Goal: Information Seeking & Learning: Learn about a topic

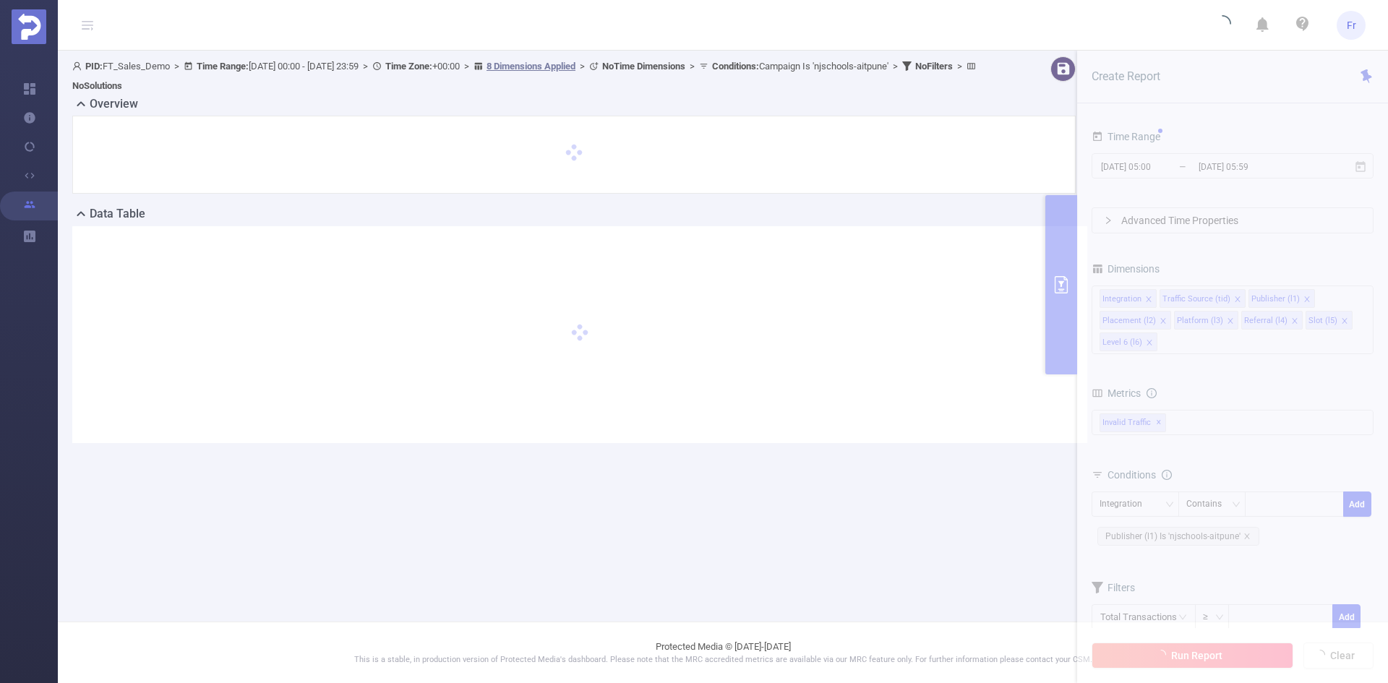
type input "[DATE] 00:00"
type input "[DATE] 23:59"
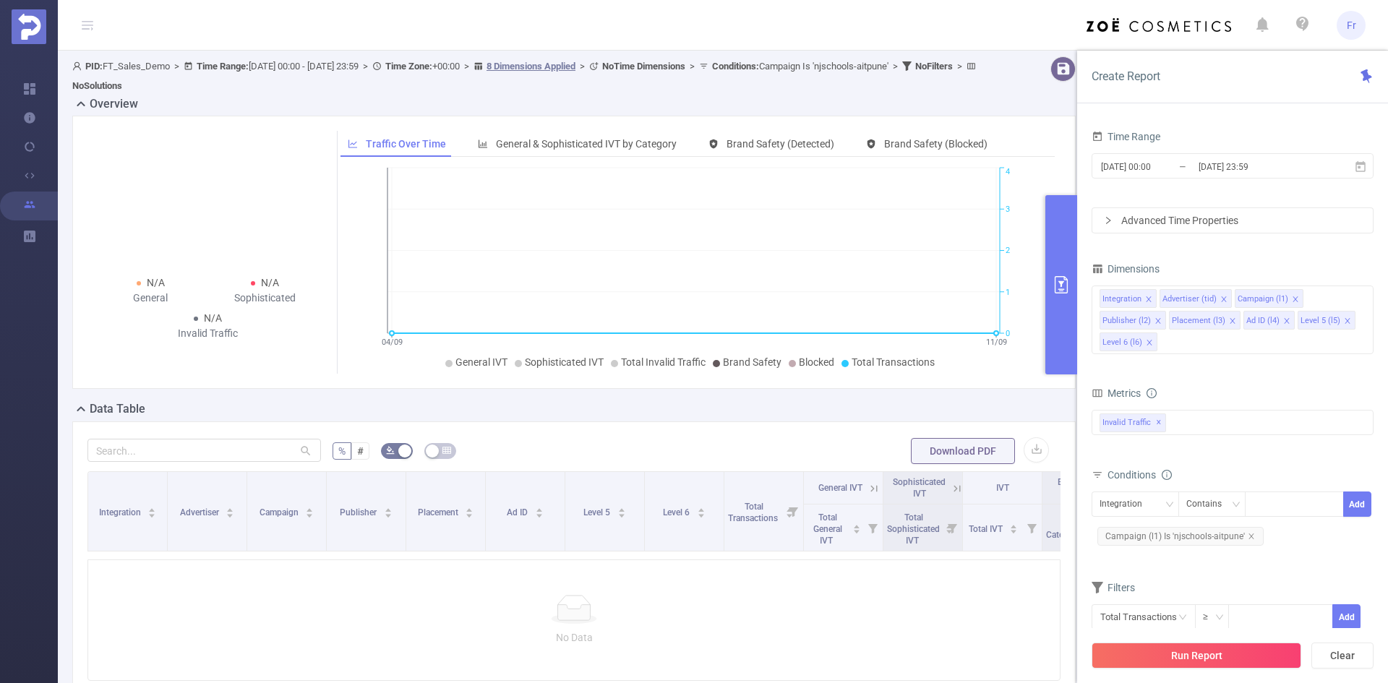
click at [1349, 22] on span "Fr" at bounding box center [1351, 25] width 9 height 29
click at [1259, 102] on link "Logout" at bounding box center [1286, 105] width 159 height 20
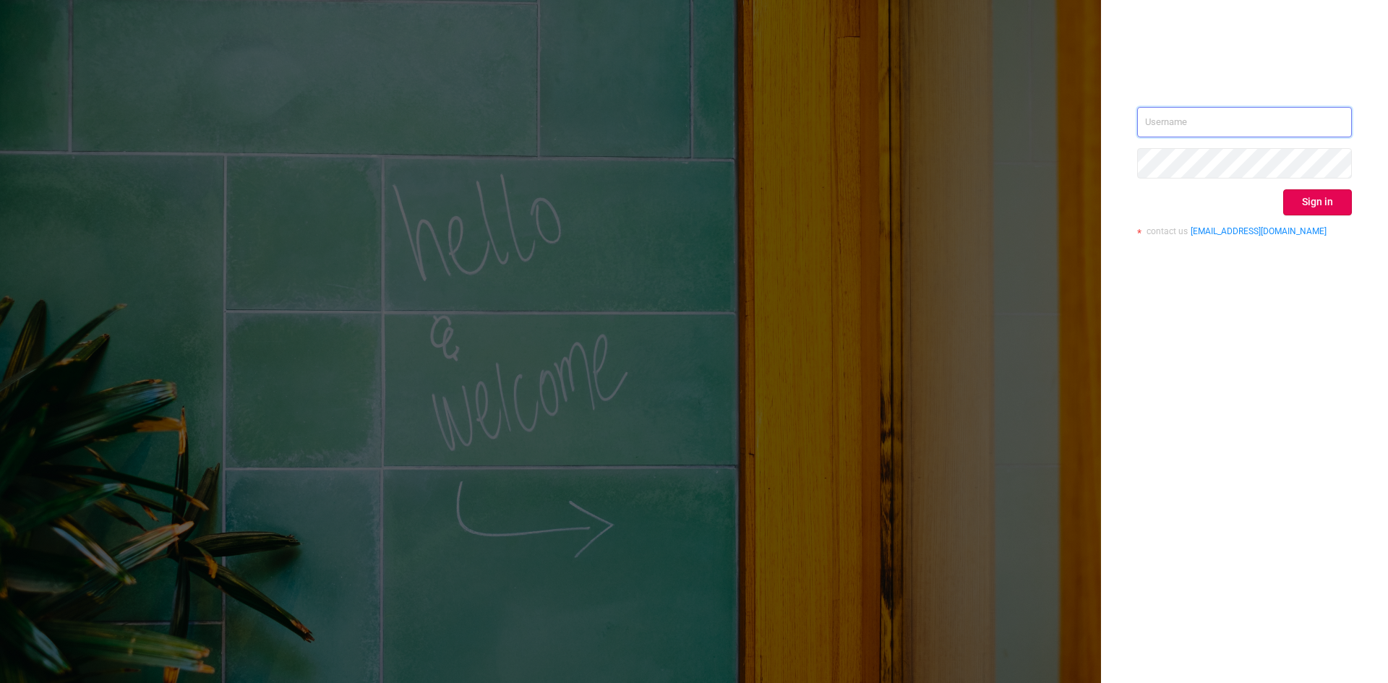
click at [1264, 116] on input "text" at bounding box center [1244, 122] width 215 height 30
type input "[PERSON_NAME][EMAIL_ADDRESS][DOMAIN_NAME]"
click at [1311, 207] on button "Sign in" at bounding box center [1317, 202] width 69 height 26
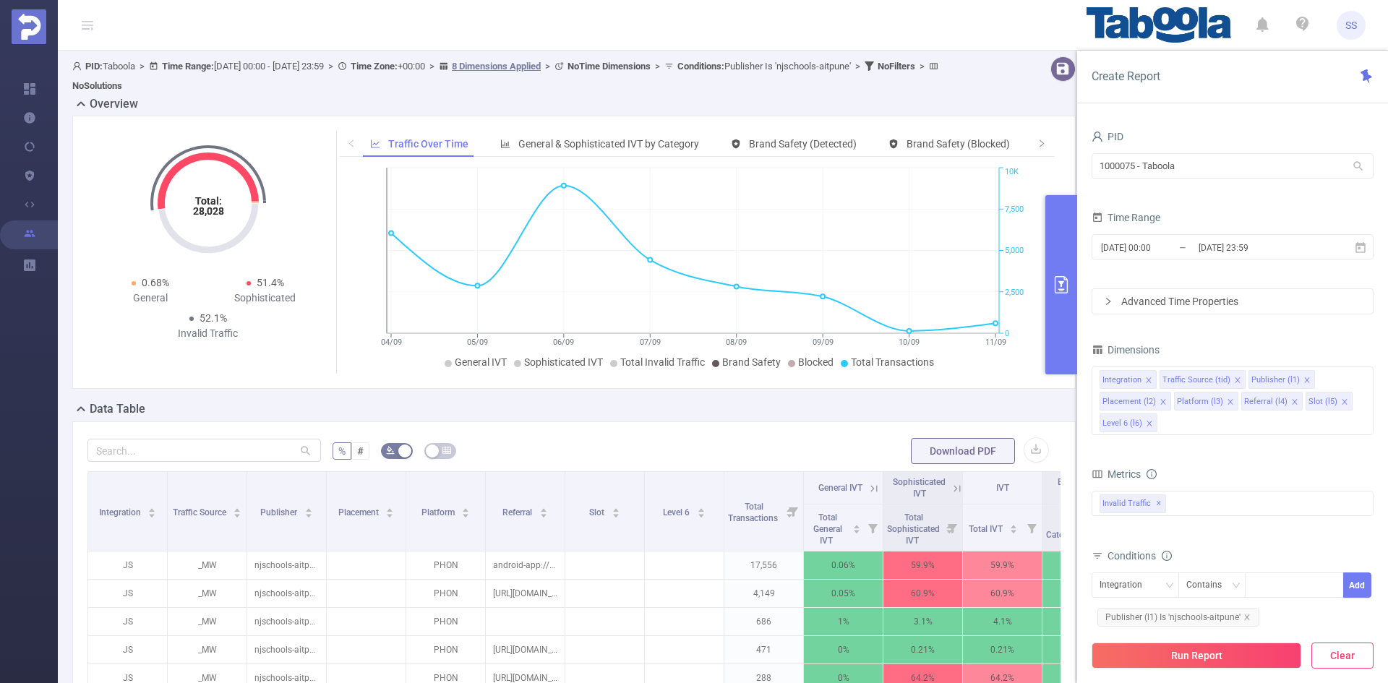
click at [1358, 655] on button "Clear" at bounding box center [1342, 656] width 62 height 26
type input "[DATE] 06:00"
type input "[DATE] 06:59"
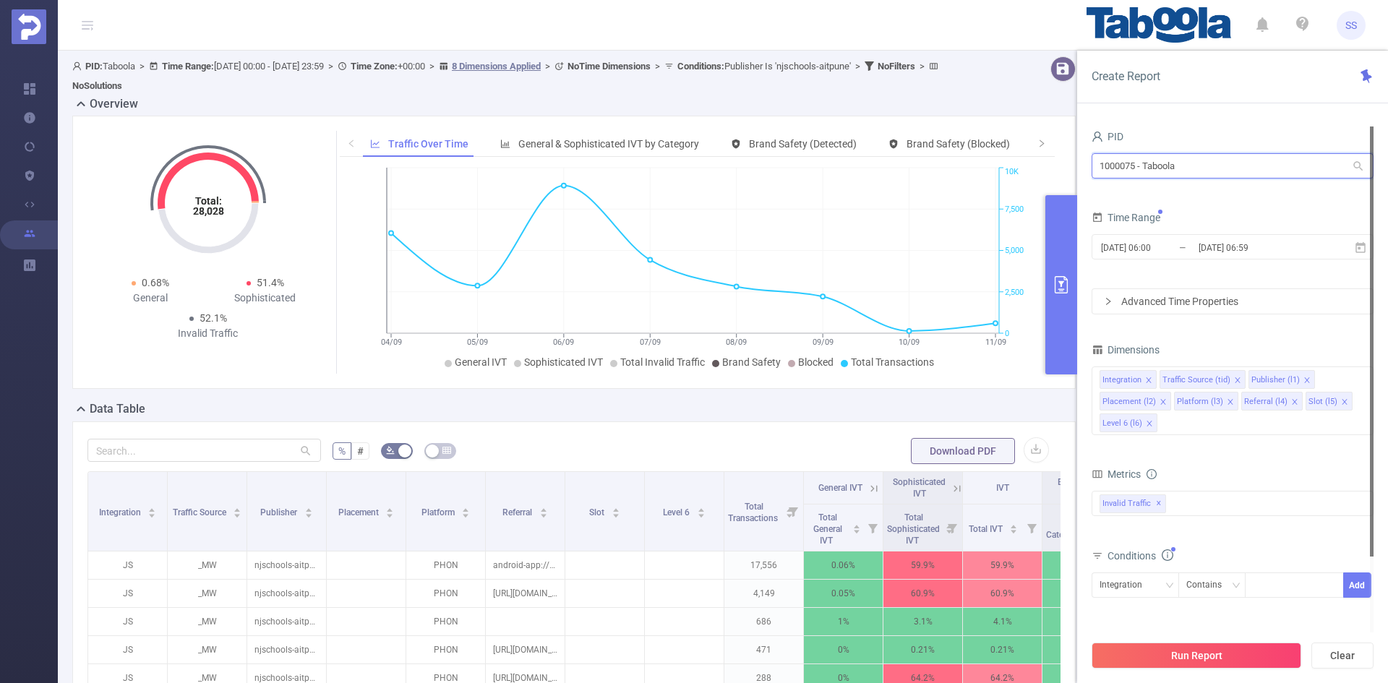
drag, startPoint x: 1209, startPoint y: 176, endPoint x: 1021, endPoint y: 129, distance: 193.9
click at [1021, 129] on section "PID: Taboola > Time Range: [DATE] 00:00 - [DATE] 23:59 > Time Zone: +00:00 > 8 …" at bounding box center [723, 528] width 1330 height 954
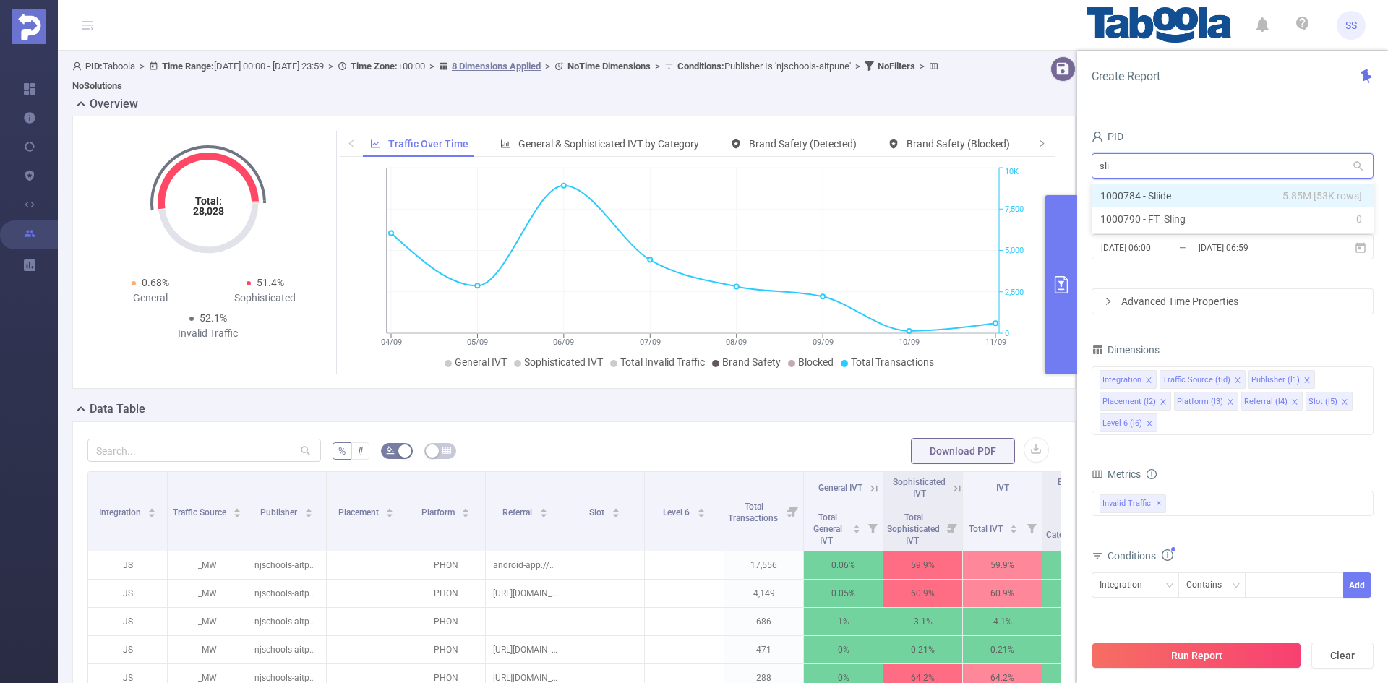
type input "slii"
click at [1293, 192] on span "5.85M [53K rows]" at bounding box center [1323, 196] width 80 height 16
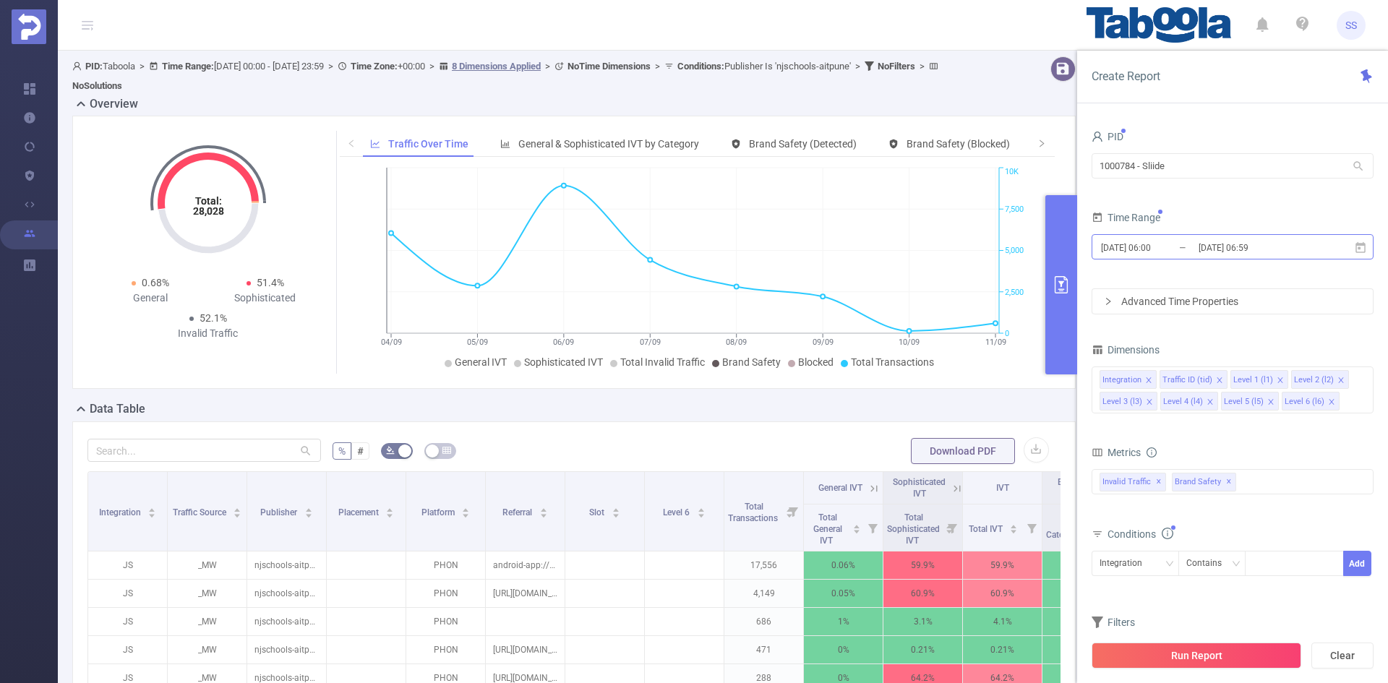
click at [1215, 252] on input "[DATE] 06:59" at bounding box center [1255, 248] width 117 height 20
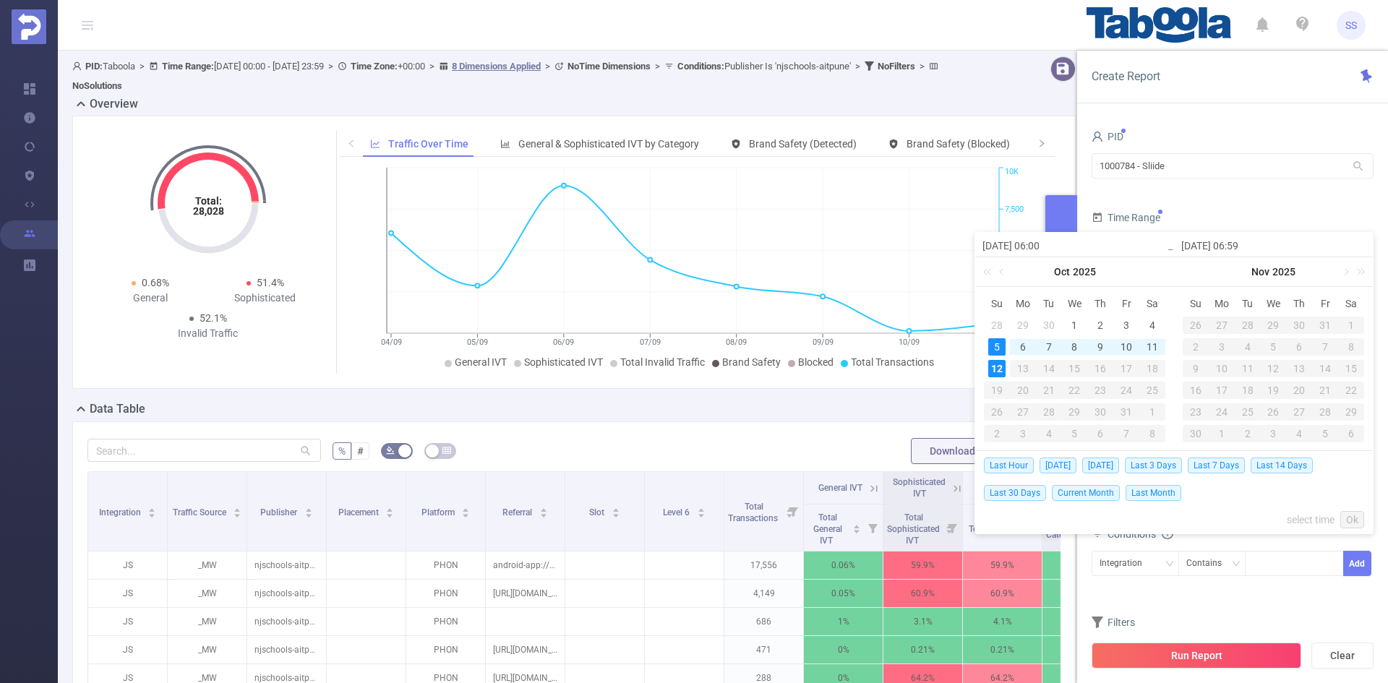
click at [1237, 459] on span "Last 7 Days" at bounding box center [1216, 466] width 57 height 16
type input "[DATE] 00:00"
type input "[DATE] 23:59"
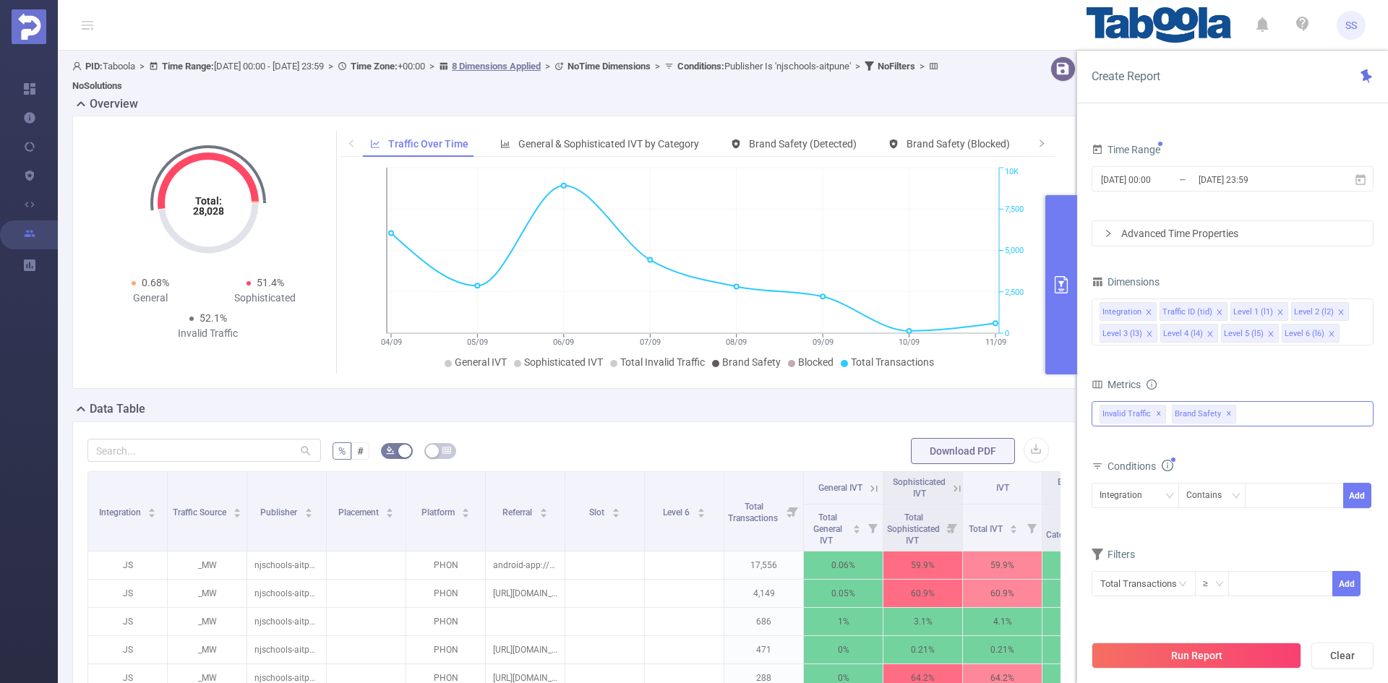
click at [1226, 411] on span "✕" at bounding box center [1229, 414] width 6 height 17
click at [1192, 661] on button "Run Report" at bounding box center [1197, 656] width 210 height 26
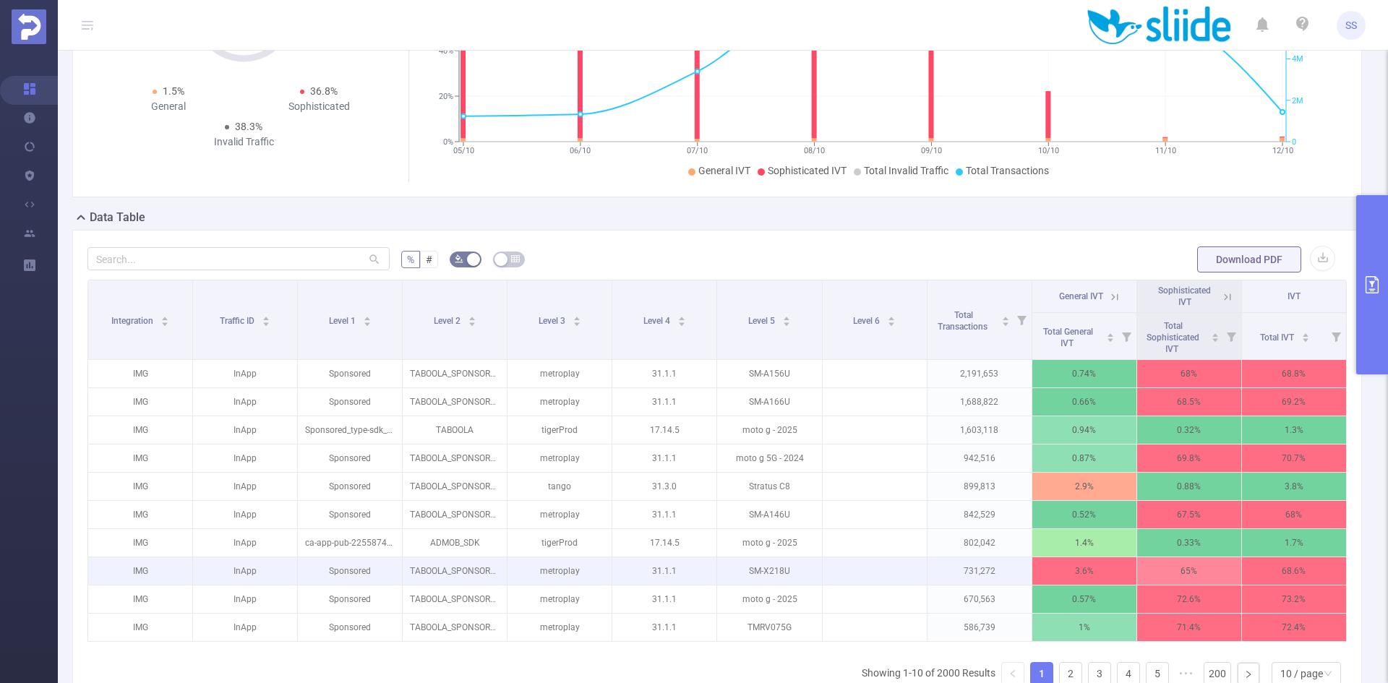
scroll to position [289, 0]
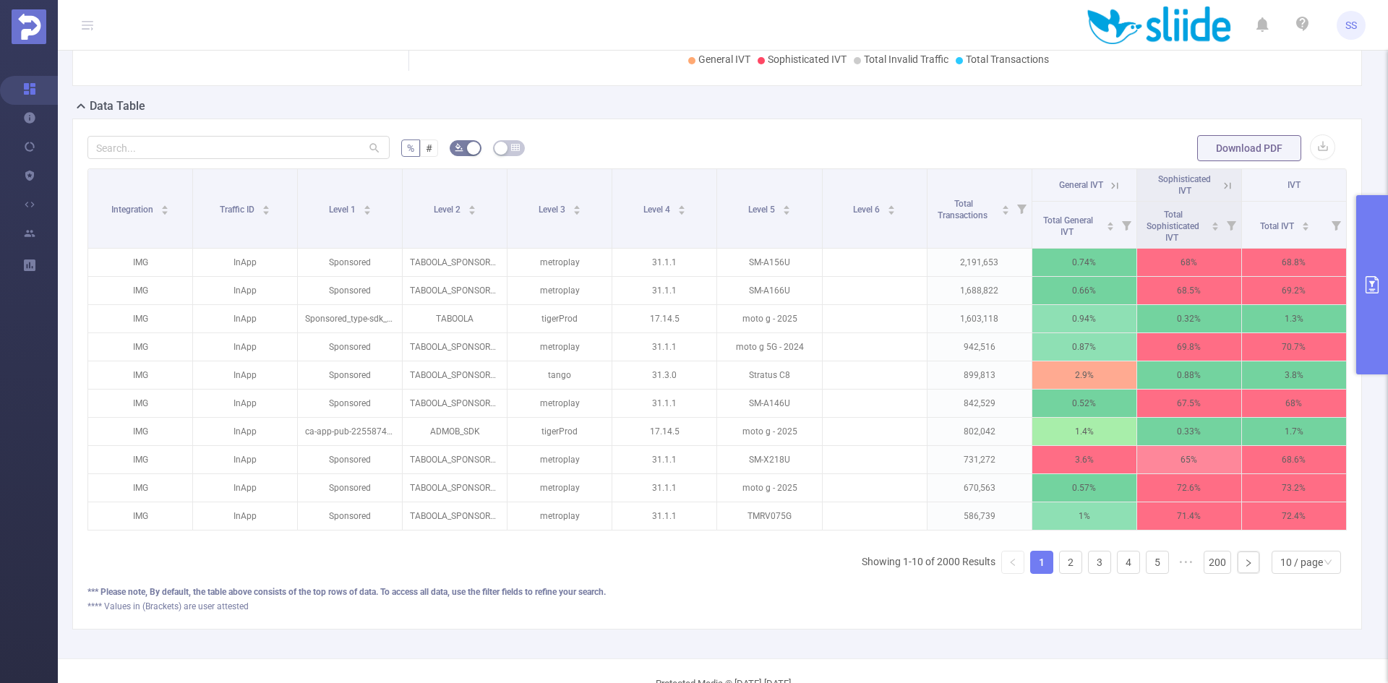
click at [1217, 181] on icon at bounding box center [1225, 185] width 17 height 14
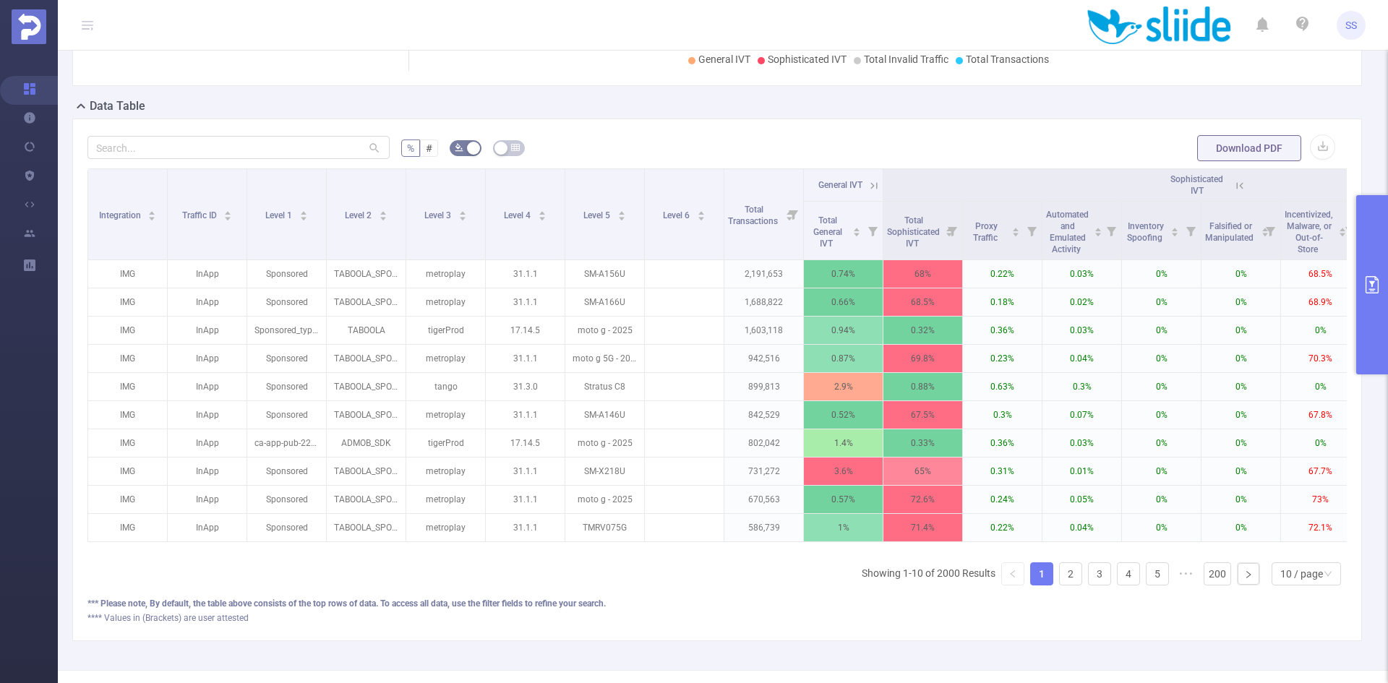
click at [1387, 249] on button "primary" at bounding box center [1372, 284] width 32 height 179
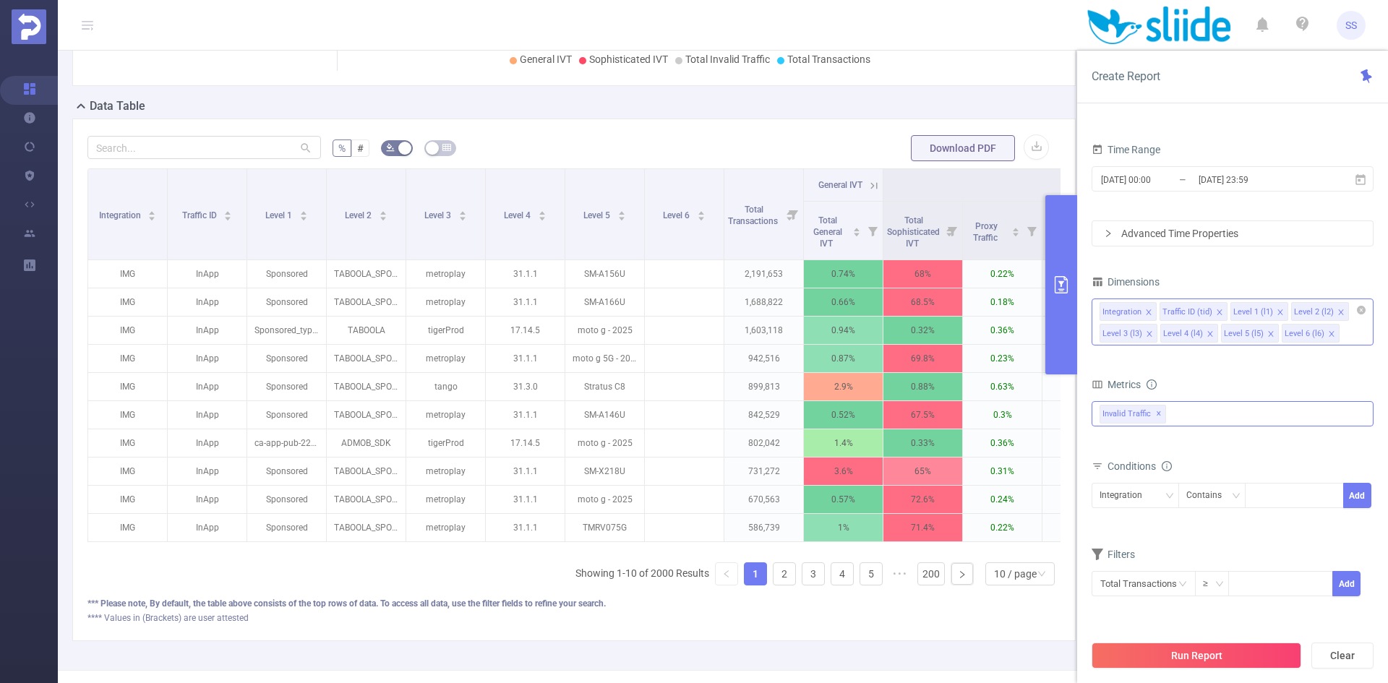
click at [1332, 333] on li "Level 6 (l6)" at bounding box center [1311, 333] width 58 height 19
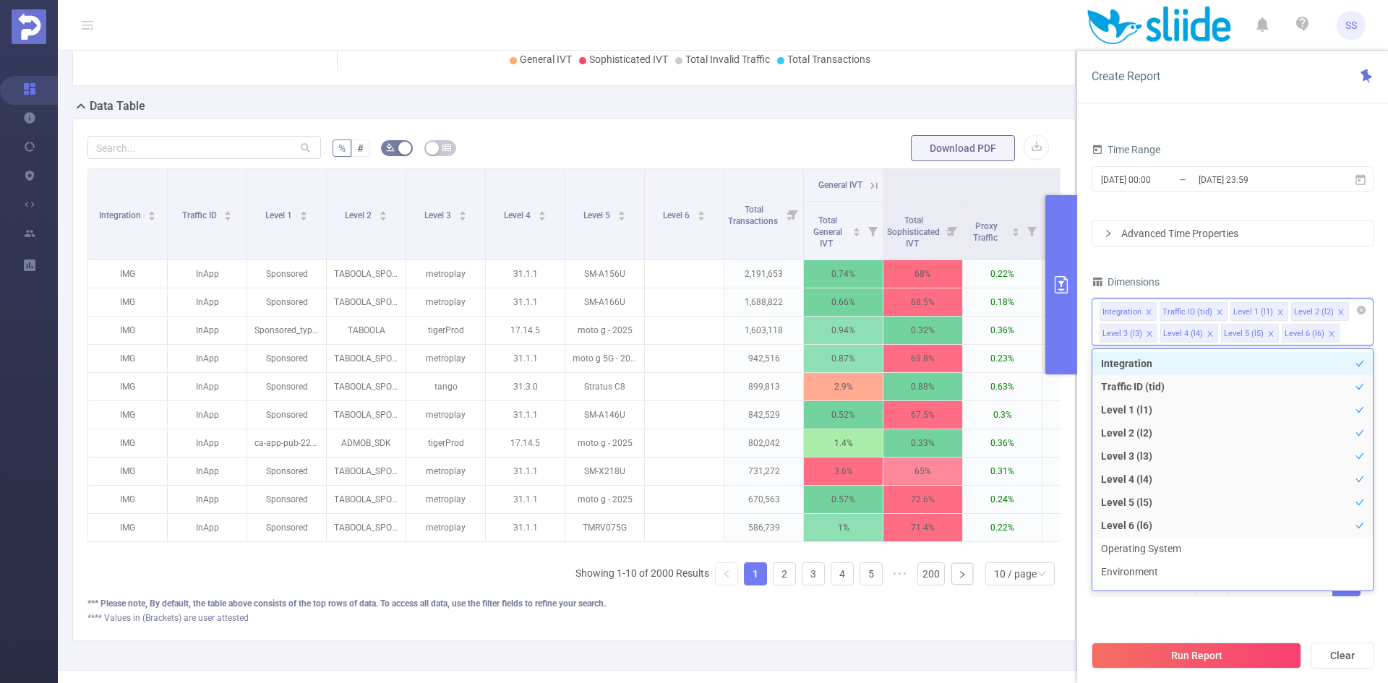
click at [1328, 333] on icon "icon: close" at bounding box center [1331, 333] width 7 height 7
click at [1270, 336] on icon "icon: close" at bounding box center [1270, 333] width 5 height 5
drag, startPoint x: 1210, startPoint y: 335, endPoint x: 1224, endPoint y: 338, distance: 14.7
click at [1209, 335] on icon "icon: close" at bounding box center [1210, 333] width 7 height 7
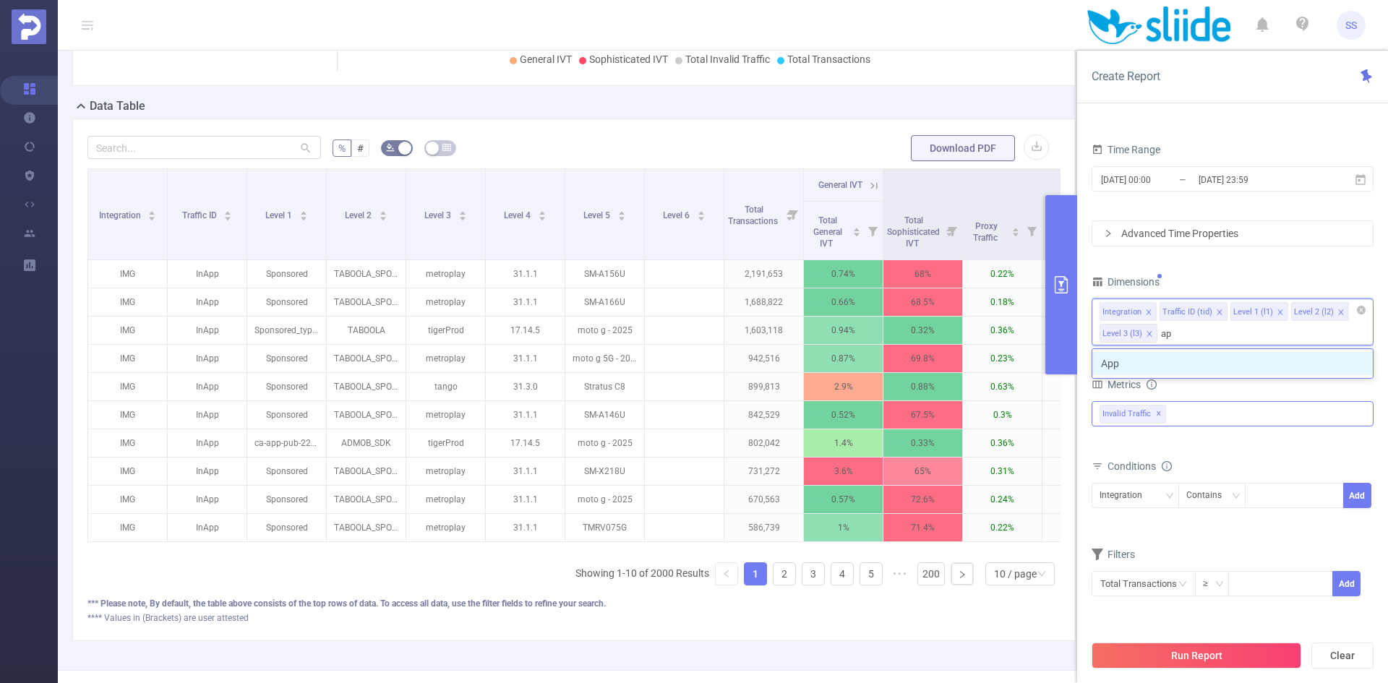
type input "app"
click at [1327, 365] on li "App" at bounding box center [1232, 363] width 281 height 23
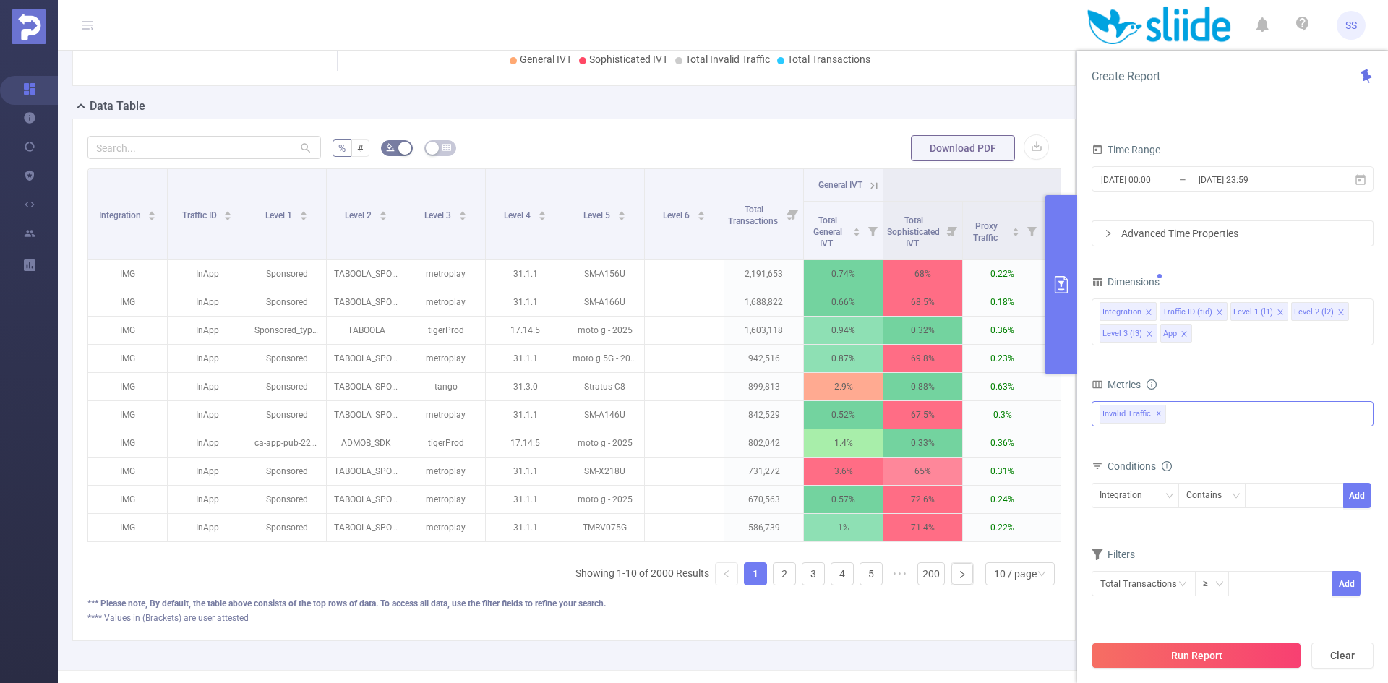
click at [1270, 271] on div "PID 1000784 - Sliide 1000784 - Sliide Time Range [DATE] 00:00 _ [DATE] 23:59 Ad…" at bounding box center [1233, 337] width 282 height 557
click at [1259, 187] on input "[DATE] 23:59" at bounding box center [1255, 180] width 117 height 20
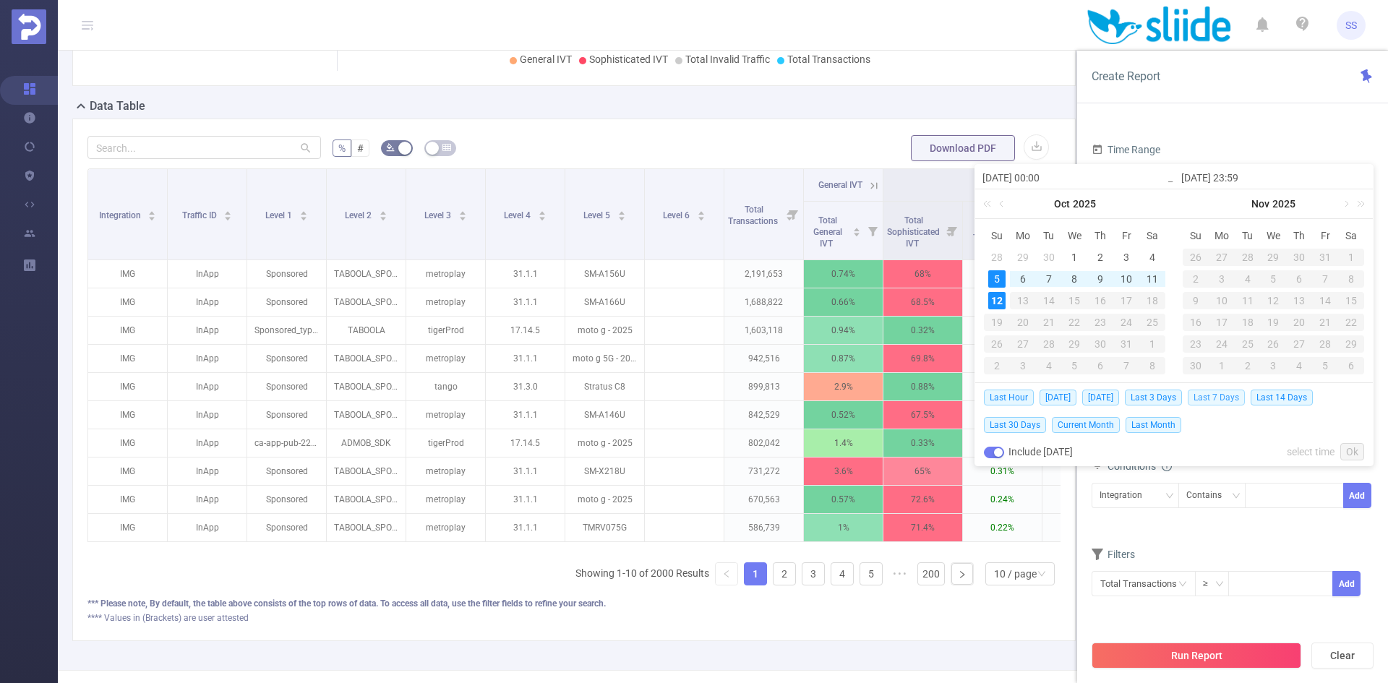
click at [1209, 398] on span "Last 7 Days" at bounding box center [1216, 398] width 57 height 16
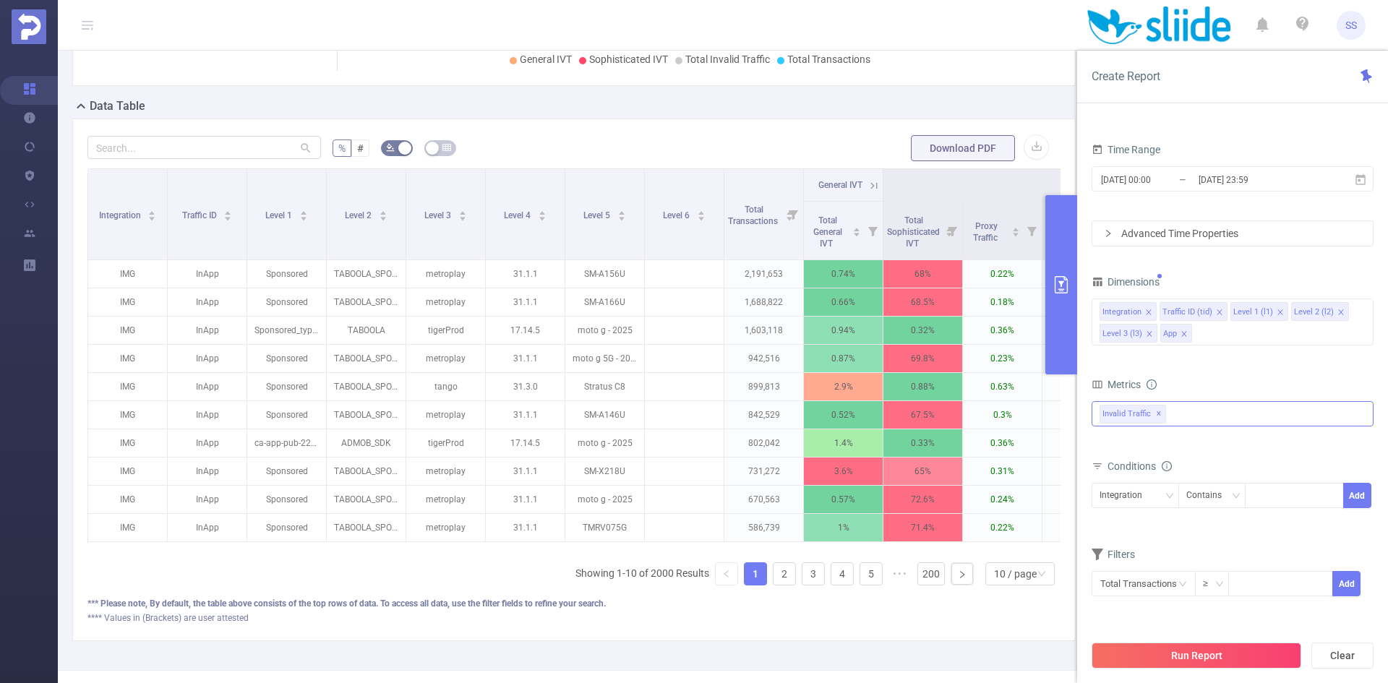
click at [1155, 232] on div "Advanced Time Properties" at bounding box center [1232, 233] width 281 height 25
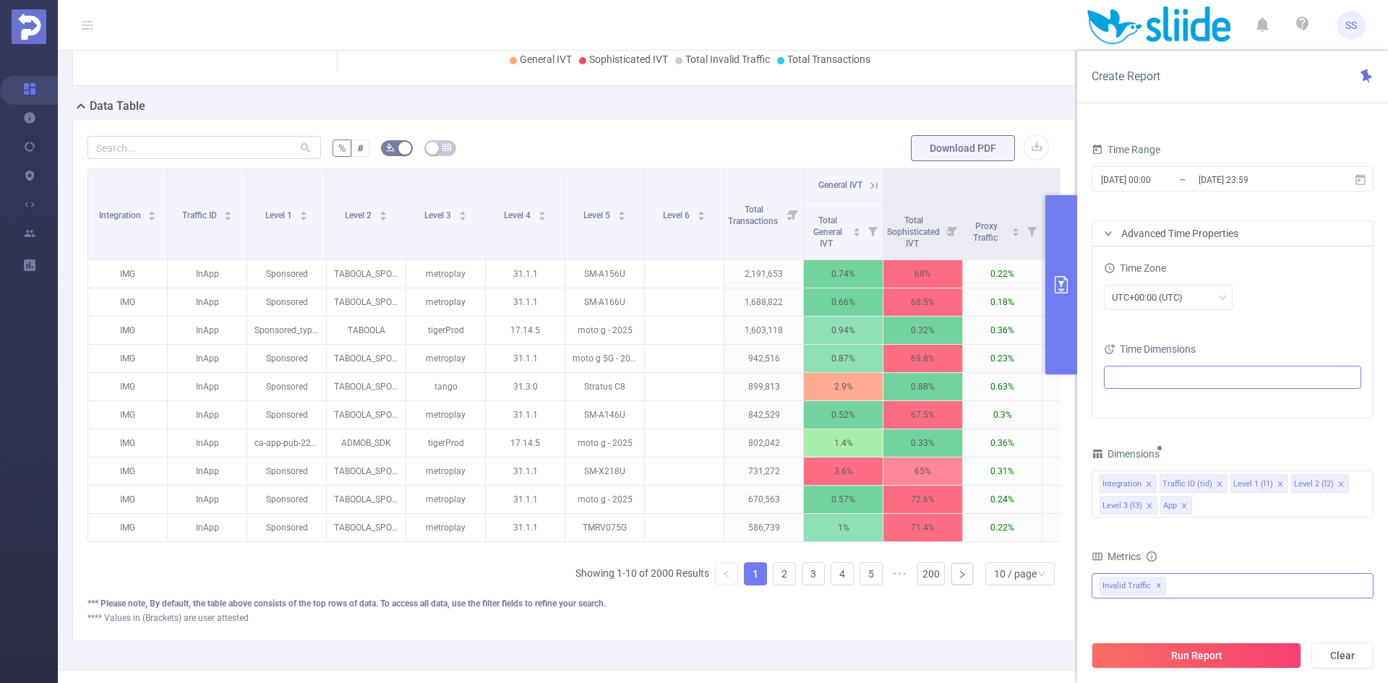
click at [1130, 377] on ul at bounding box center [1227, 378] width 238 height 22
click at [1131, 407] on span at bounding box center [1130, 404] width 12 height 12
click at [1196, 656] on button "Run Report" at bounding box center [1197, 656] width 210 height 26
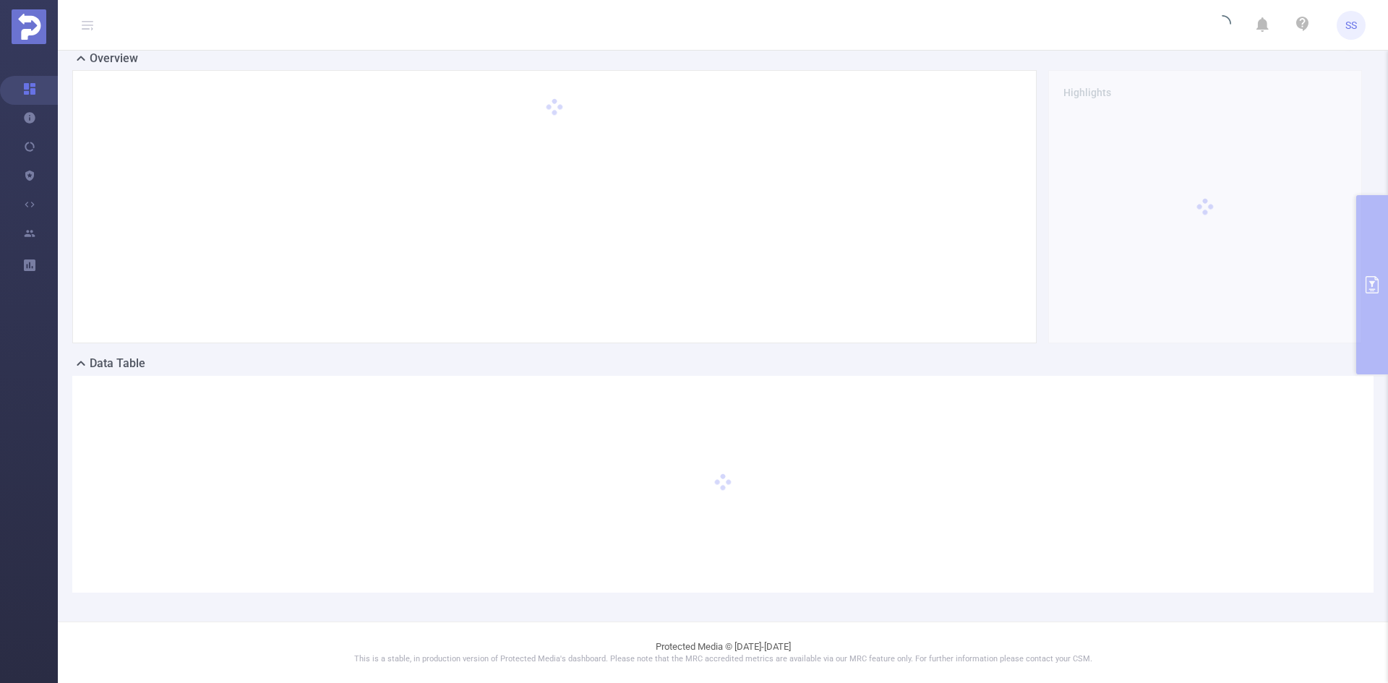
scroll to position [0, 0]
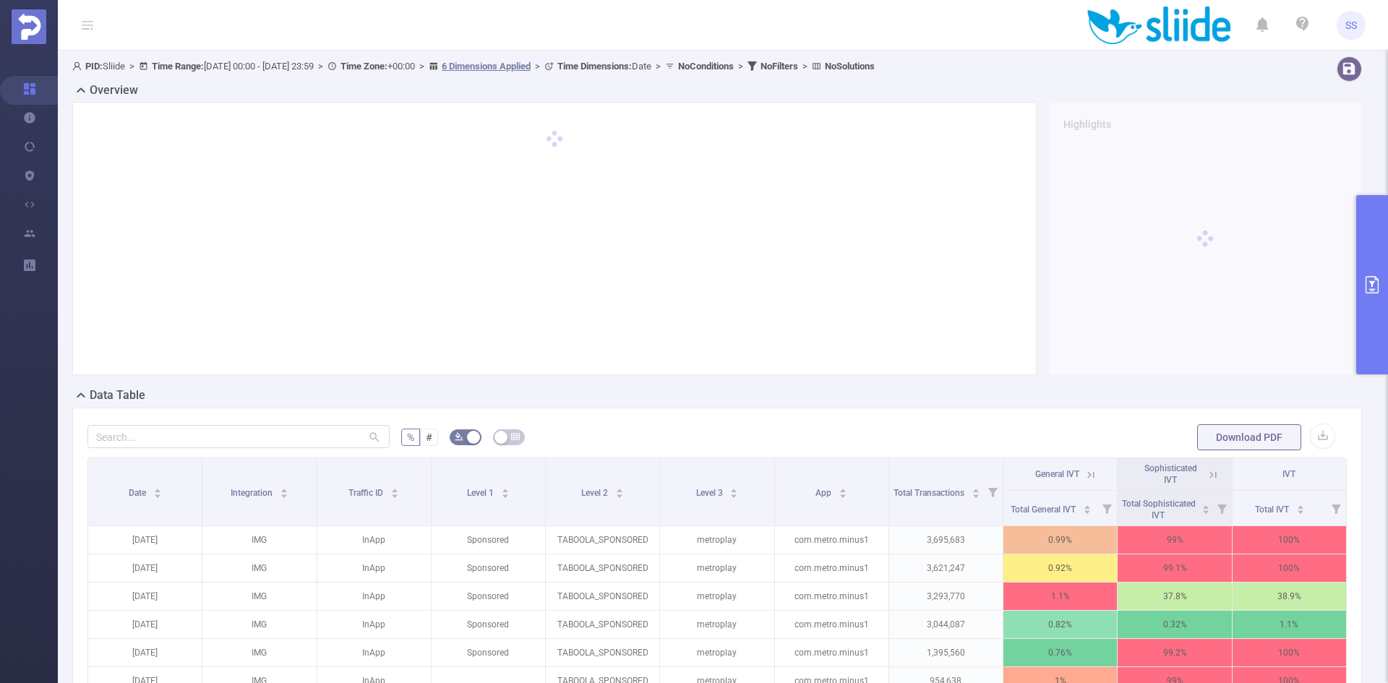
scroll to position [145, 0]
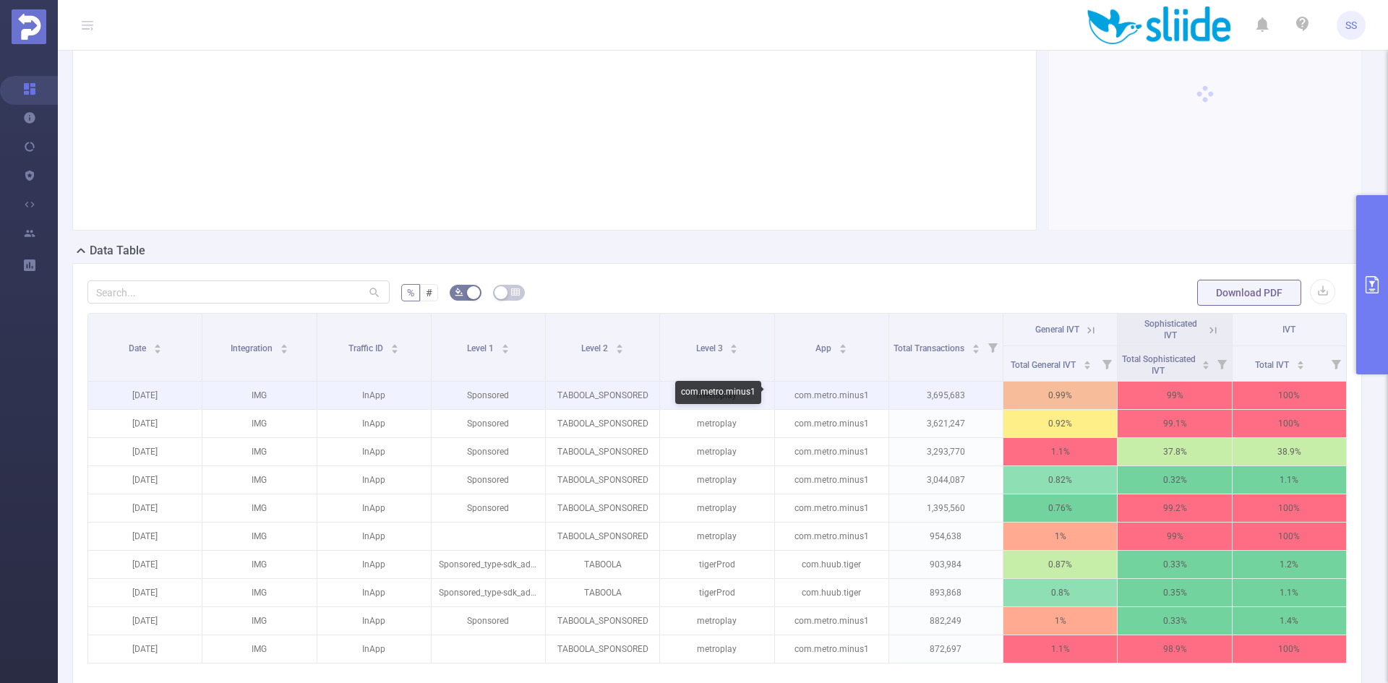
click at [817, 395] on p "com.metro.minus1" at bounding box center [832, 395] width 114 height 27
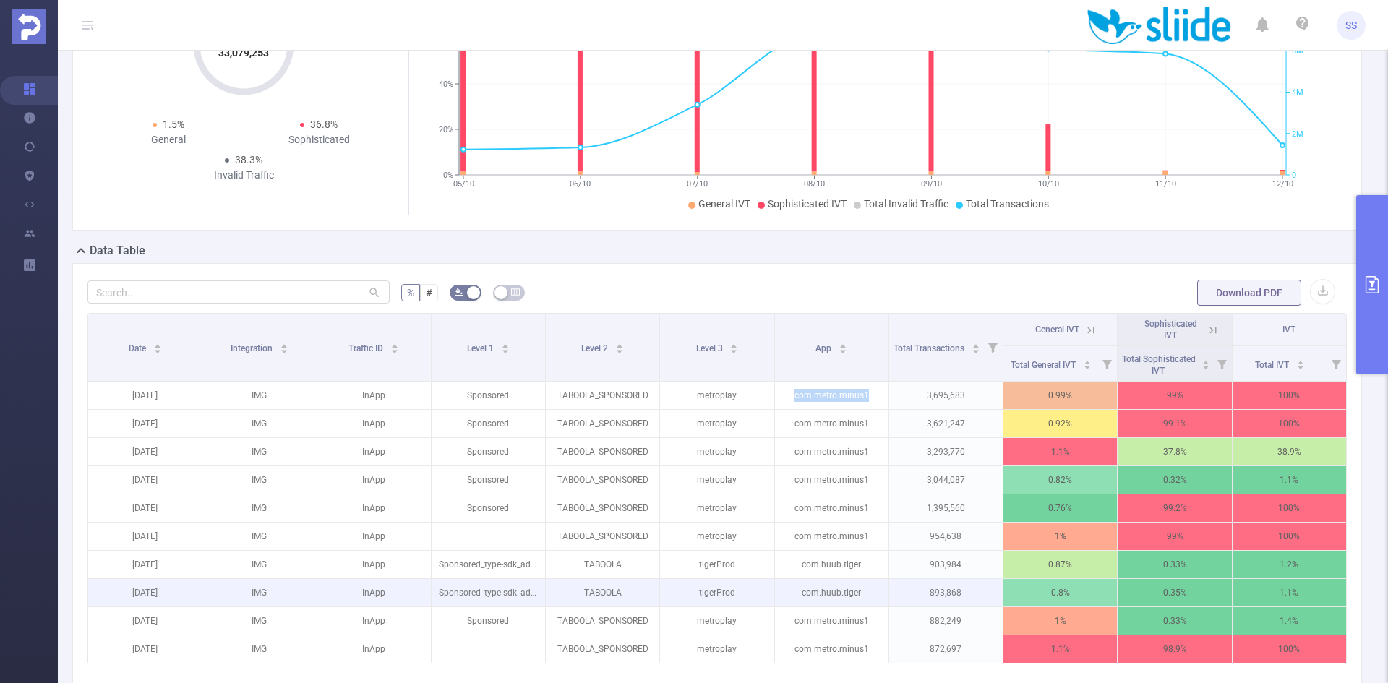
copy p "com.metro.minus1"
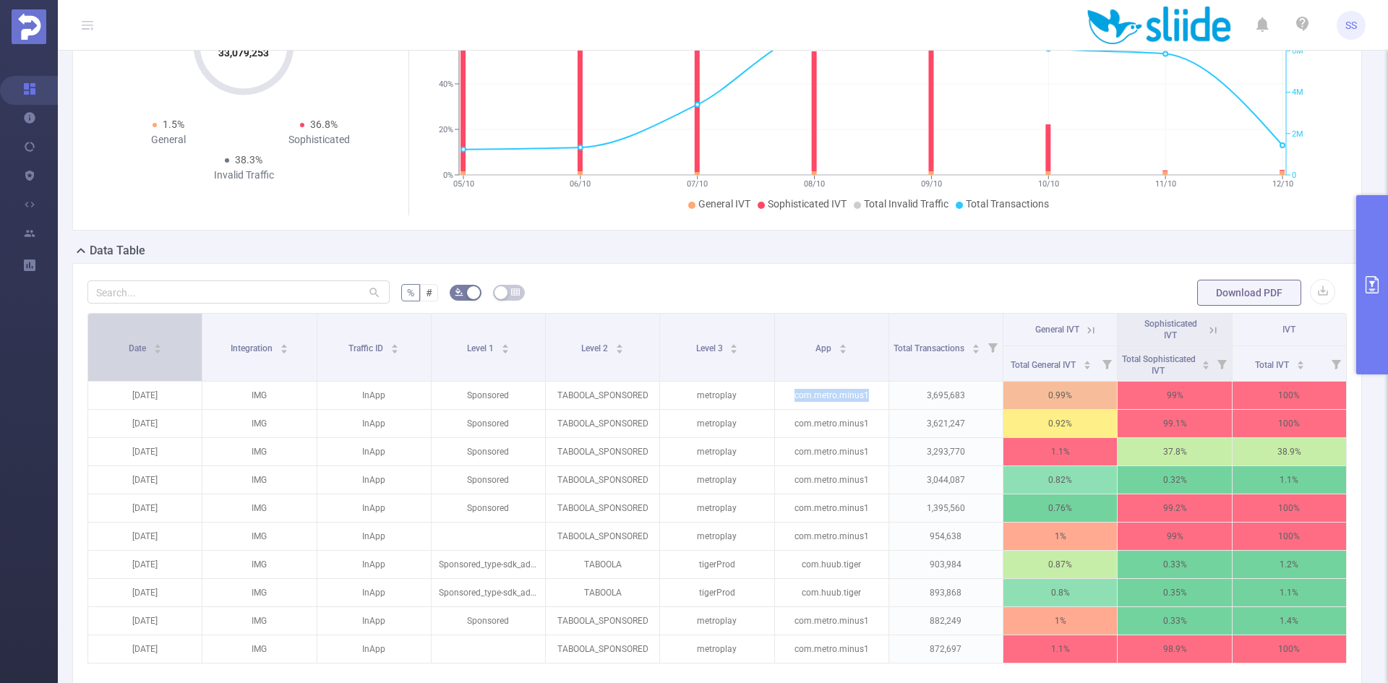
click at [141, 354] on div "Date" at bounding box center [145, 347] width 33 height 14
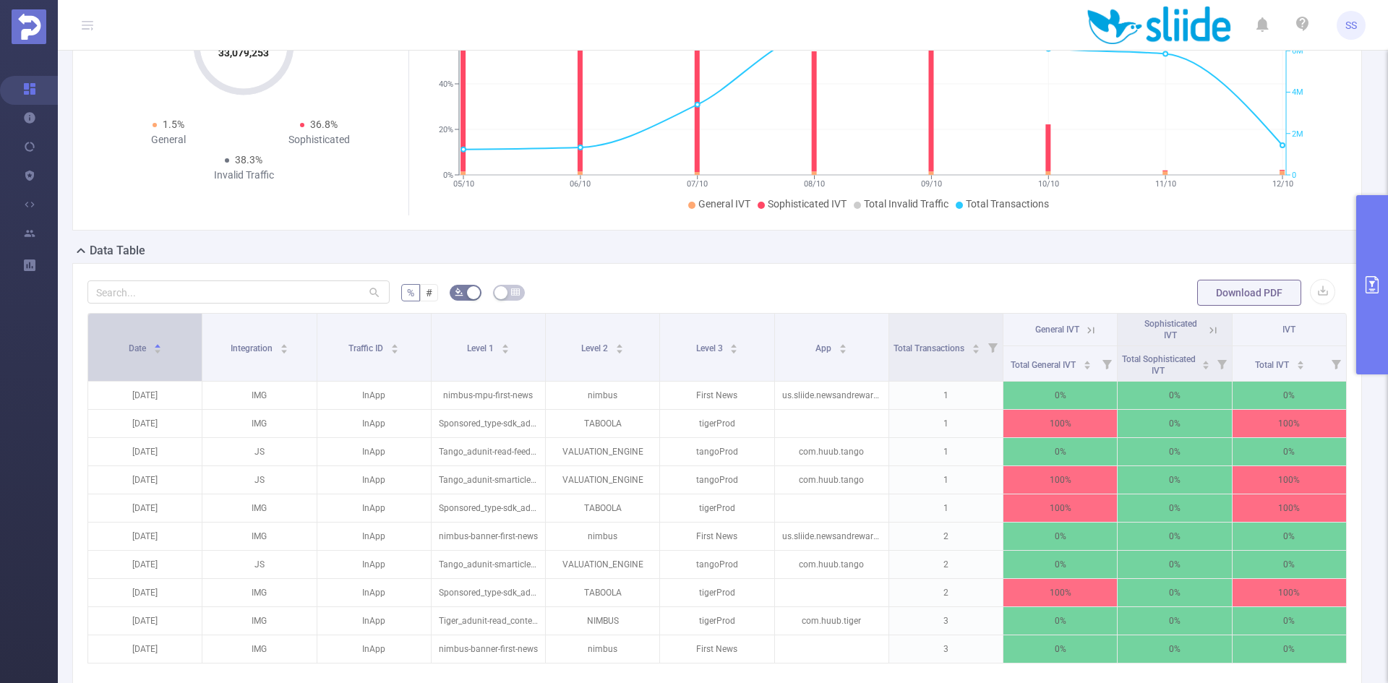
click at [146, 351] on span "Date" at bounding box center [139, 348] width 20 height 10
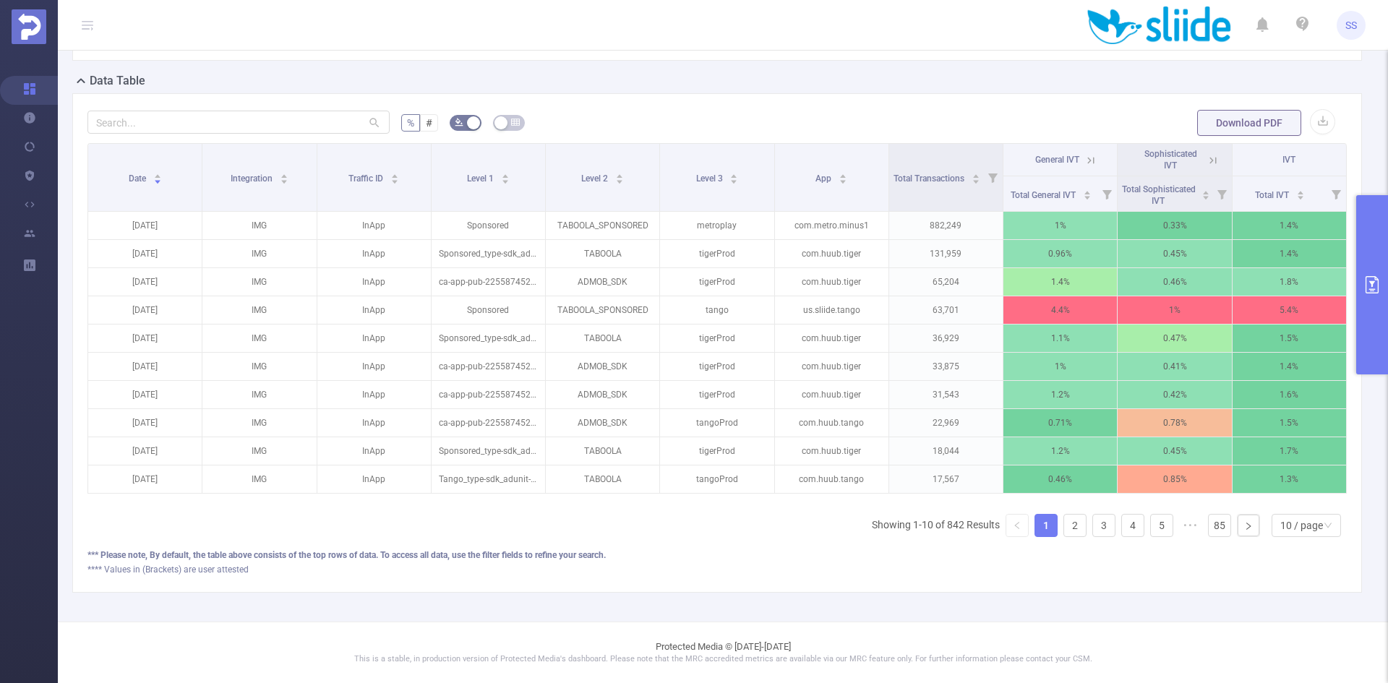
scroll to position [325, 0]
click at [1068, 526] on link "2" at bounding box center [1075, 526] width 22 height 22
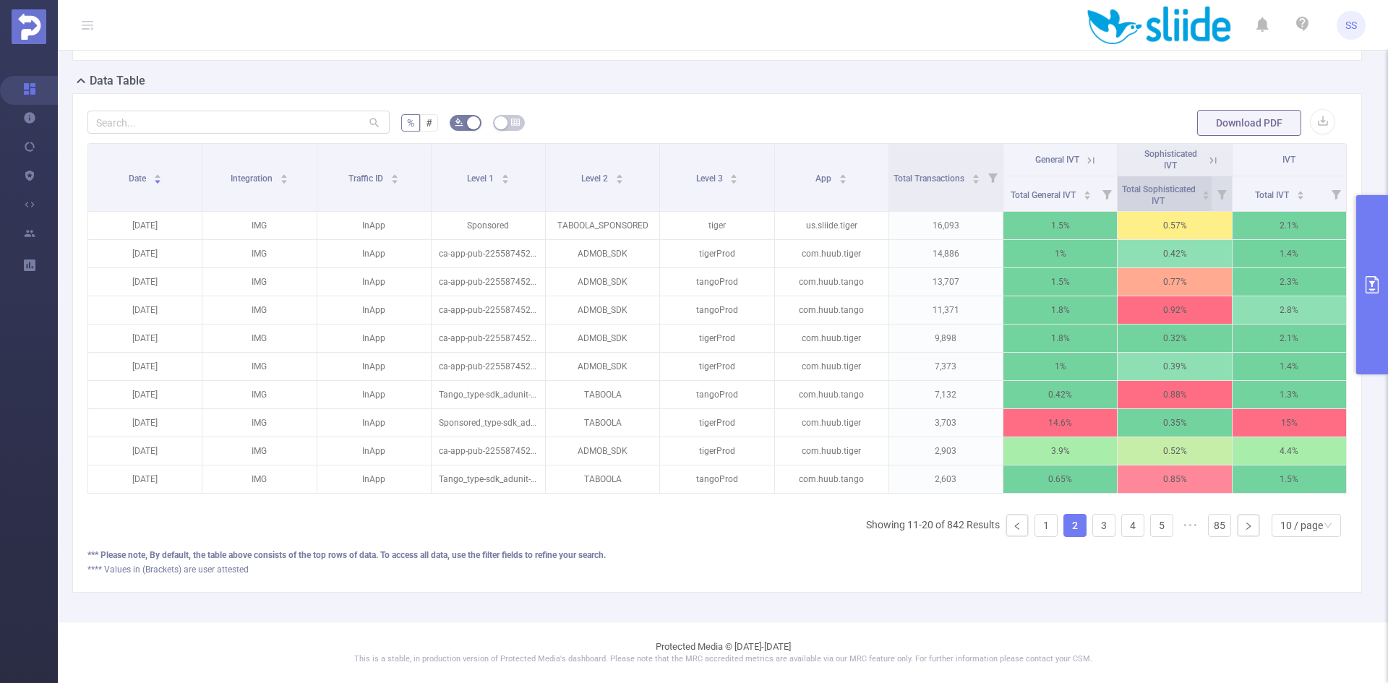
click at [1186, 189] on span "Total Sophisticated IVT" at bounding box center [1158, 194] width 74 height 26
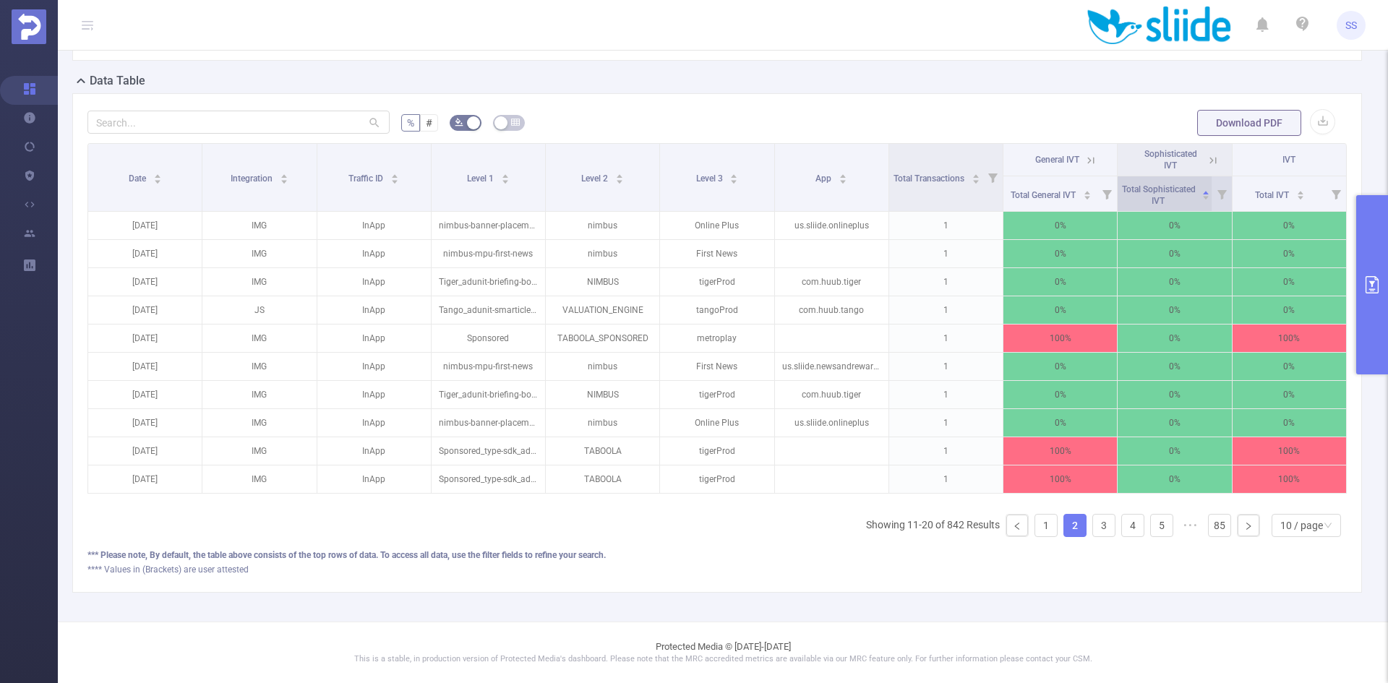
click at [1185, 188] on span "Total Sophisticated IVT" at bounding box center [1159, 195] width 74 height 22
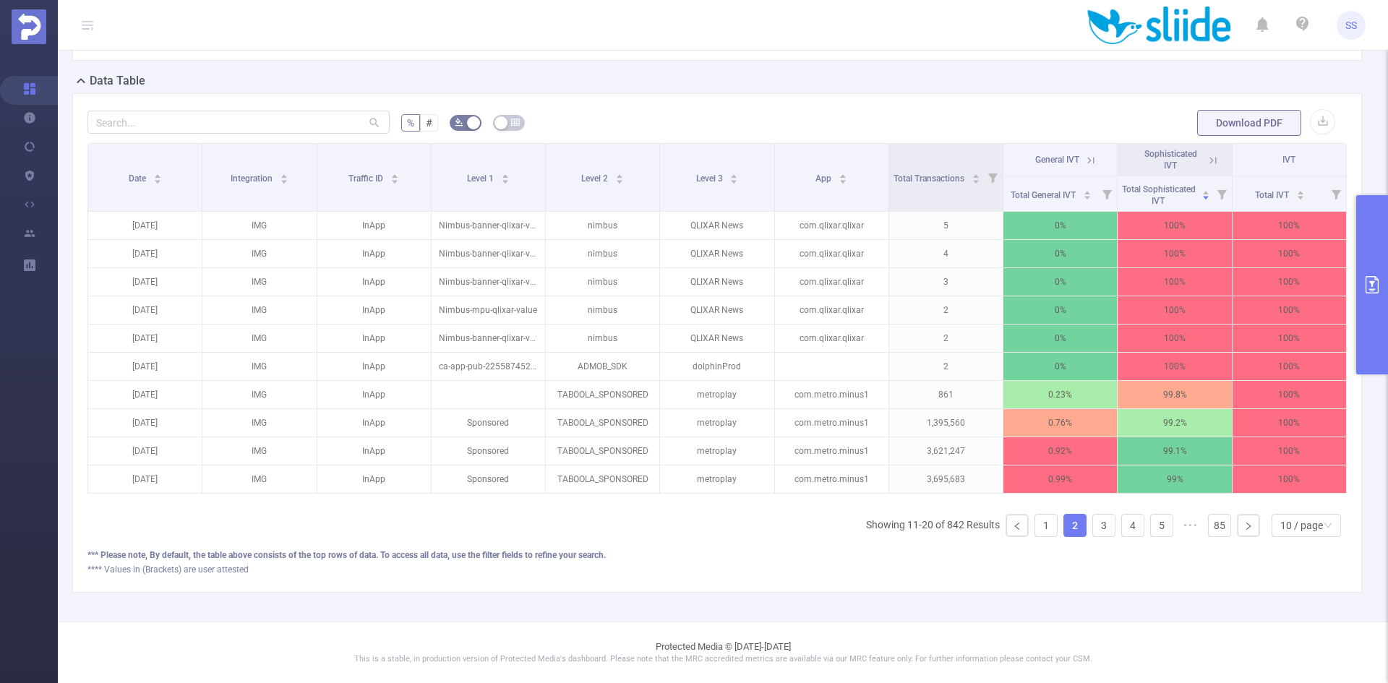
click at [1190, 150] on div "Sophisticated IVT" at bounding box center [1171, 159] width 64 height 23
click at [1202, 153] on icon at bounding box center [1210, 160] width 17 height 14
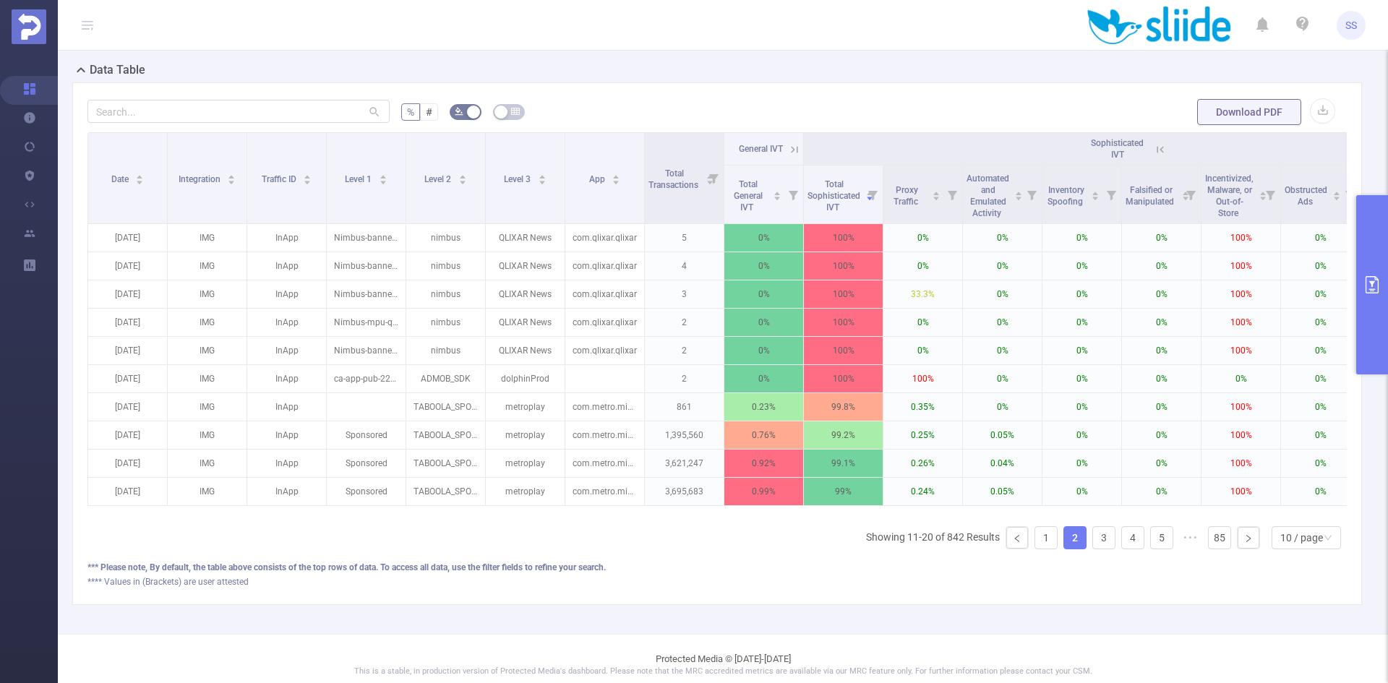
click at [1156, 147] on icon at bounding box center [1160, 149] width 13 height 13
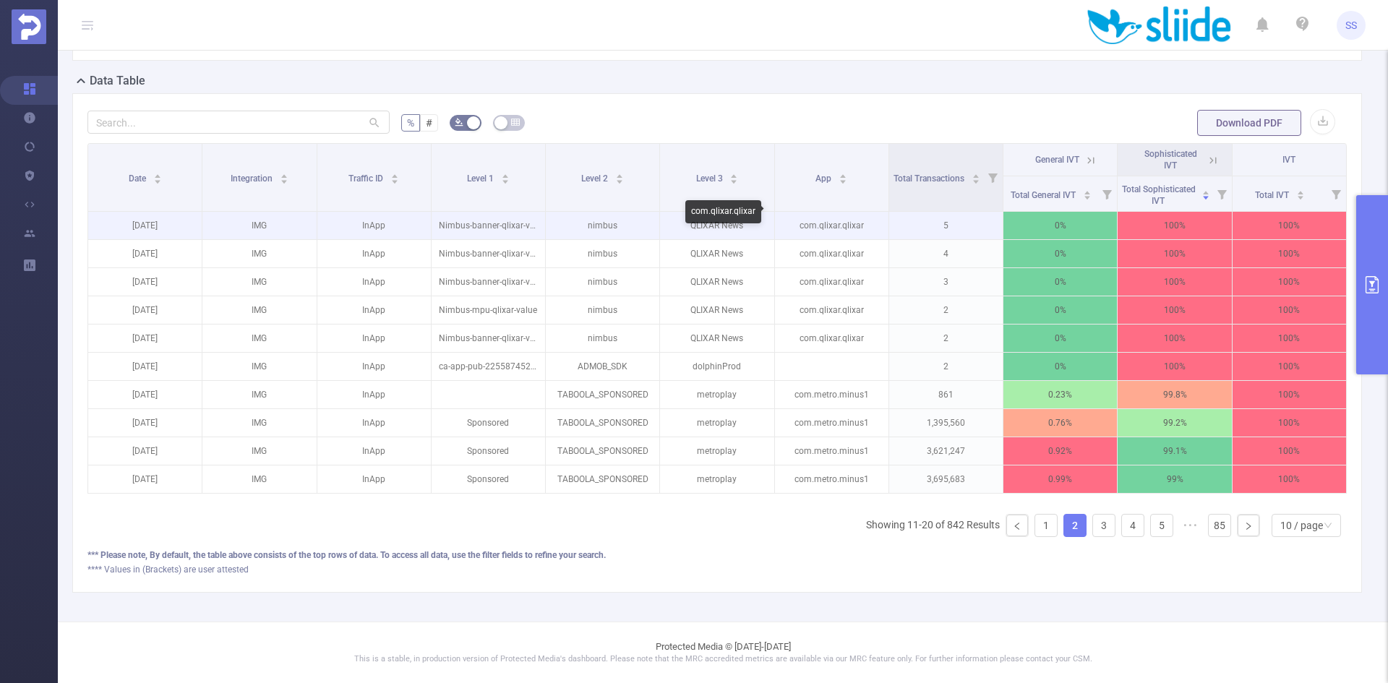
click at [843, 214] on p "com.qlixar.qlixar" at bounding box center [832, 225] width 114 height 27
click at [843, 213] on p "com.qlixar.qlixar" at bounding box center [832, 225] width 114 height 27
copy p "com.qlixar.qlixar"
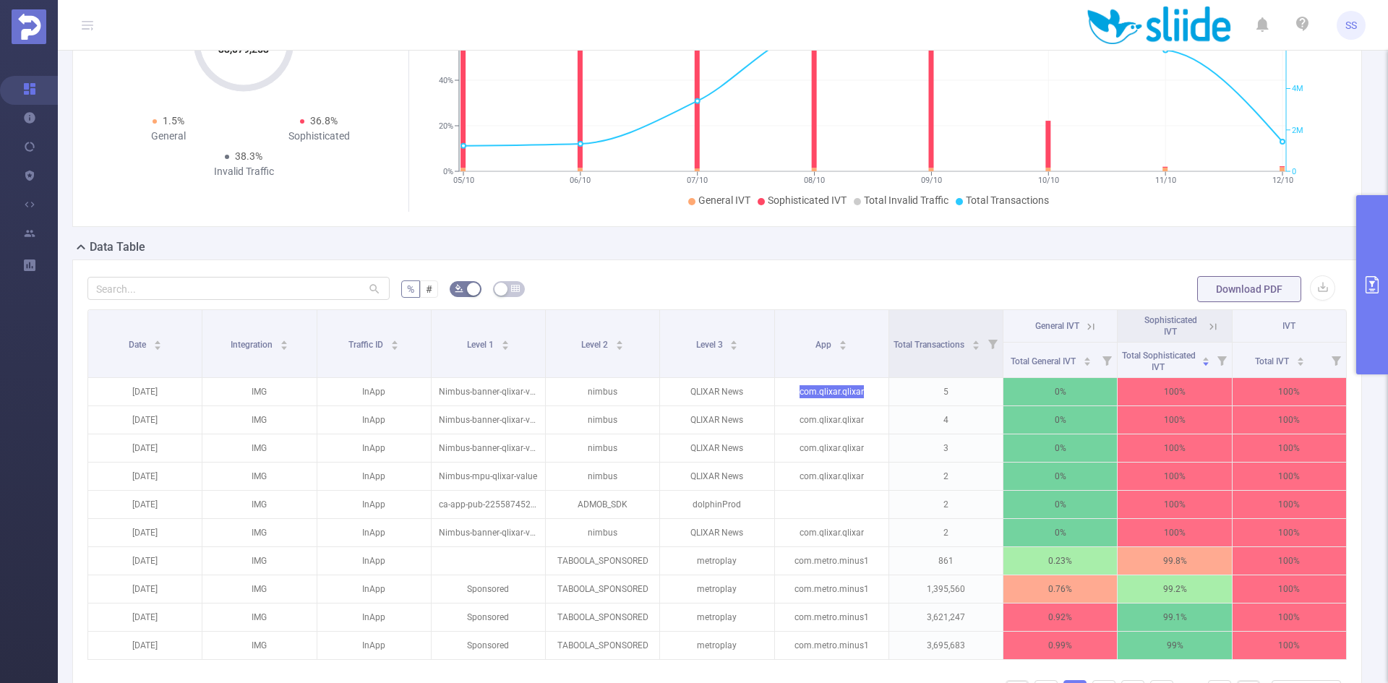
scroll to position [0, 0]
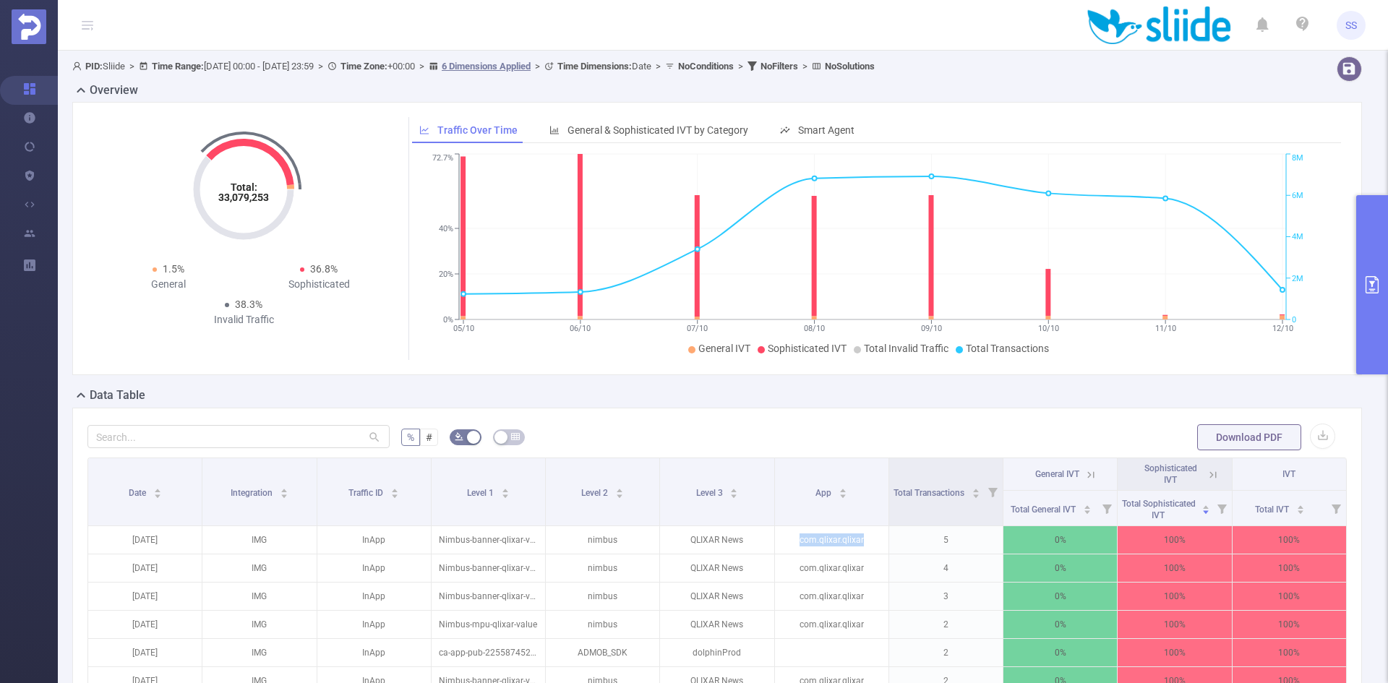
click at [1374, 236] on button "primary" at bounding box center [1372, 284] width 32 height 179
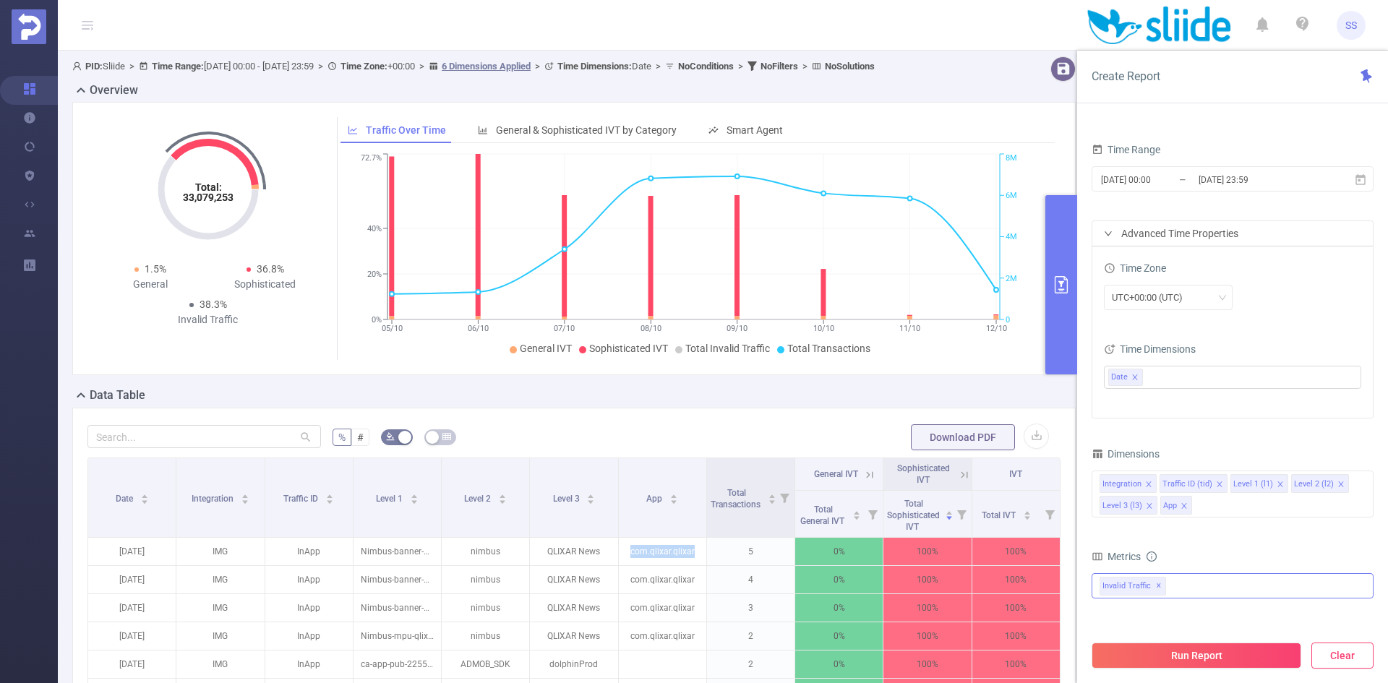
click at [1340, 649] on button "Clear" at bounding box center [1342, 656] width 62 height 26
type input "[DATE] 06:00"
type input "[DATE] 06:59"
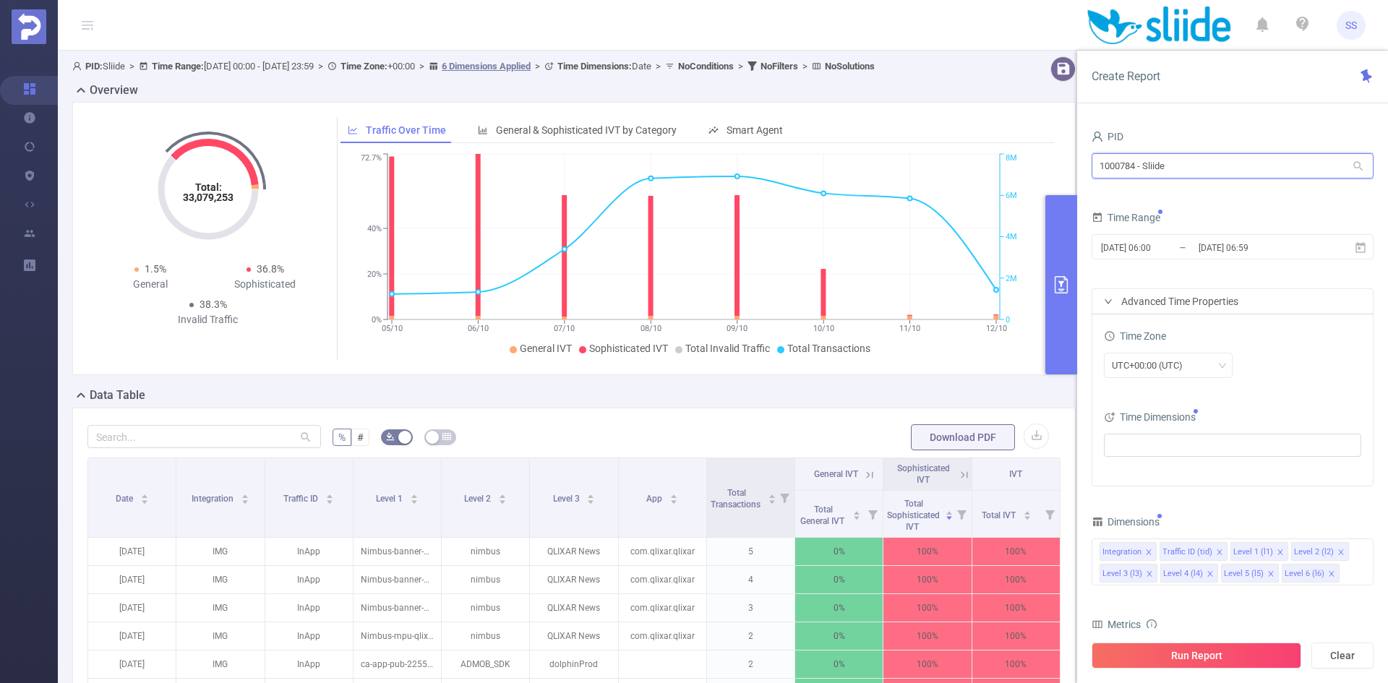
drag, startPoint x: 1228, startPoint y: 171, endPoint x: 1002, endPoint y: 171, distance: 226.3
click at [1002, 171] on section "PID: Sliide > Time Range: [DATE] 00:00 - [DATE] 23:59 > Time Zone: +00:00 > 6 D…" at bounding box center [723, 499] width 1330 height 897
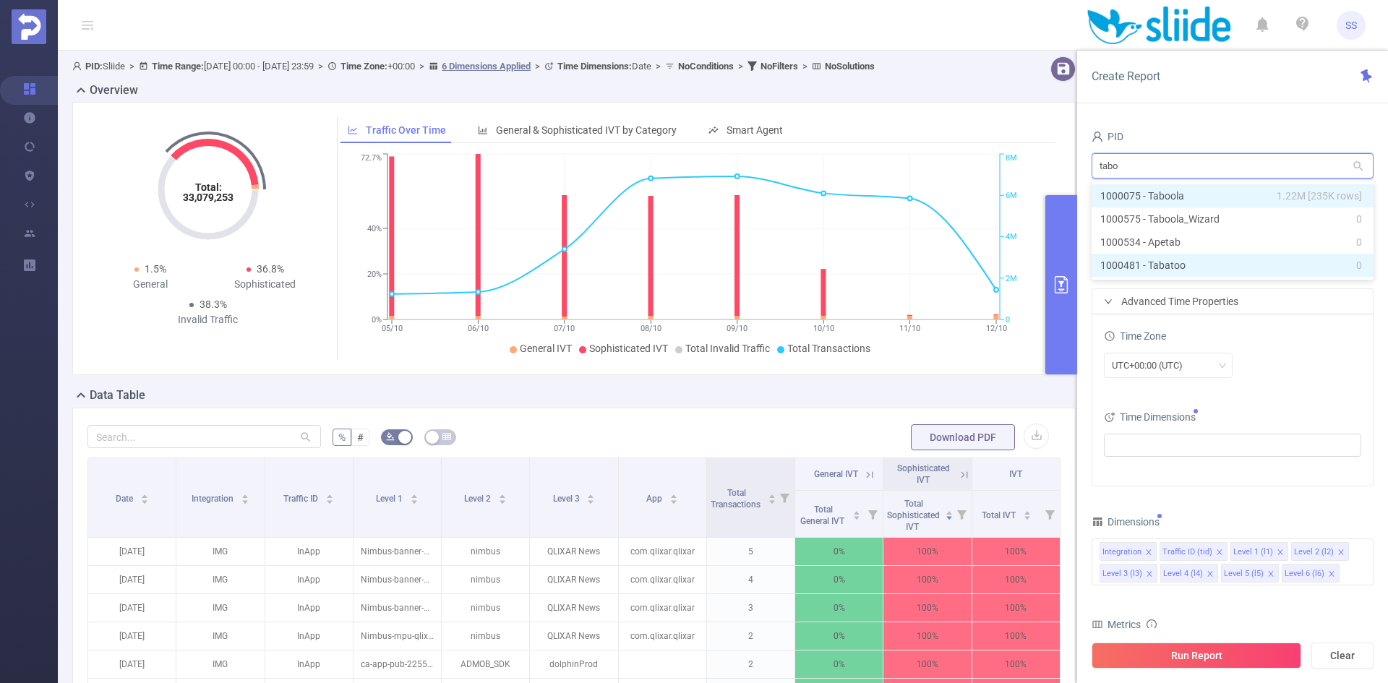
type input "taboo"
click at [1213, 196] on li "1000075 - Taboola 1.22M [235K rows]" at bounding box center [1233, 195] width 282 height 23
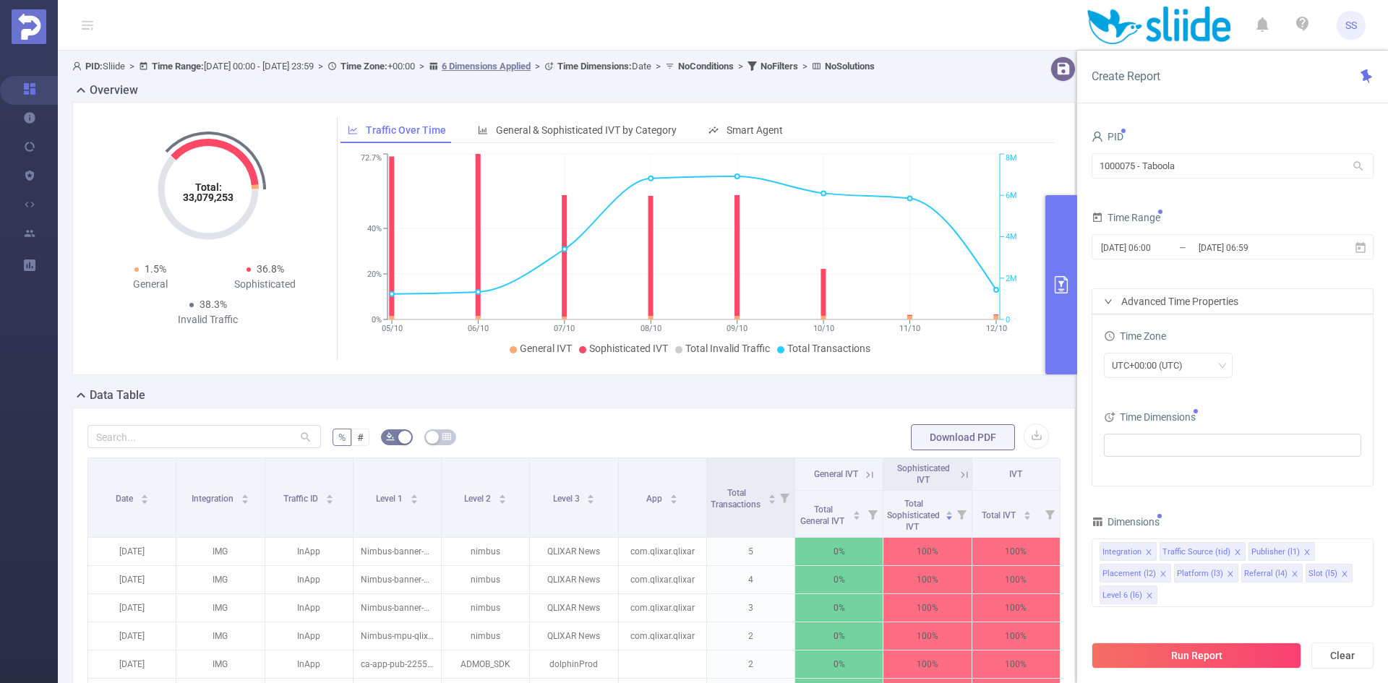
click at [1220, 111] on div "Create Report PID 1000075 - Taboola 1000075 - Taboola Time Range [DATE] 06:00 _…" at bounding box center [1232, 367] width 311 height 633
click at [1248, 254] on input "[DATE] 06:59" at bounding box center [1255, 248] width 117 height 20
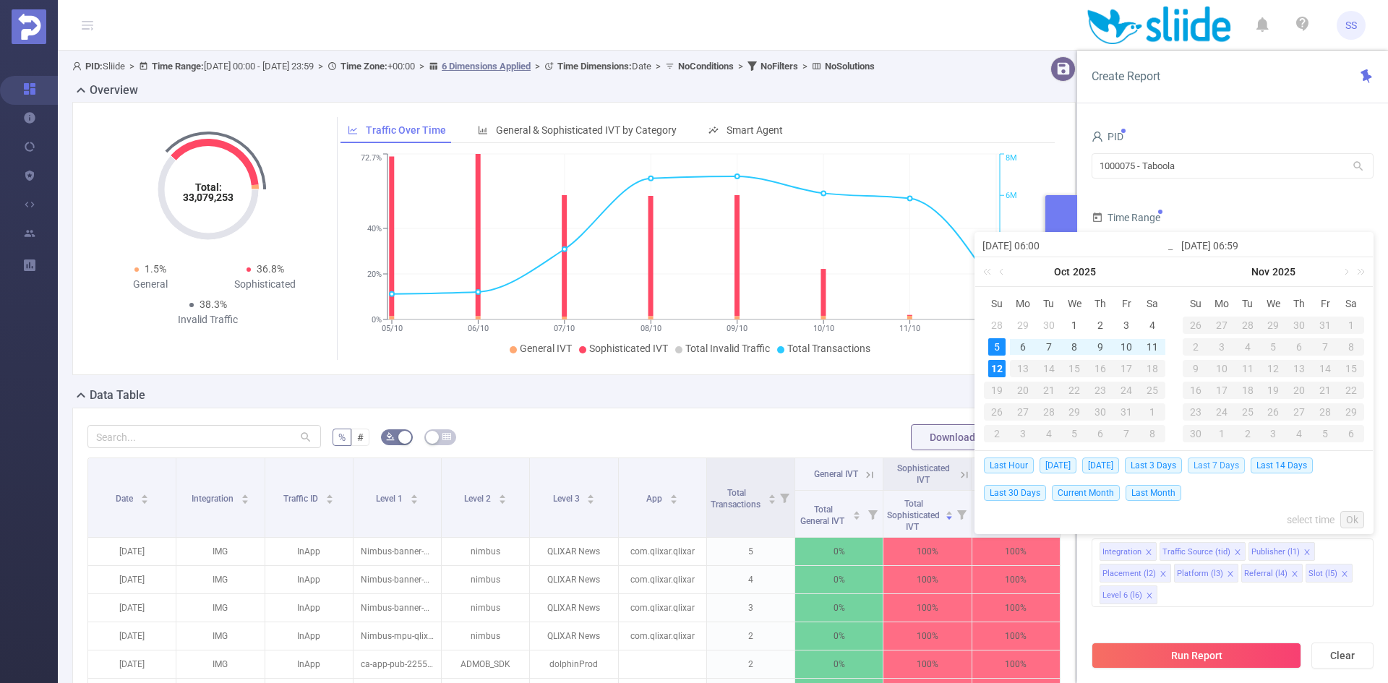
drag, startPoint x: 1227, startPoint y: 462, endPoint x: 1226, endPoint y: 434, distance: 28.2
click at [1227, 461] on span "Last 7 Days" at bounding box center [1216, 466] width 57 height 16
type input "[DATE] 00:00"
type input "[DATE] 23:59"
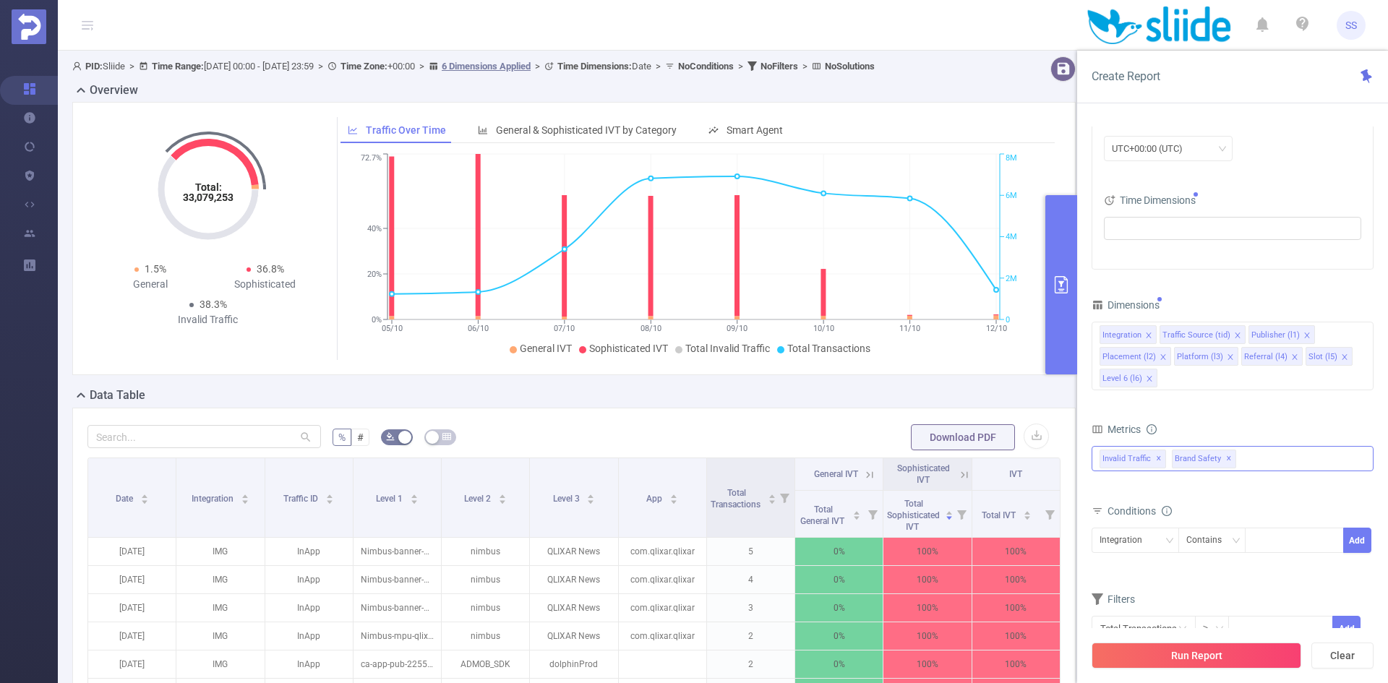
click at [1226, 461] on span "✕" at bounding box center [1229, 458] width 6 height 17
click at [1210, 650] on button "Run Report" at bounding box center [1197, 656] width 210 height 26
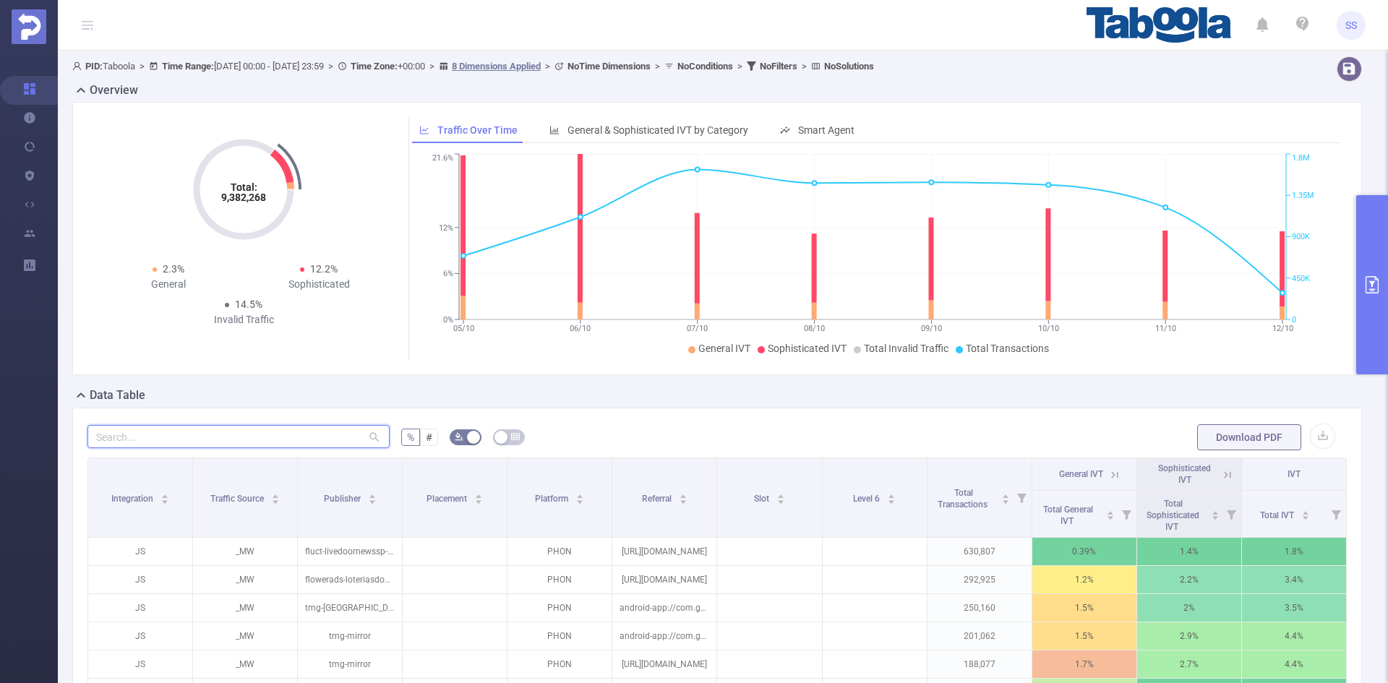
click at [272, 428] on input "text" at bounding box center [238, 436] width 302 height 23
paste input "xuliang"
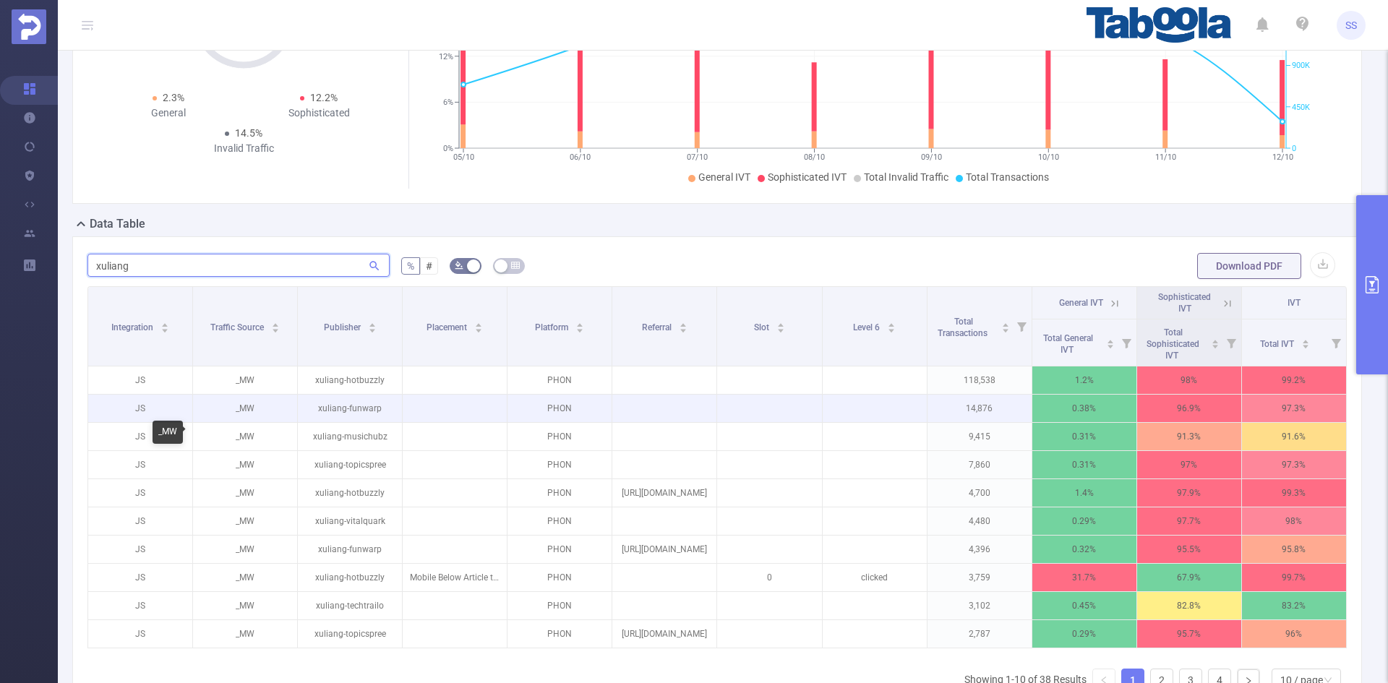
scroll to position [217, 0]
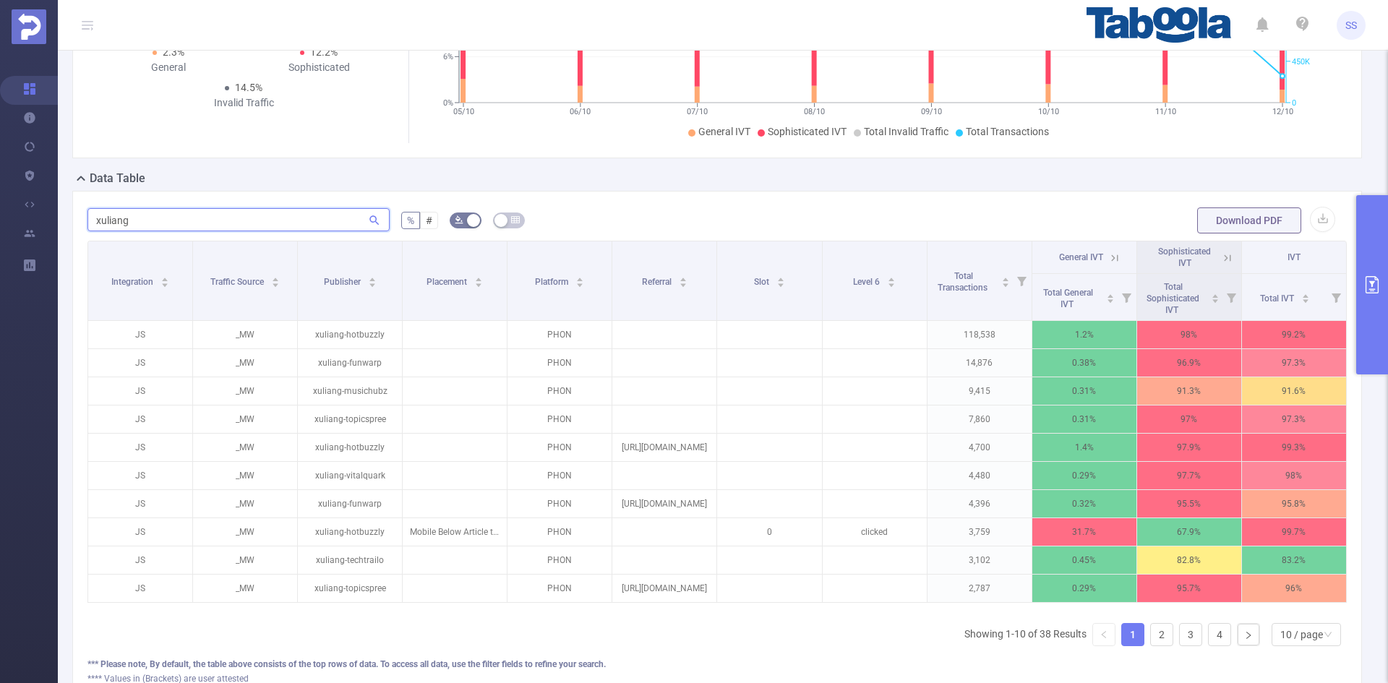
type input "xuliang"
click at [1221, 257] on icon at bounding box center [1227, 258] width 13 height 13
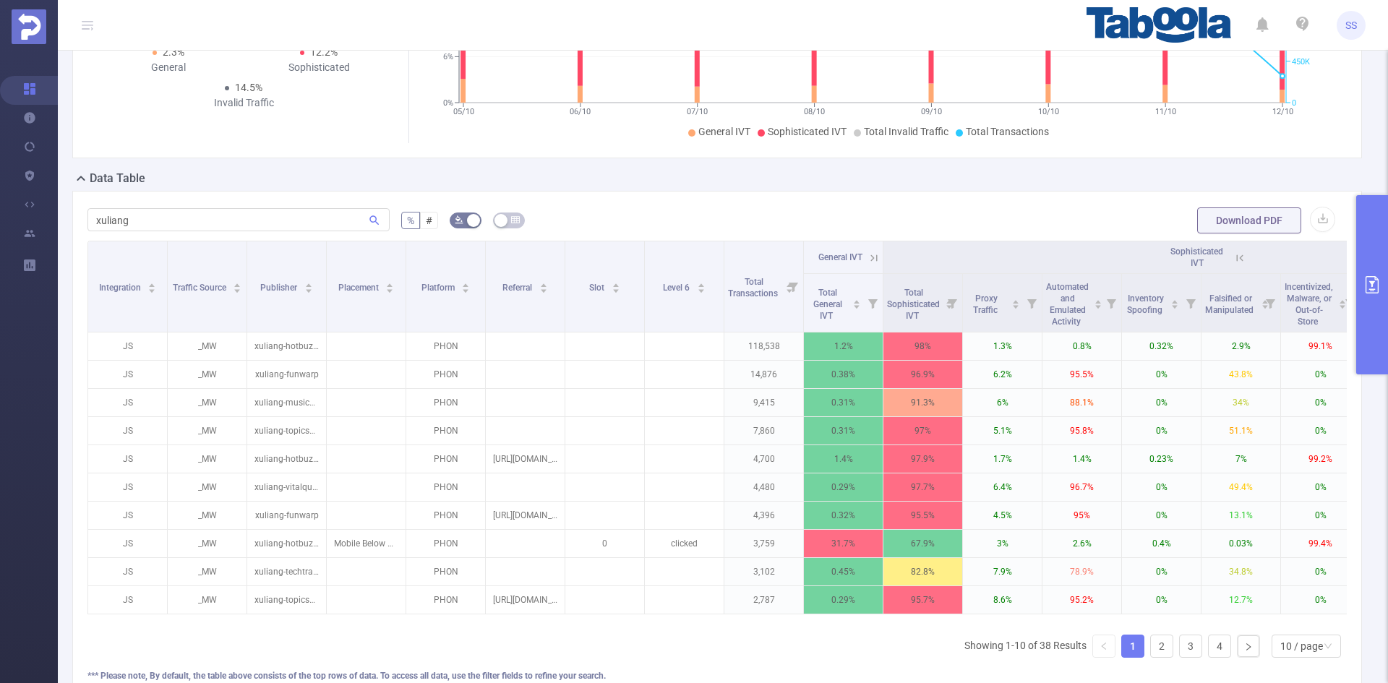
click at [1240, 260] on icon at bounding box center [1239, 258] width 13 height 13
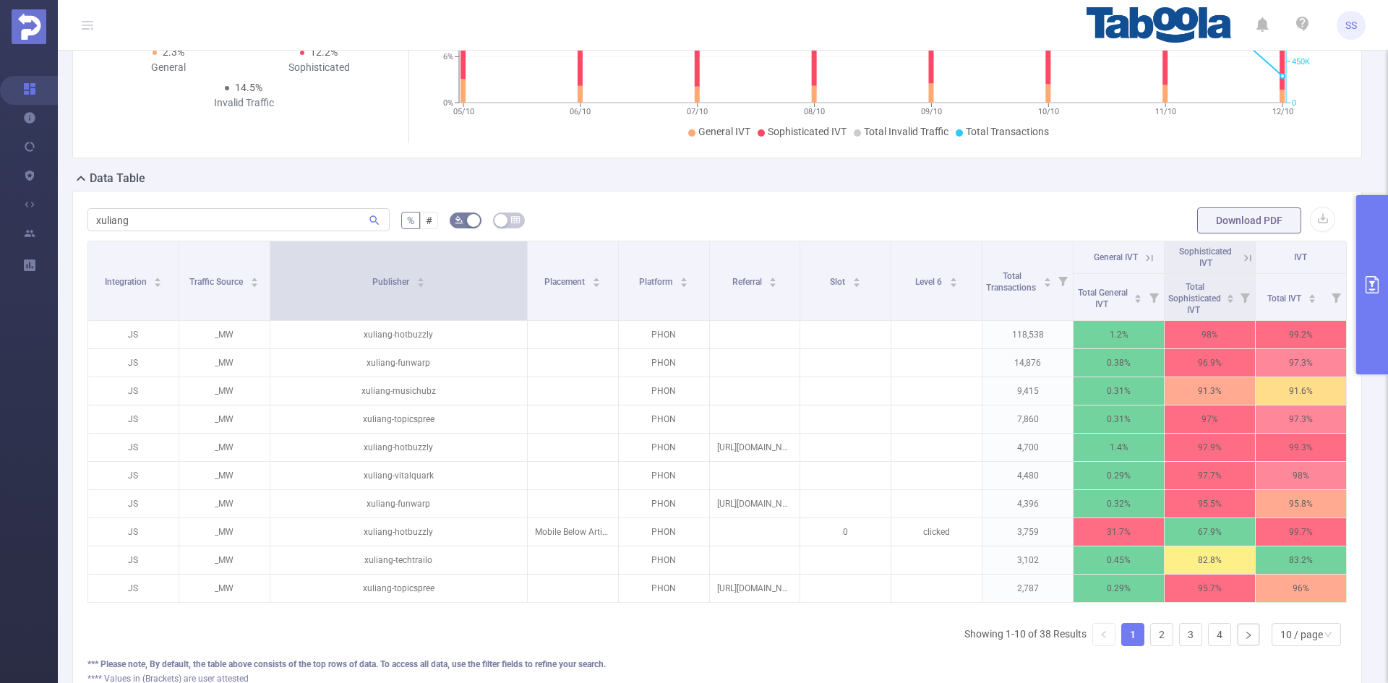
drag, startPoint x: 398, startPoint y: 298, endPoint x: 517, endPoint y: 310, distance: 119.2
click at [517, 310] on th "Publisher" at bounding box center [398, 281] width 257 height 80
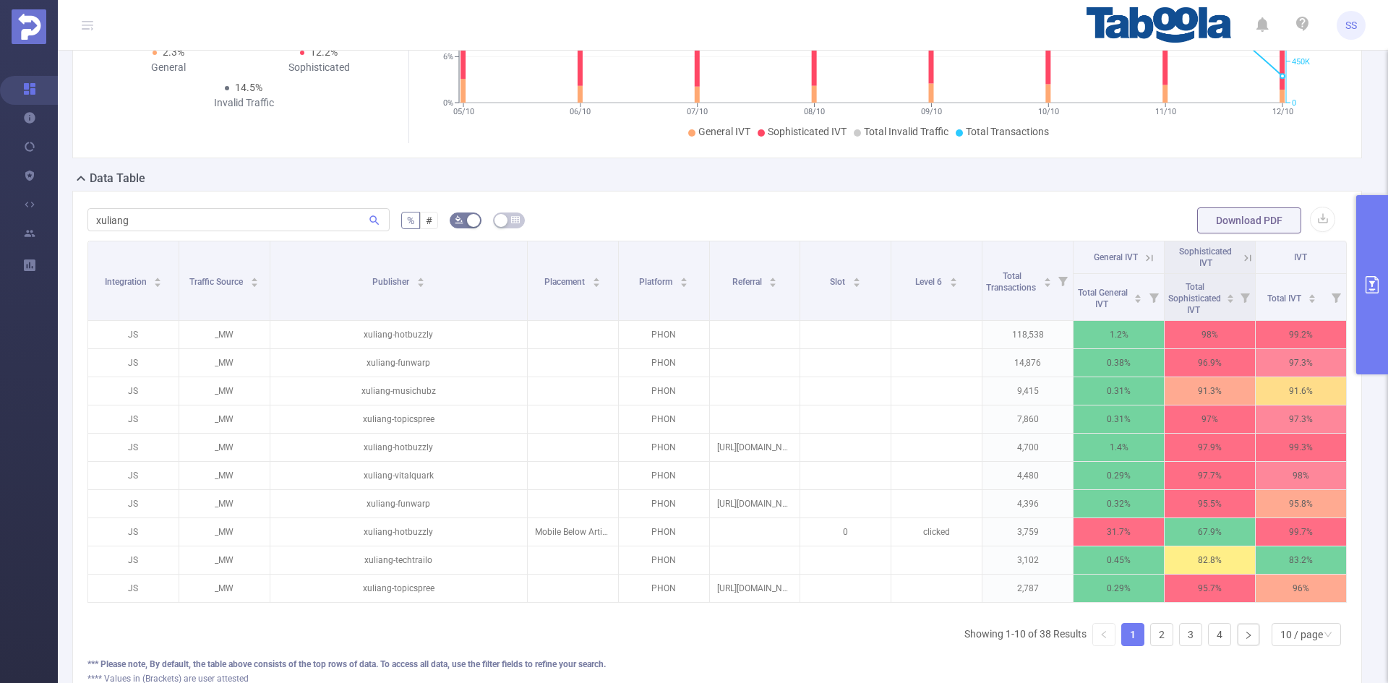
click at [1241, 260] on icon at bounding box center [1247, 258] width 13 height 13
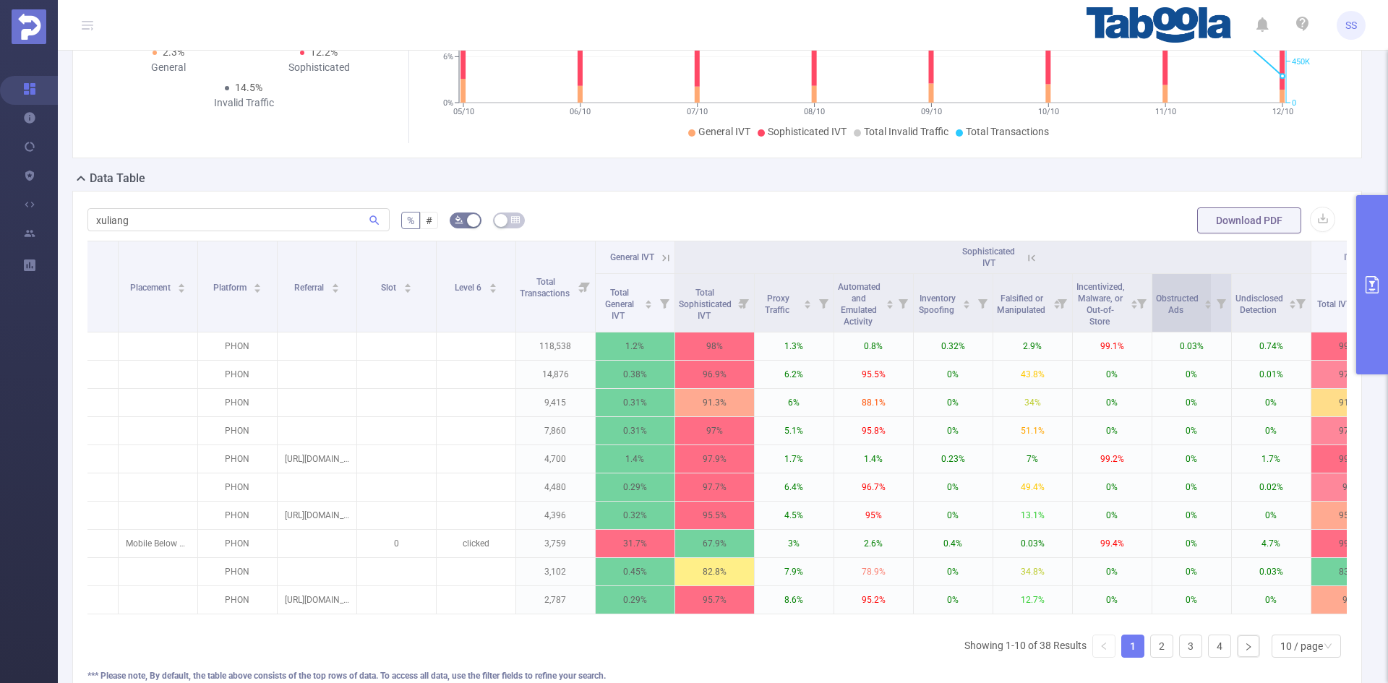
scroll to position [0, 357]
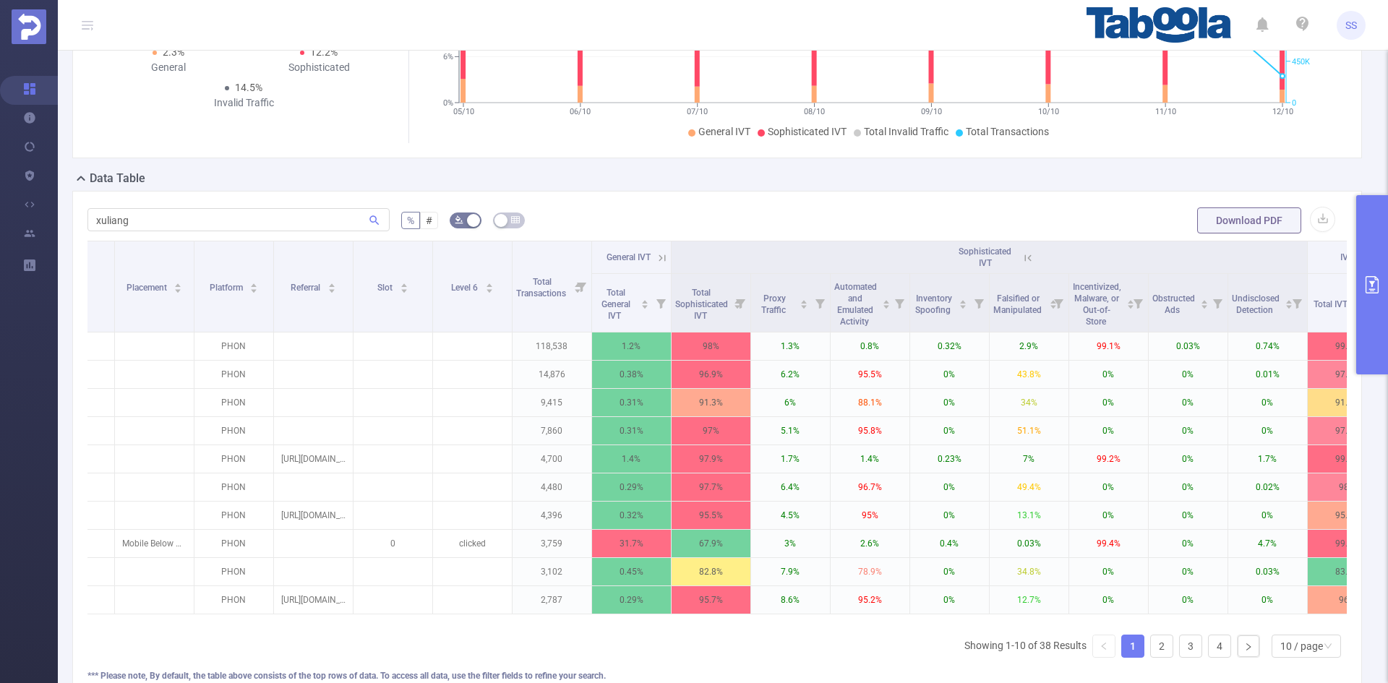
click at [1369, 269] on button "primary" at bounding box center [1372, 284] width 32 height 179
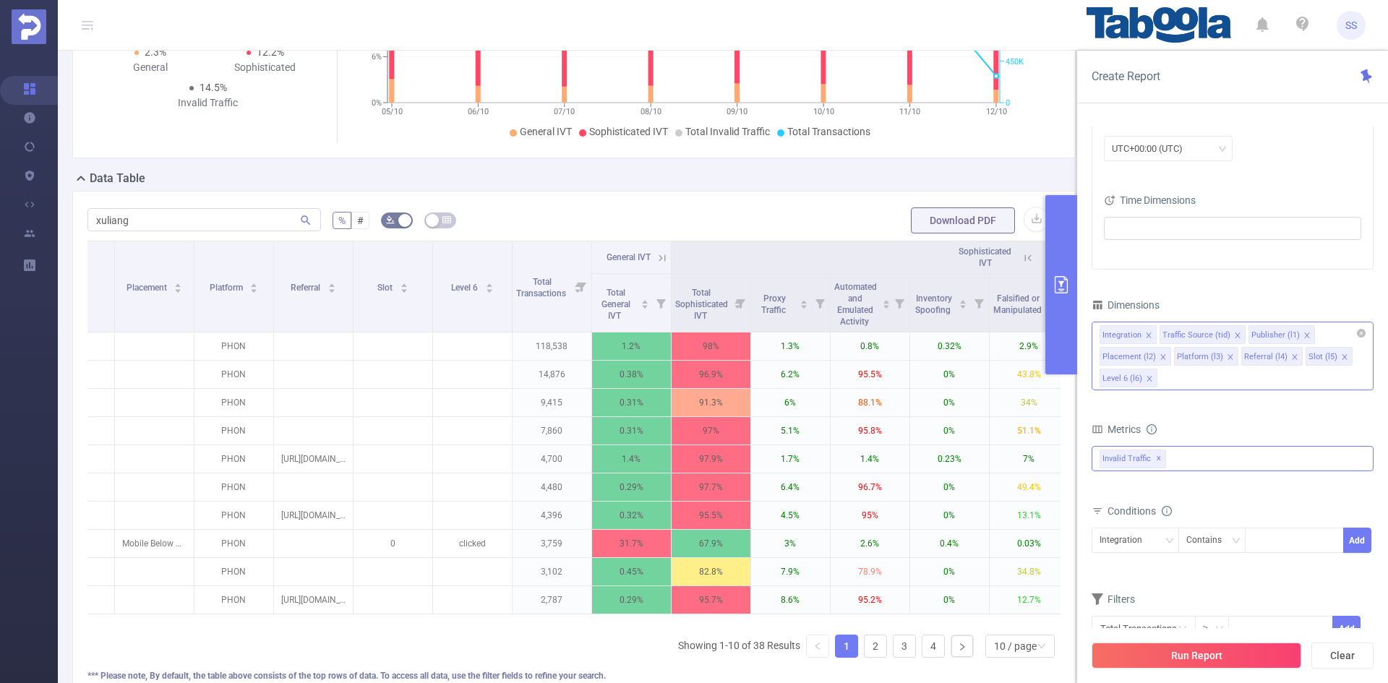
click at [1268, 384] on div "Integration Traffic Source (tid) Publisher (l1) Placement (l2) Platform (l3) Re…" at bounding box center [1233, 356] width 282 height 69
type input "app"
click at [1267, 403] on li "App" at bounding box center [1232, 408] width 281 height 23
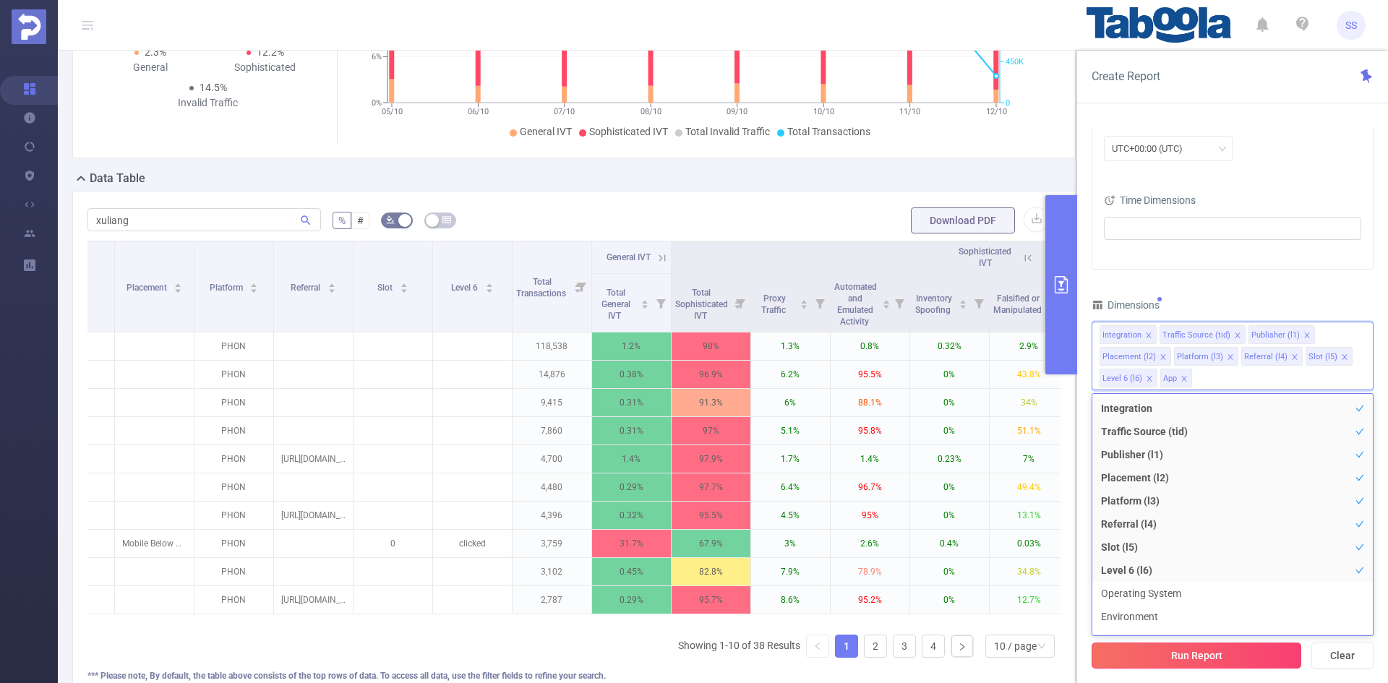
click at [1203, 659] on button "Run Report" at bounding box center [1197, 656] width 210 height 26
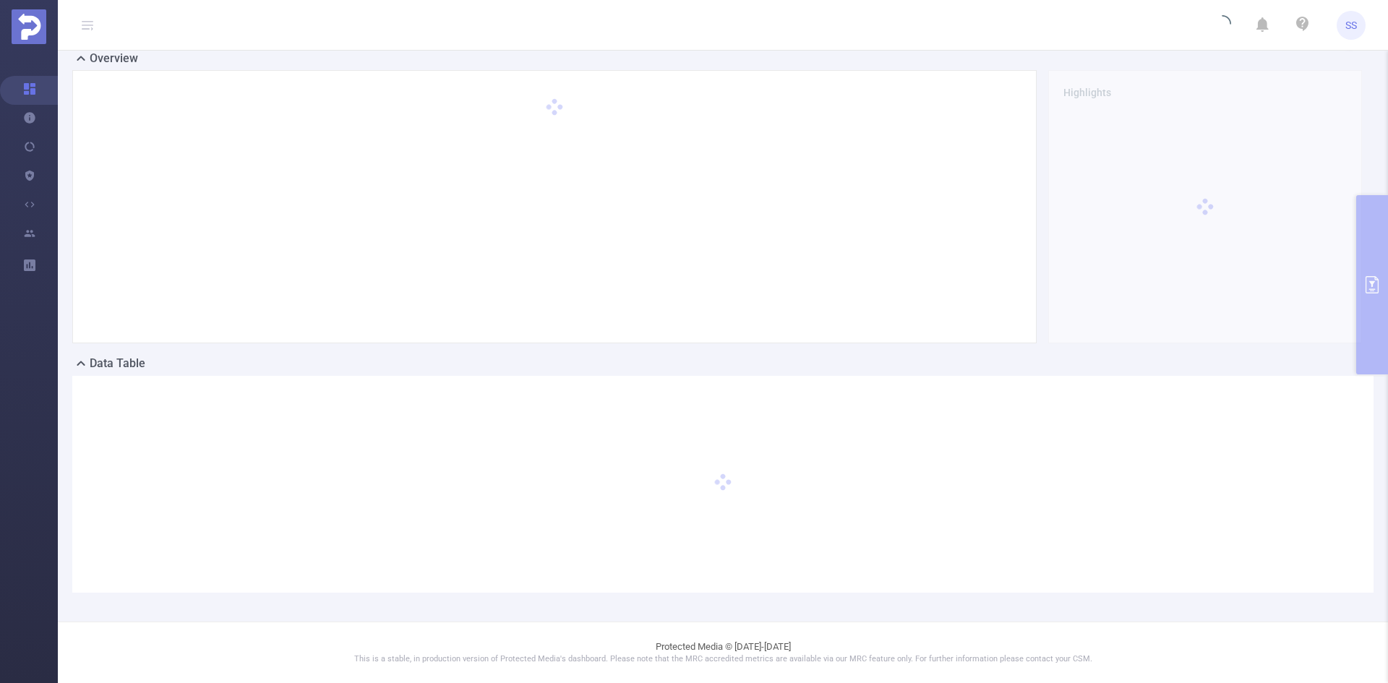
scroll to position [32, 0]
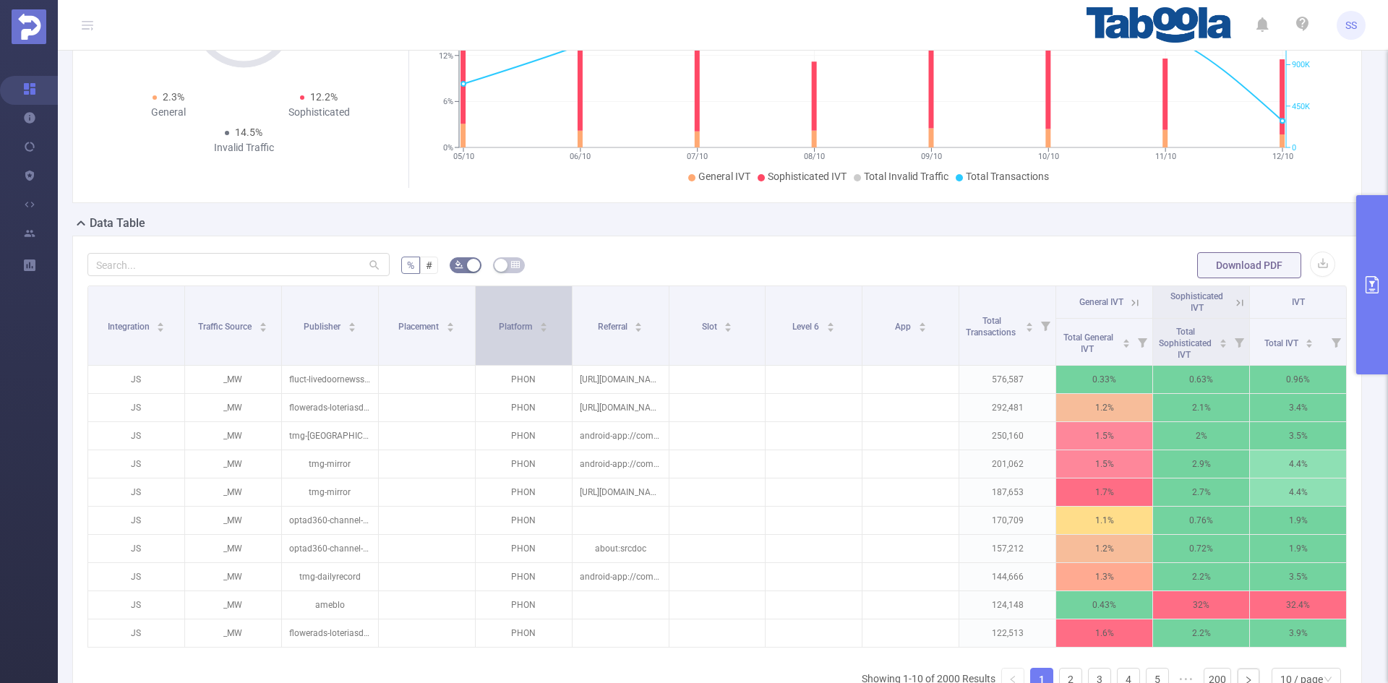
scroll to position [176, 0]
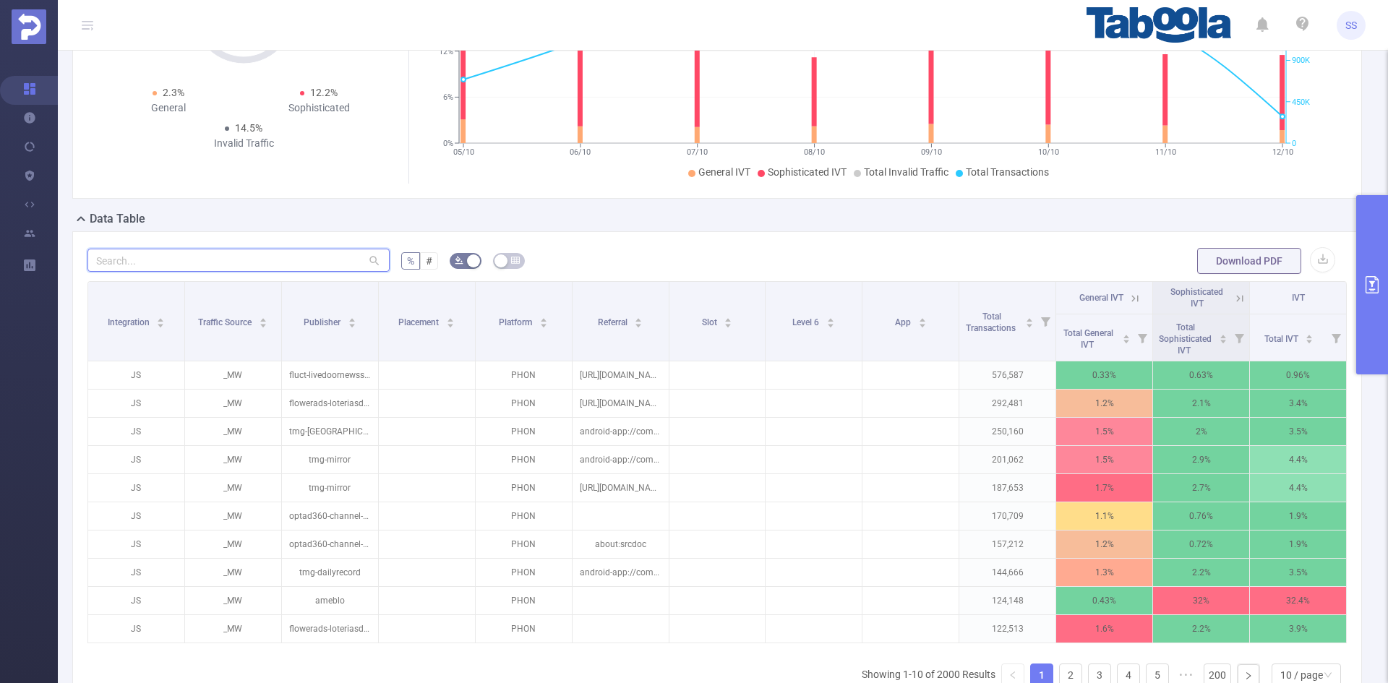
click at [252, 262] on input "text" at bounding box center [238, 260] width 302 height 23
paste input "xuliang"
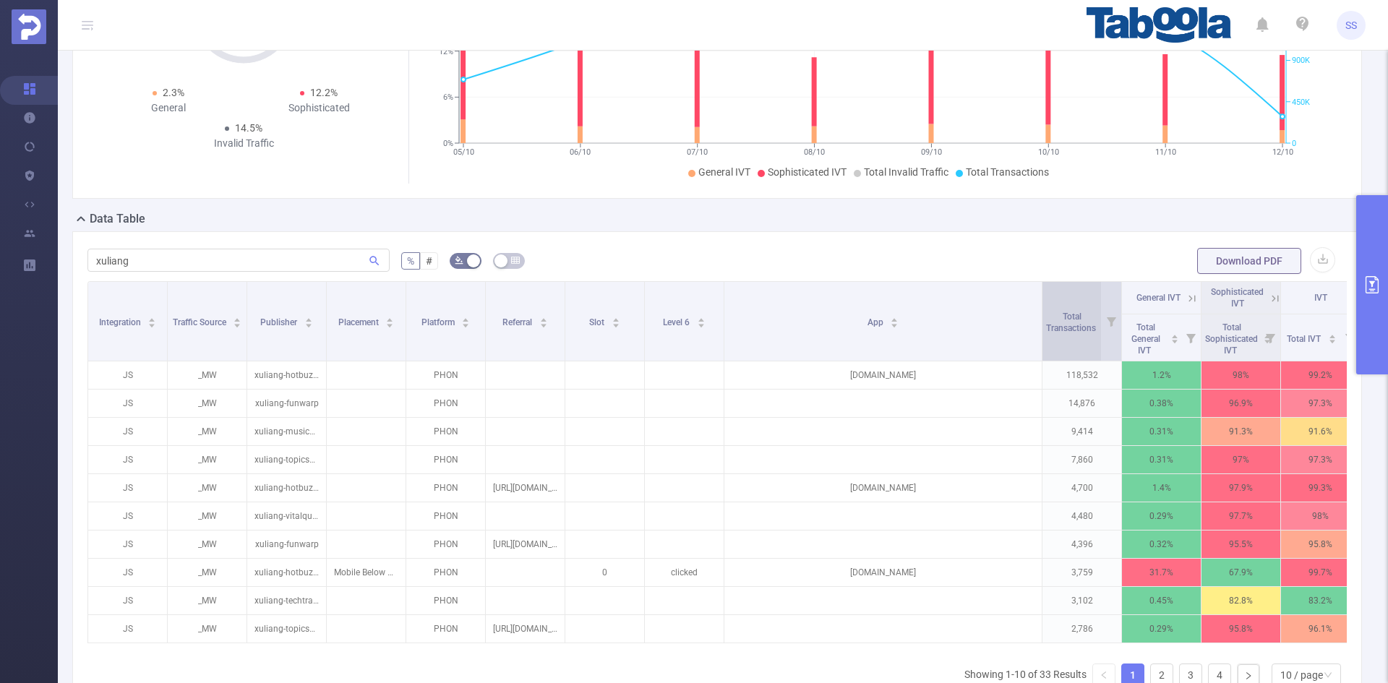
drag, startPoint x: 949, startPoint y: 332, endPoint x: 1056, endPoint y: 348, distance: 108.2
click at [1056, 314] on tr "Integration Traffic Source Publisher Placement Platform Referral Slot Level 6 A…" at bounding box center [724, 298] width 1272 height 33
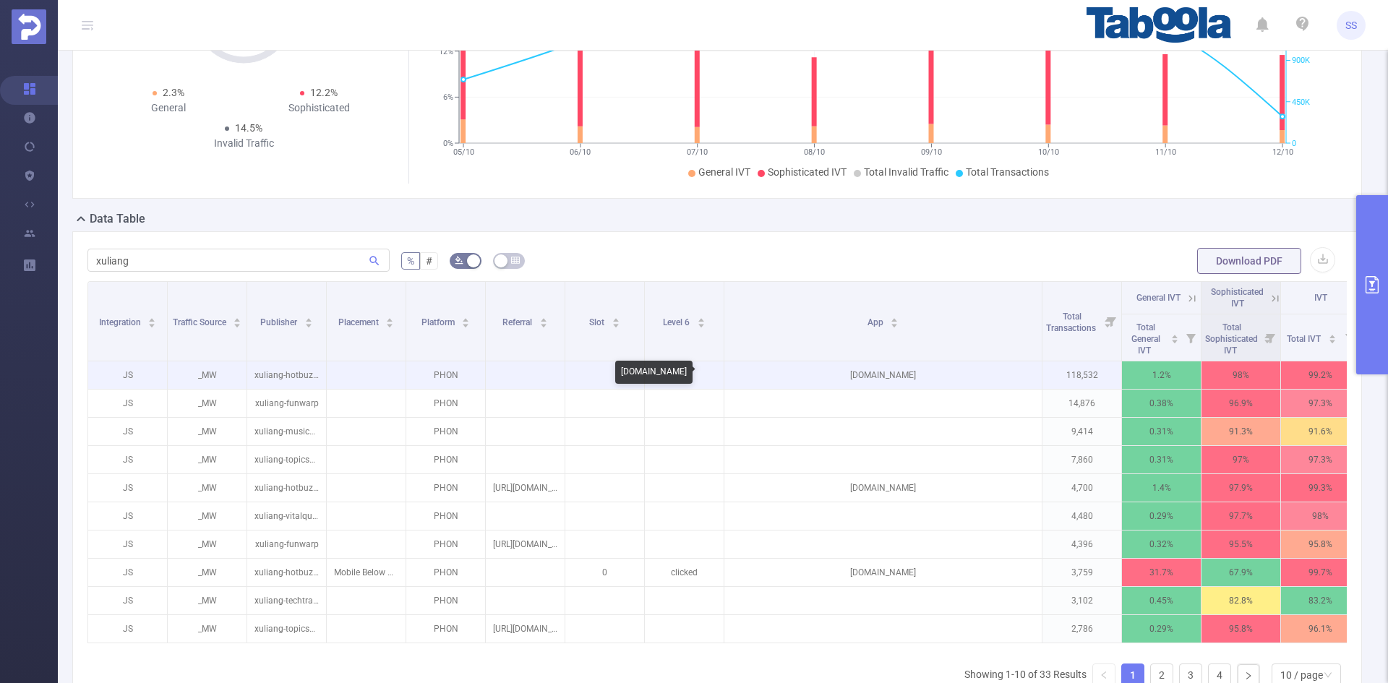
drag, startPoint x: 936, startPoint y: 376, endPoint x: 836, endPoint y: 383, distance: 100.0
click at [836, 375] on p "[DOMAIN_NAME]" at bounding box center [882, 374] width 317 height 27
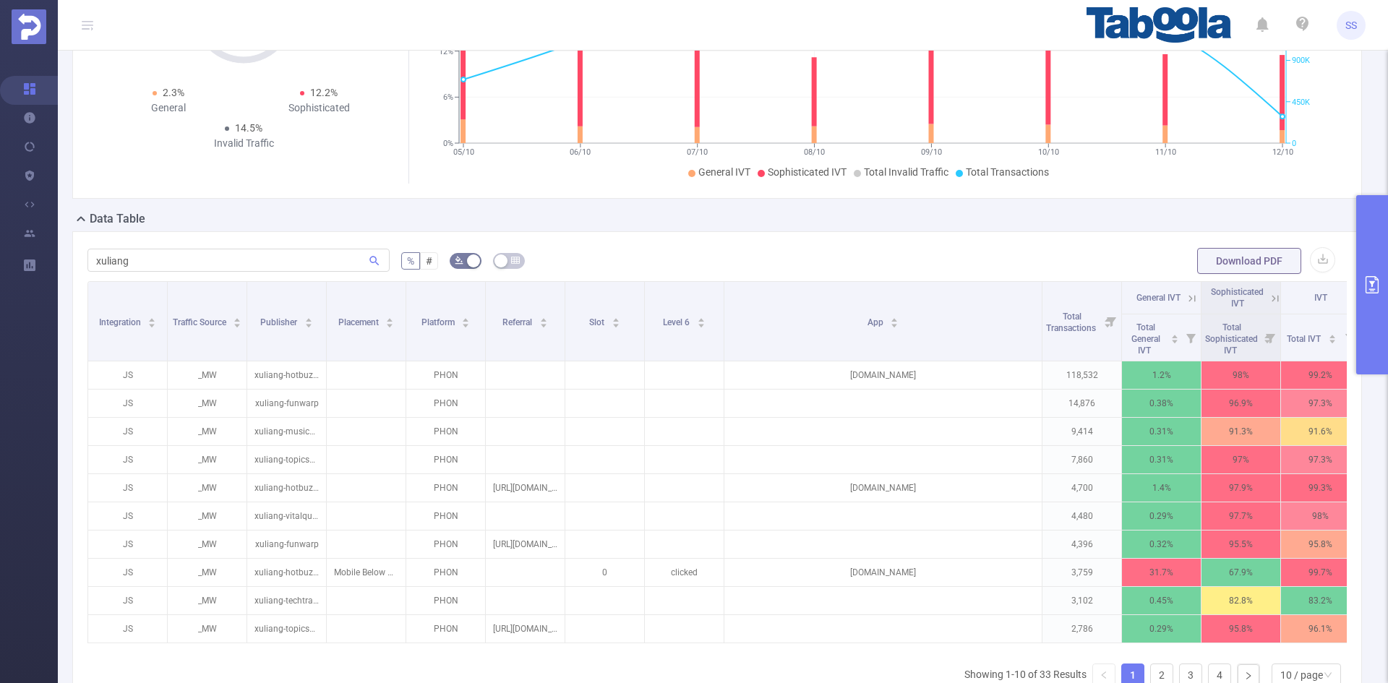
copy p "[DOMAIN_NAME]"
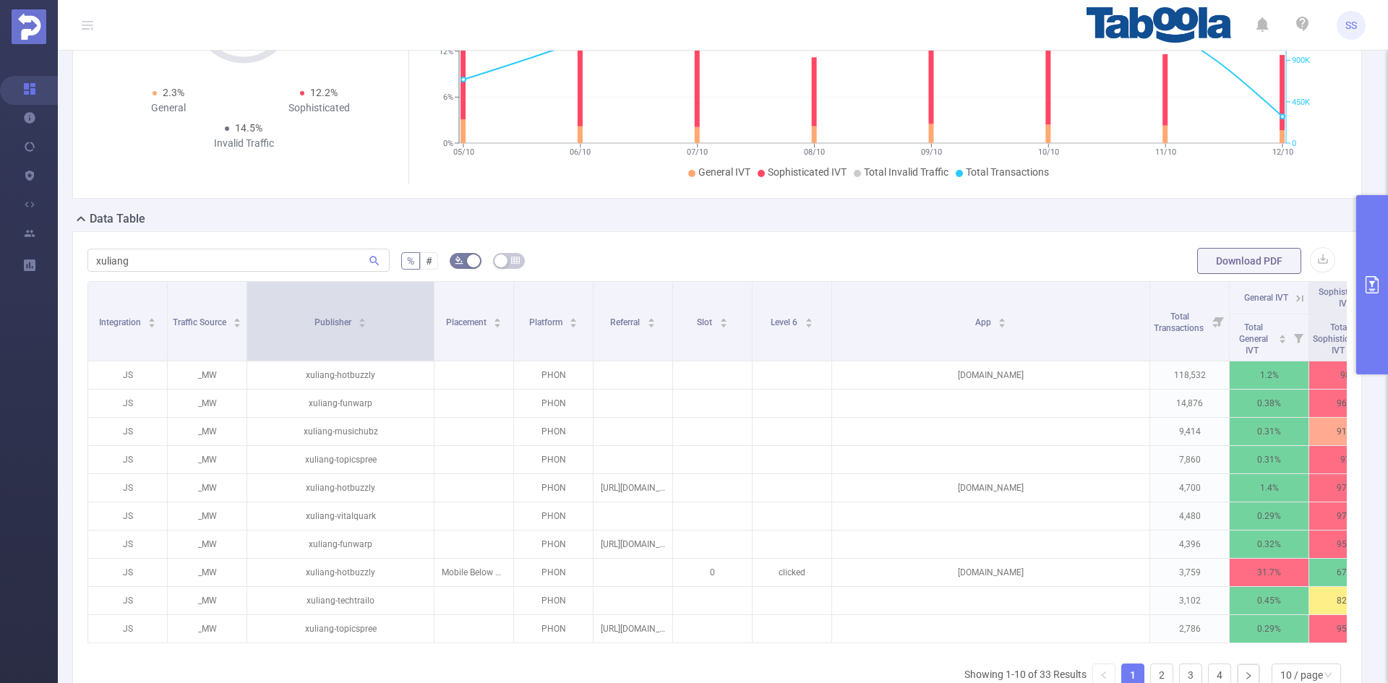
drag, startPoint x: 326, startPoint y: 334, endPoint x: 434, endPoint y: 351, distance: 109.1
click at [434, 351] on span at bounding box center [433, 321] width 7 height 79
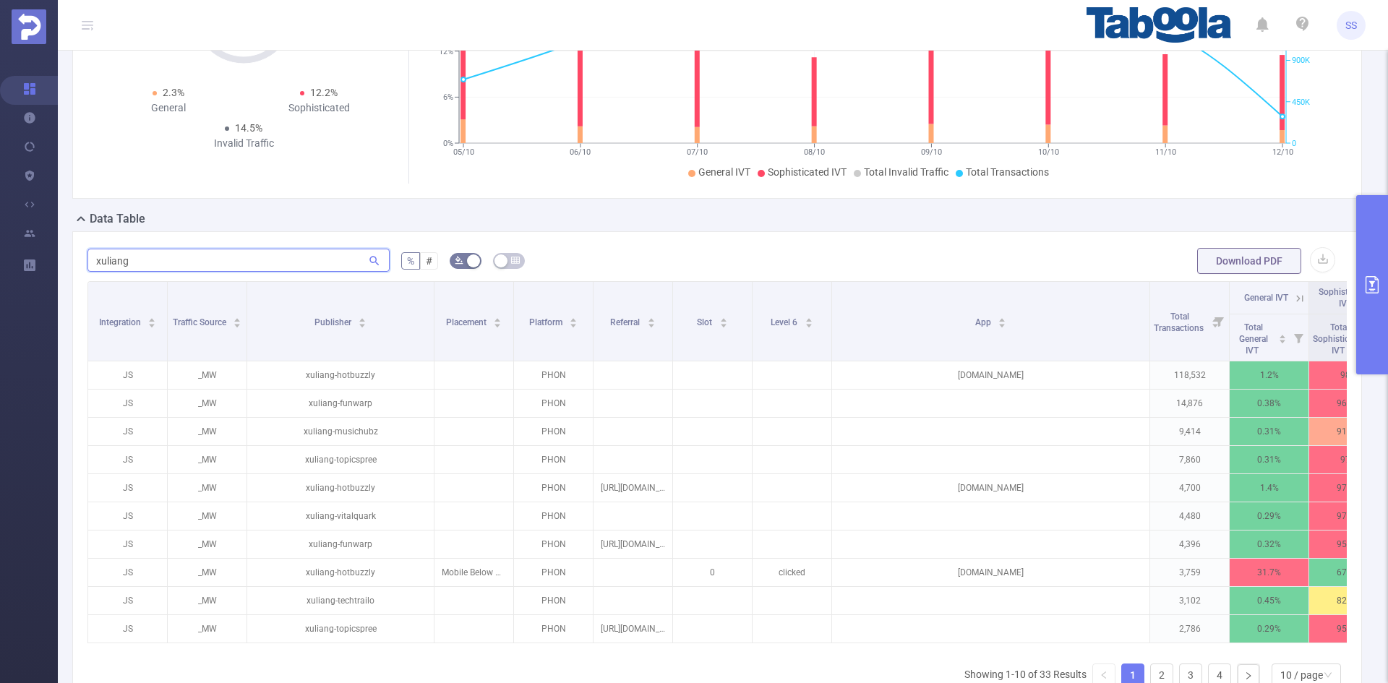
click at [197, 260] on input "xuliang" at bounding box center [238, 260] width 302 height 23
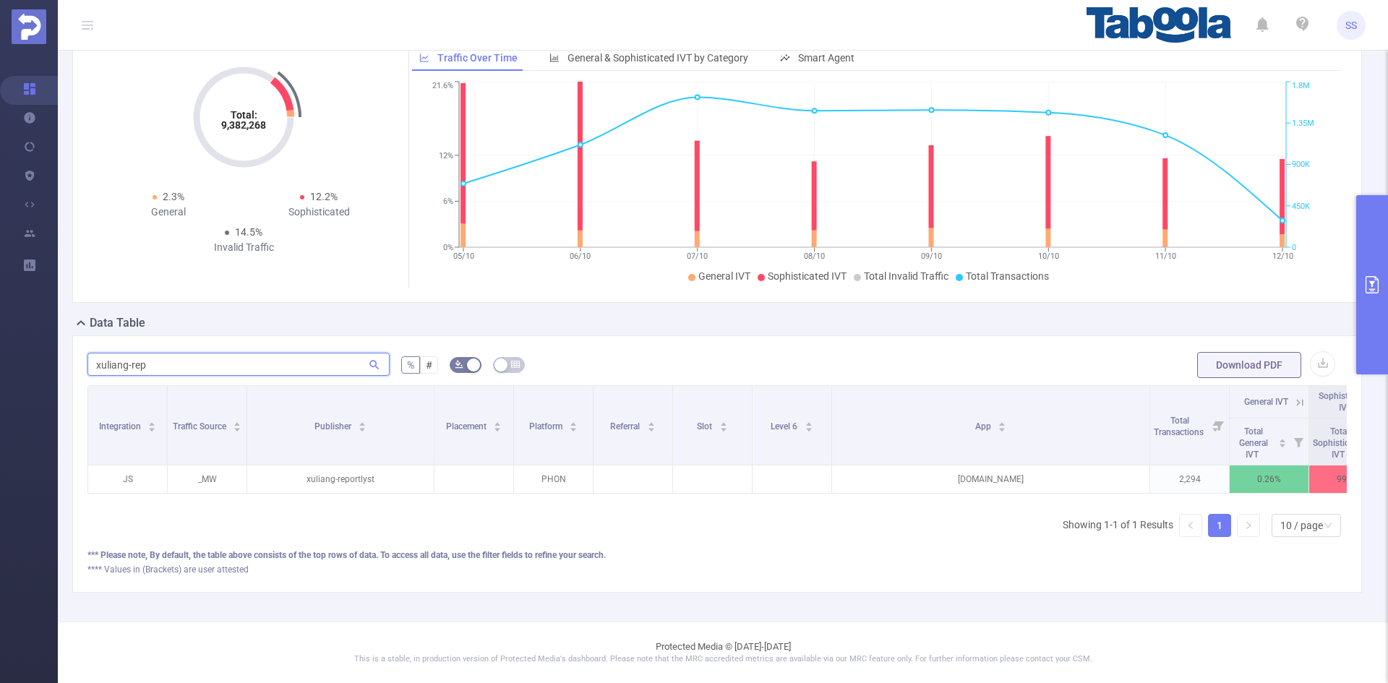
scroll to position [0, 135]
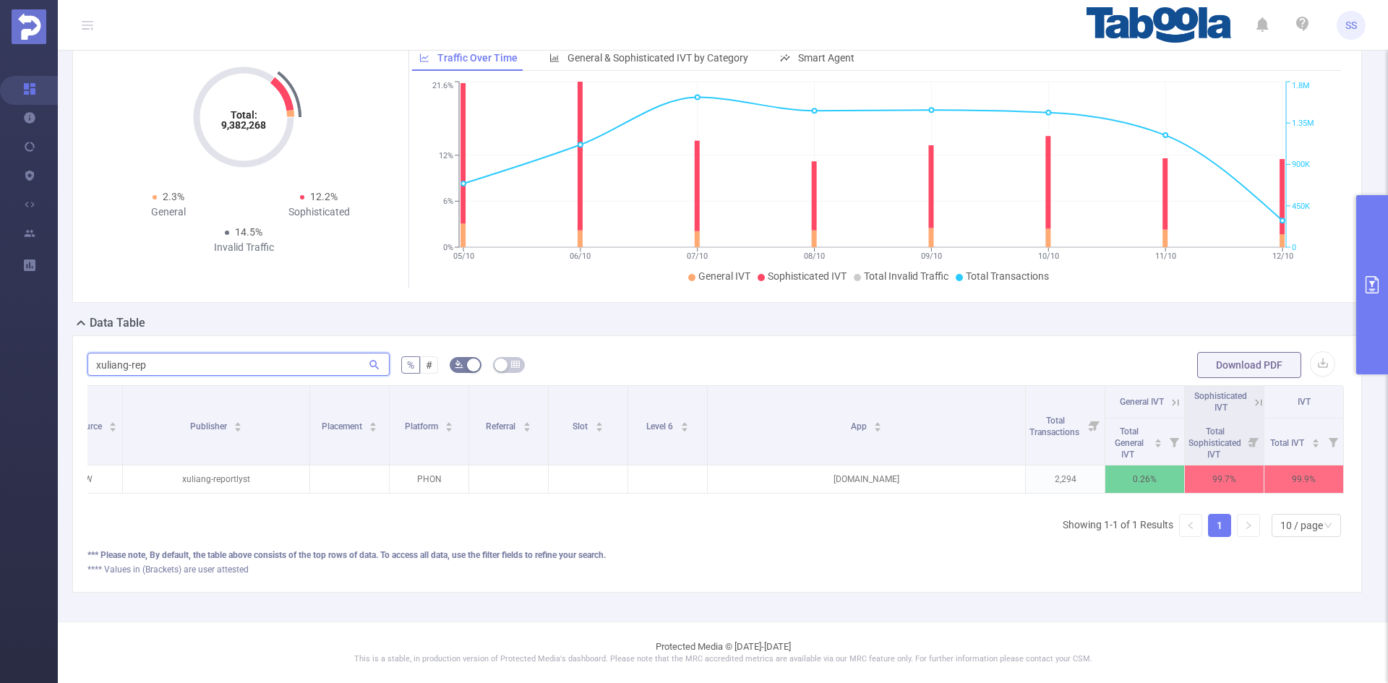
type input "xuliang-rep"
click at [1387, 275] on button "primary" at bounding box center [1372, 284] width 32 height 179
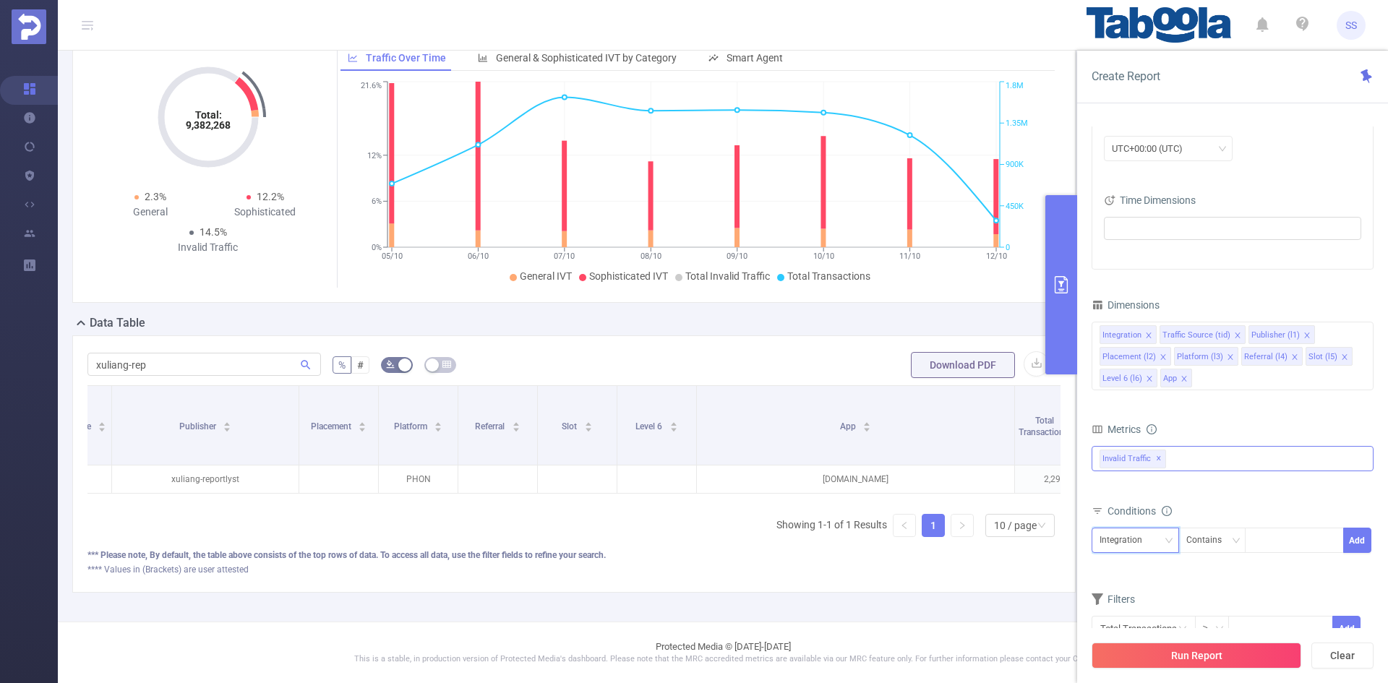
click at [1131, 546] on div "Integration" at bounding box center [1126, 540] width 53 height 24
click at [1124, 388] on li "Publisher (l1)" at bounding box center [1142, 397] width 100 height 23
click at [1292, 541] on div at bounding box center [1294, 540] width 83 height 24
paste input "[DOMAIN_NAME]"
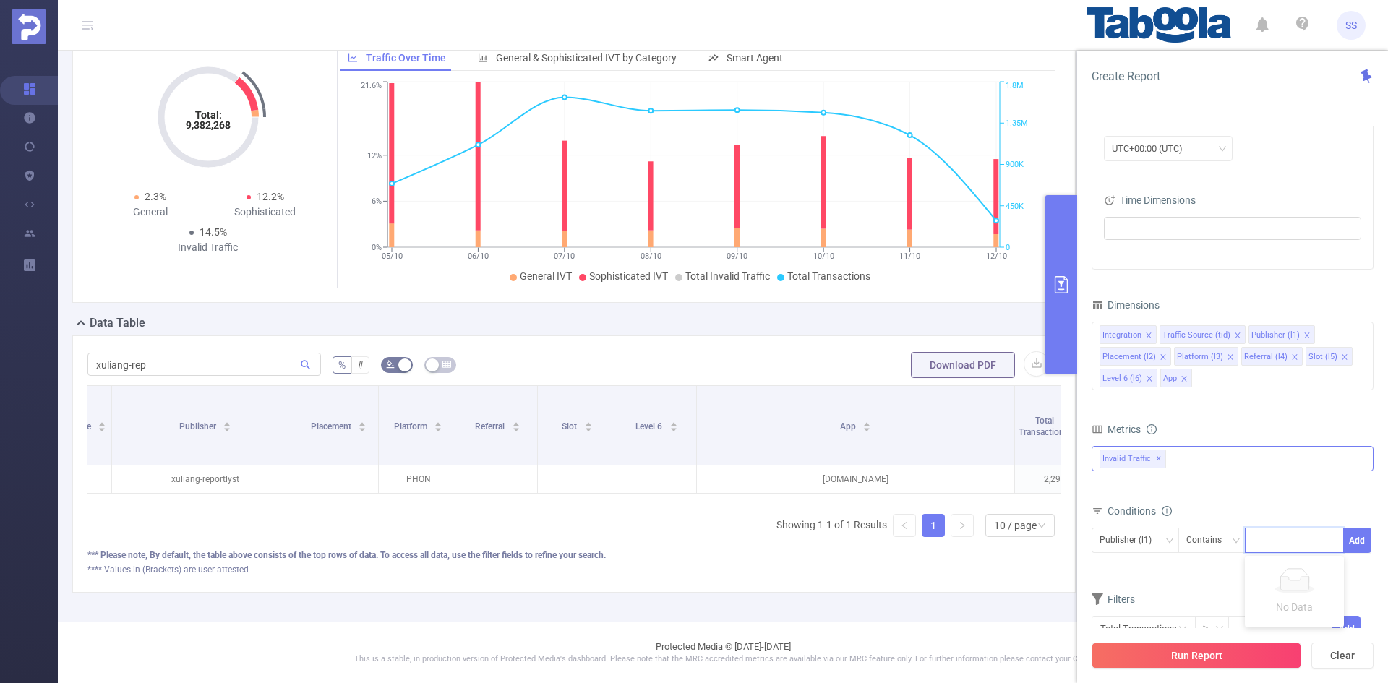
type input "[DOMAIN_NAME]"
type input "xuliang"
click at [1291, 573] on li "xuliang" at bounding box center [1294, 570] width 99 height 23
click at [1356, 534] on button "Add" at bounding box center [1357, 540] width 28 height 25
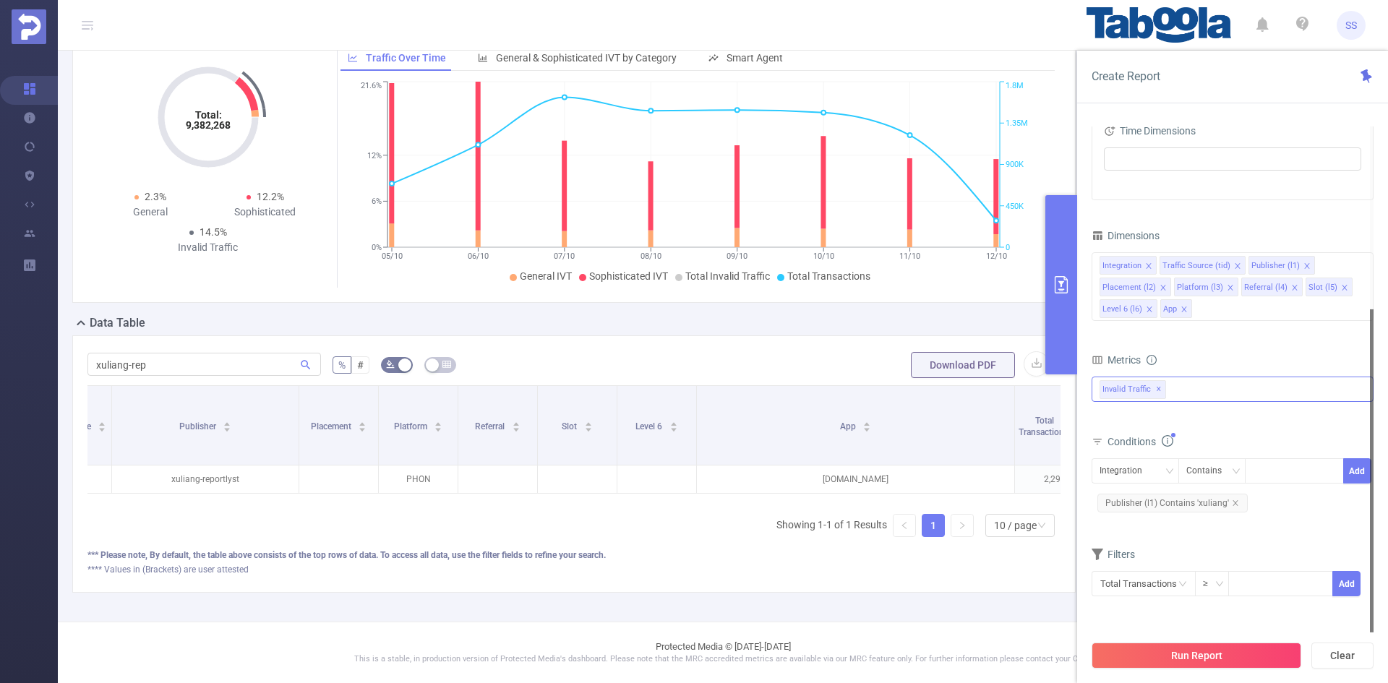
click at [1158, 660] on button "Run Report" at bounding box center [1197, 656] width 210 height 26
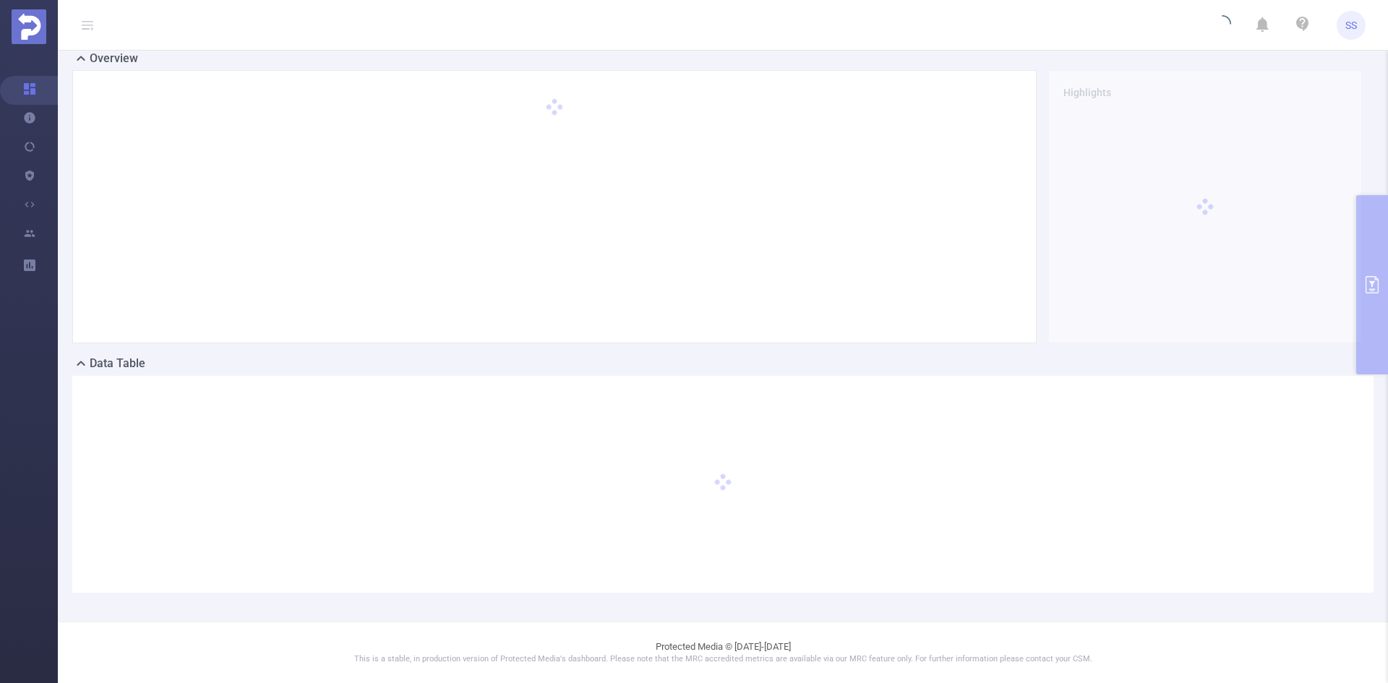
scroll to position [32, 0]
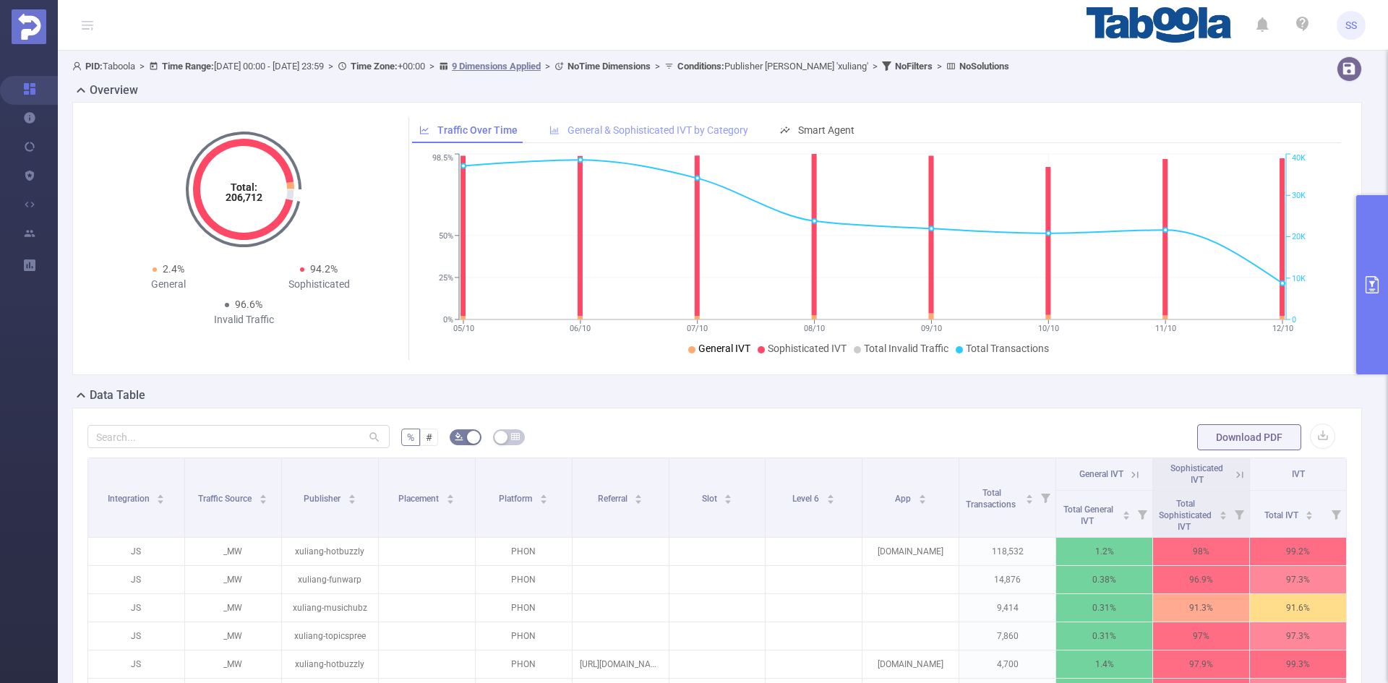
click at [646, 129] on span "General & Sophisticated IVT by Category" at bounding box center [658, 130] width 181 height 12
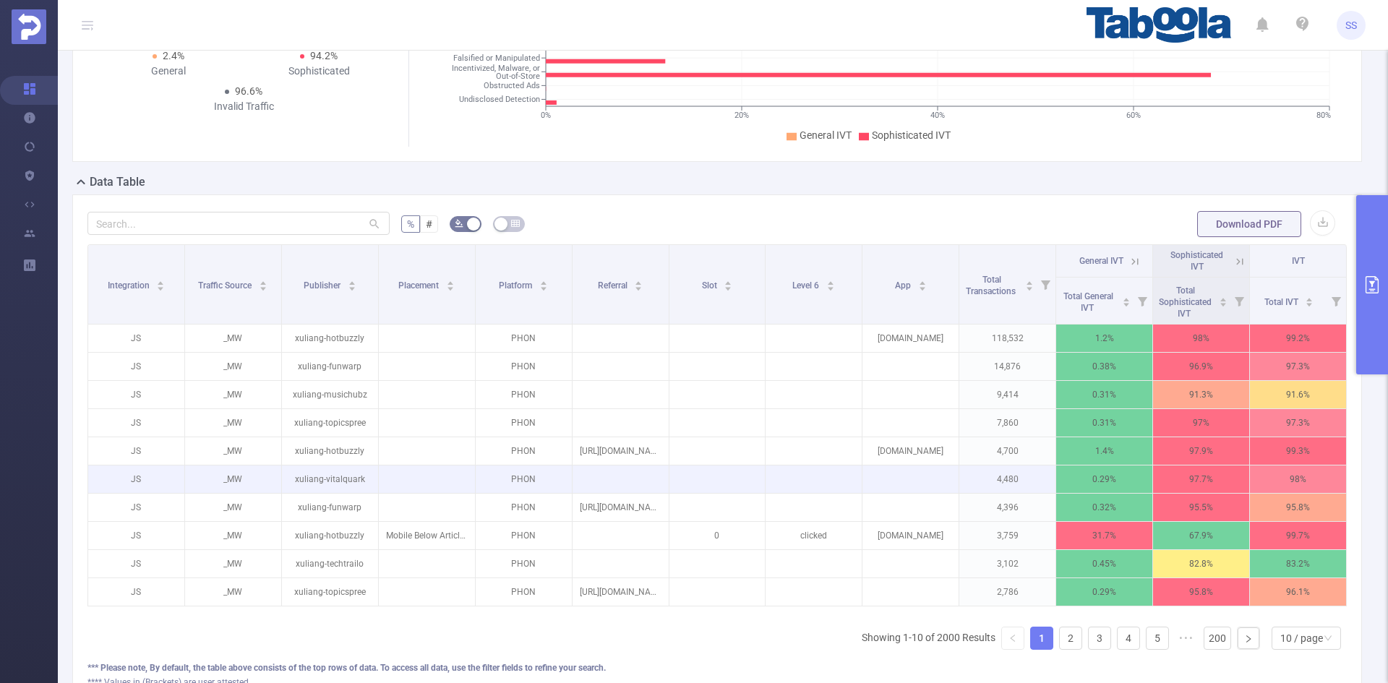
scroll to position [289, 0]
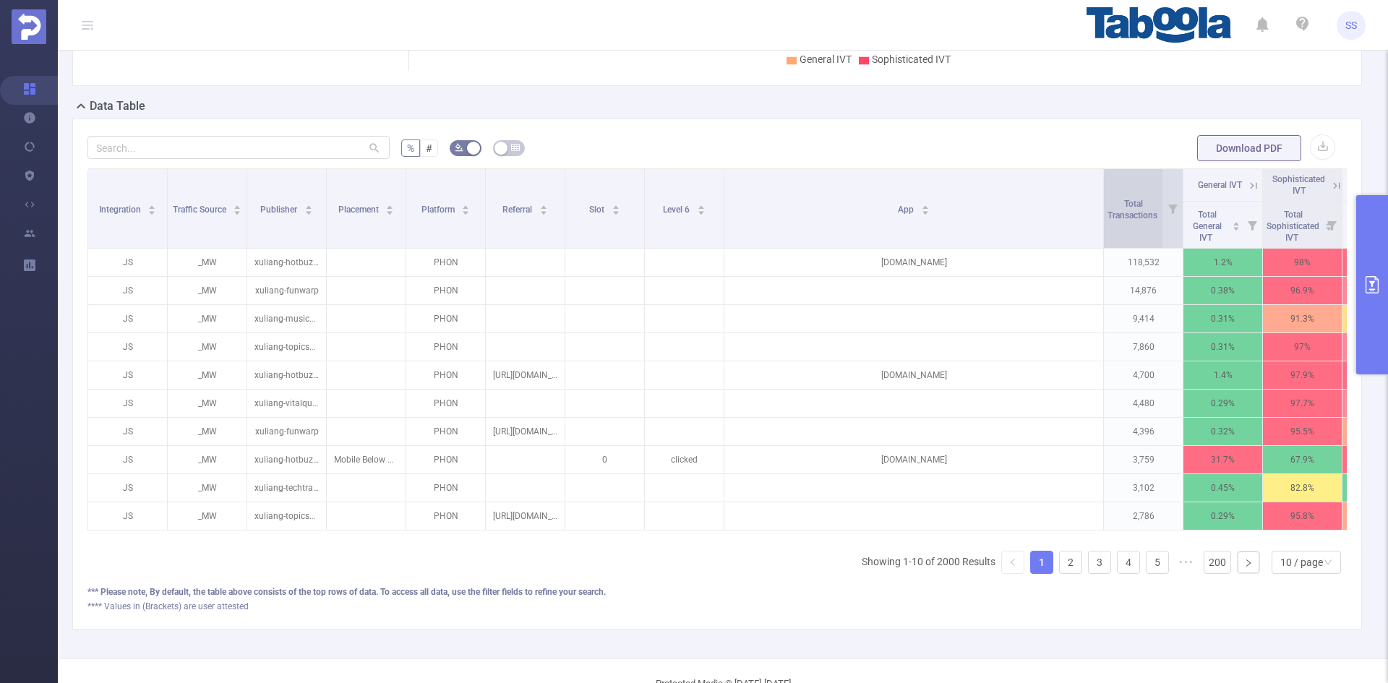
drag, startPoint x: 948, startPoint y: 215, endPoint x: 1117, endPoint y: 222, distance: 169.3
click at [1117, 202] on tr "Integration Traffic Source Publisher Placement Platform Referral Slot Level 6 A…" at bounding box center [755, 185] width 1334 height 33
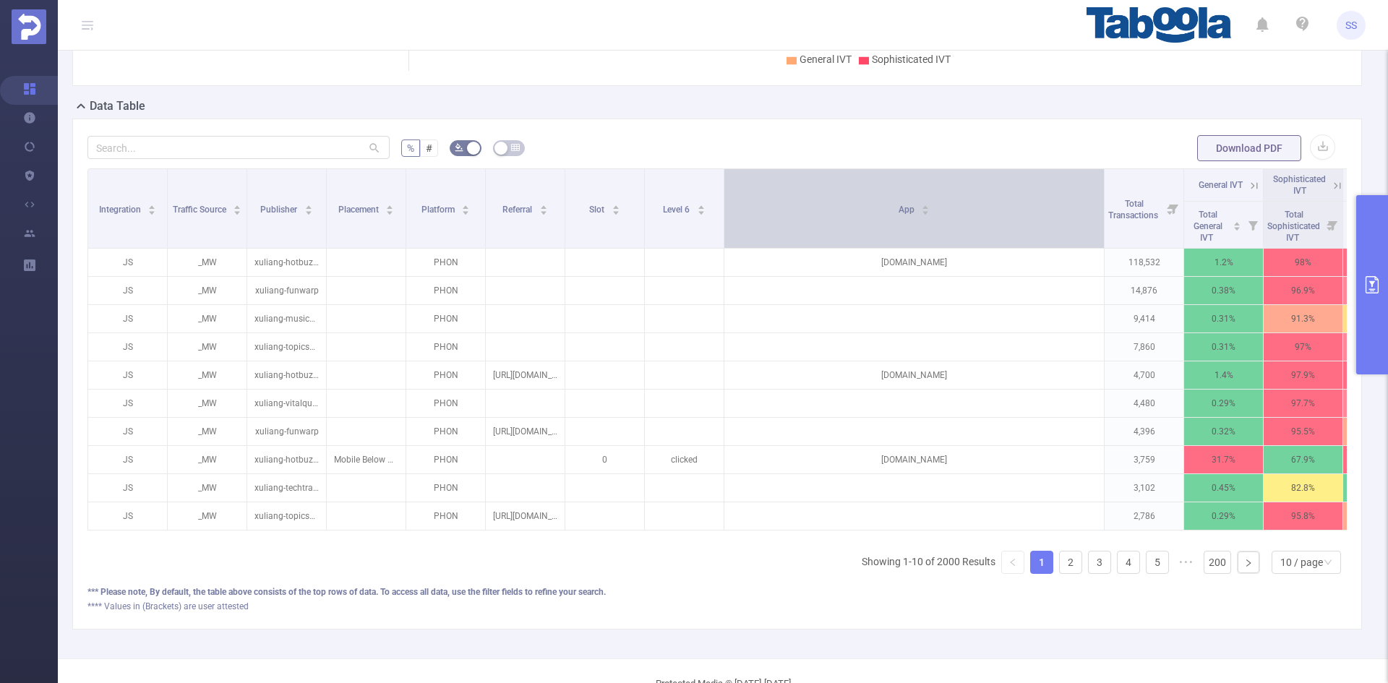
click at [930, 215] on div "App" at bounding box center [915, 208] width 32 height 14
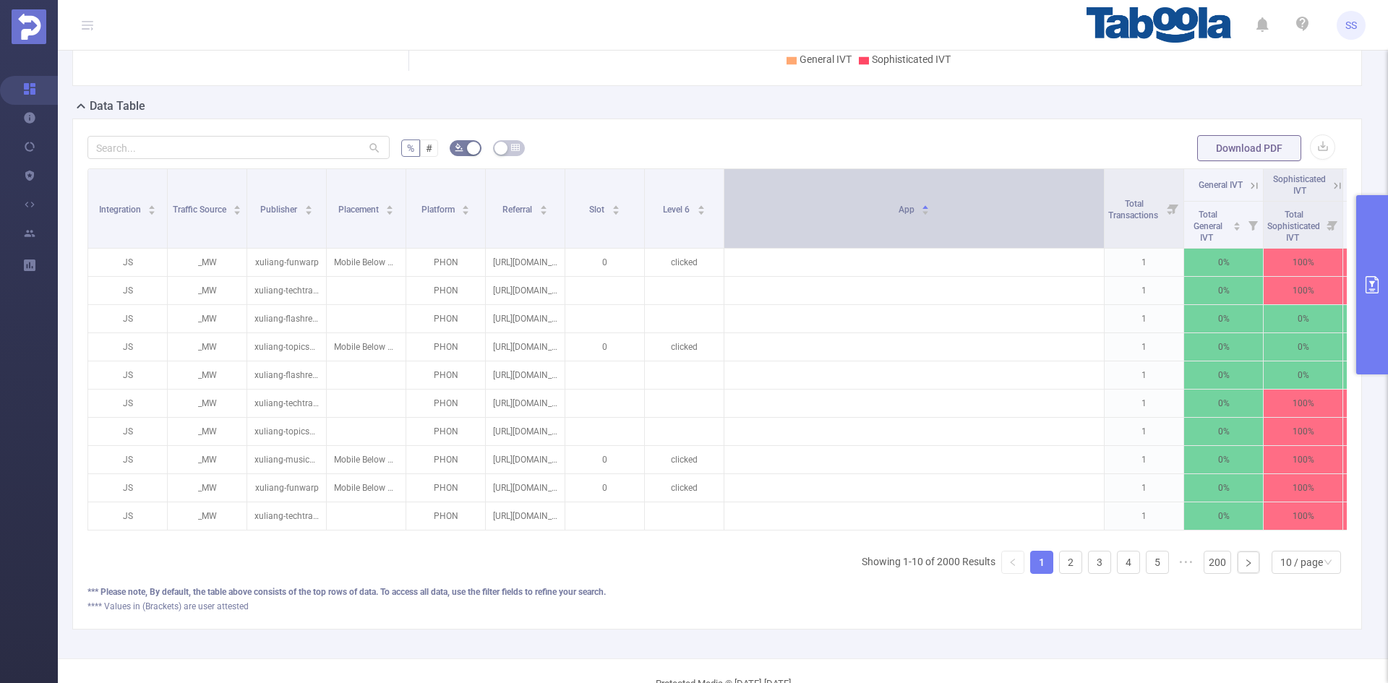
click at [930, 215] on div "App" at bounding box center [915, 208] width 32 height 14
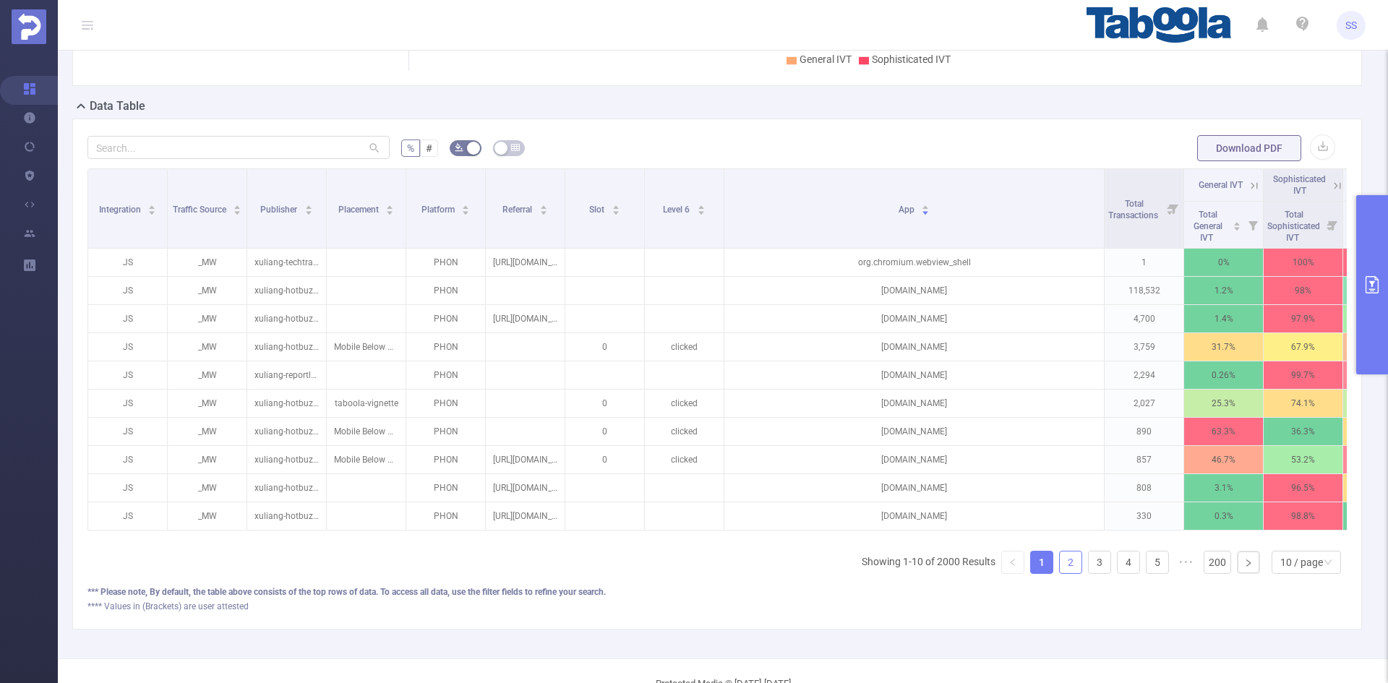
click at [1064, 572] on link "2" at bounding box center [1071, 563] width 22 height 22
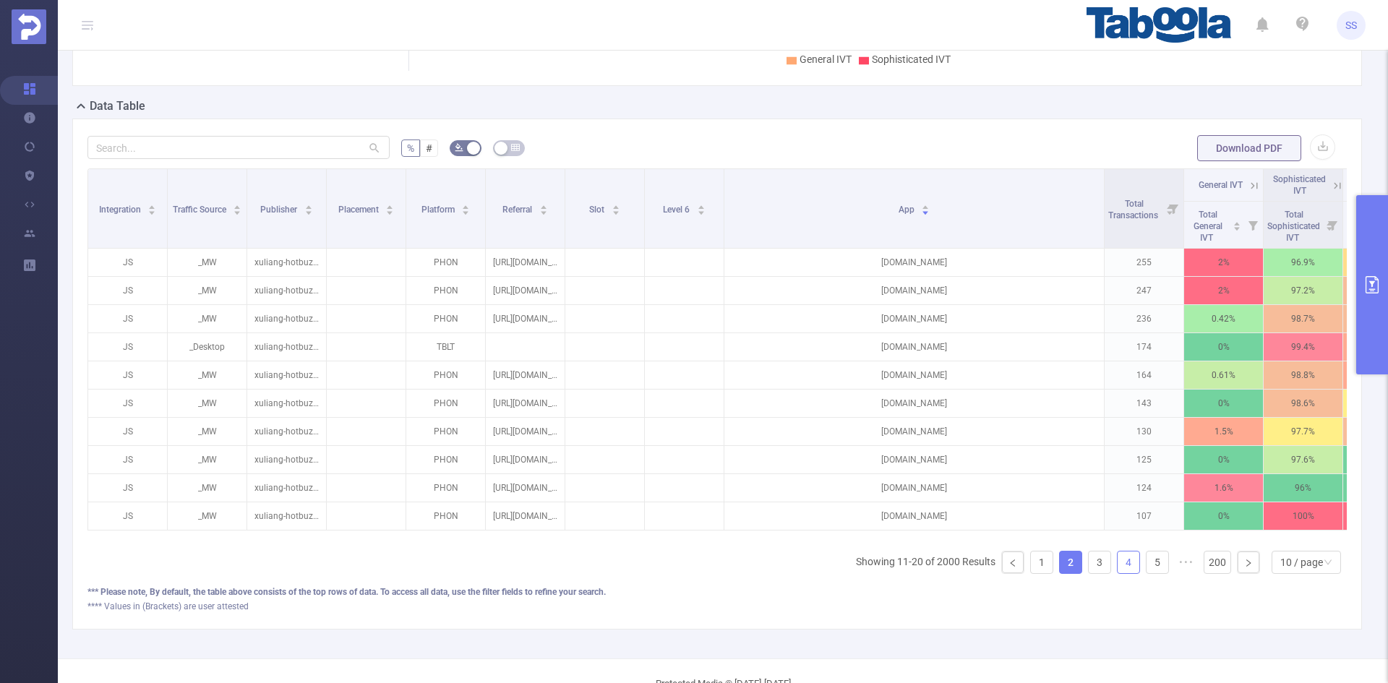
click at [1125, 568] on link "4" at bounding box center [1129, 563] width 22 height 22
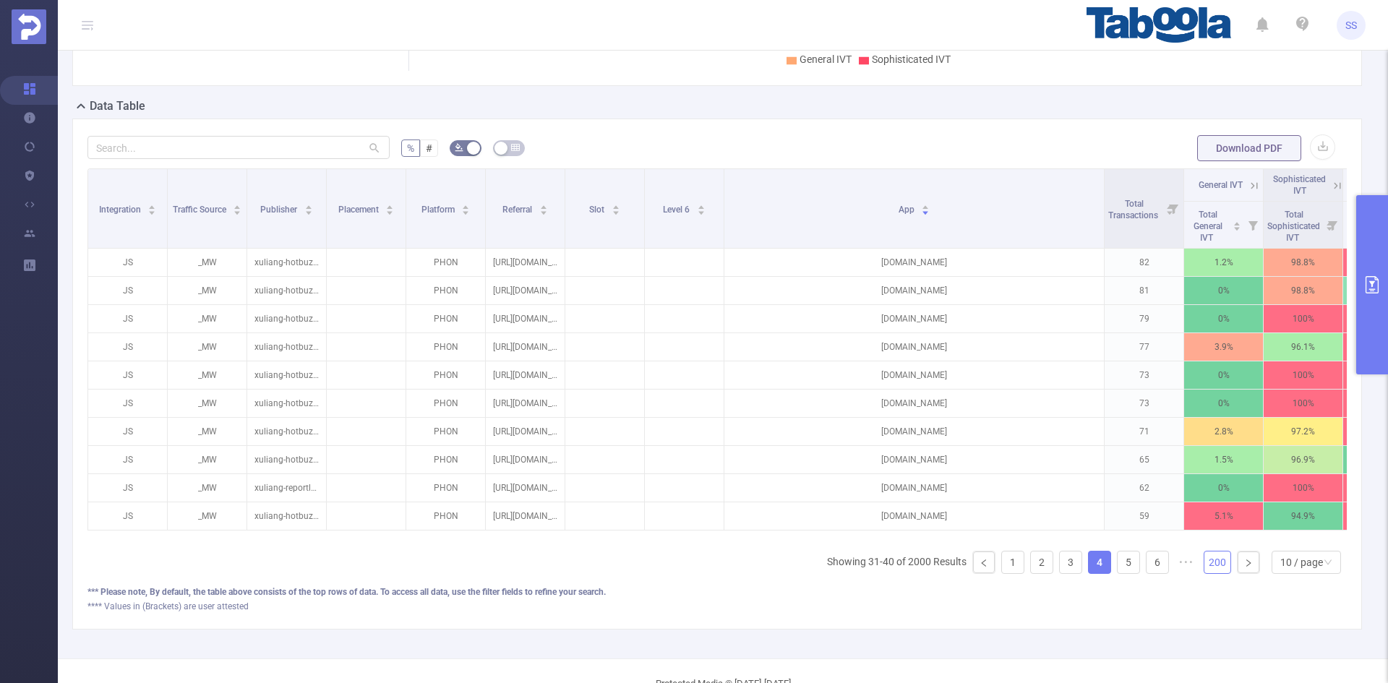
click at [1204, 571] on link "200" at bounding box center [1217, 563] width 26 height 22
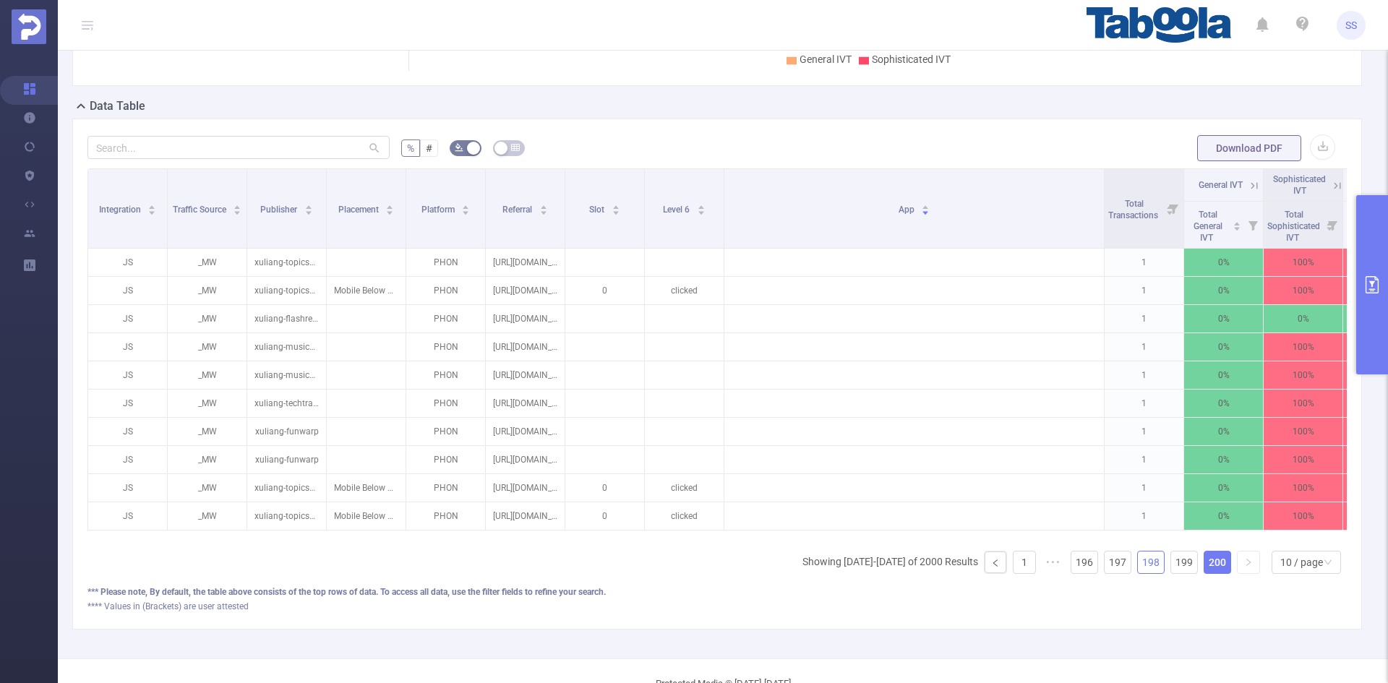
click at [1143, 573] on link "198" at bounding box center [1151, 563] width 26 height 22
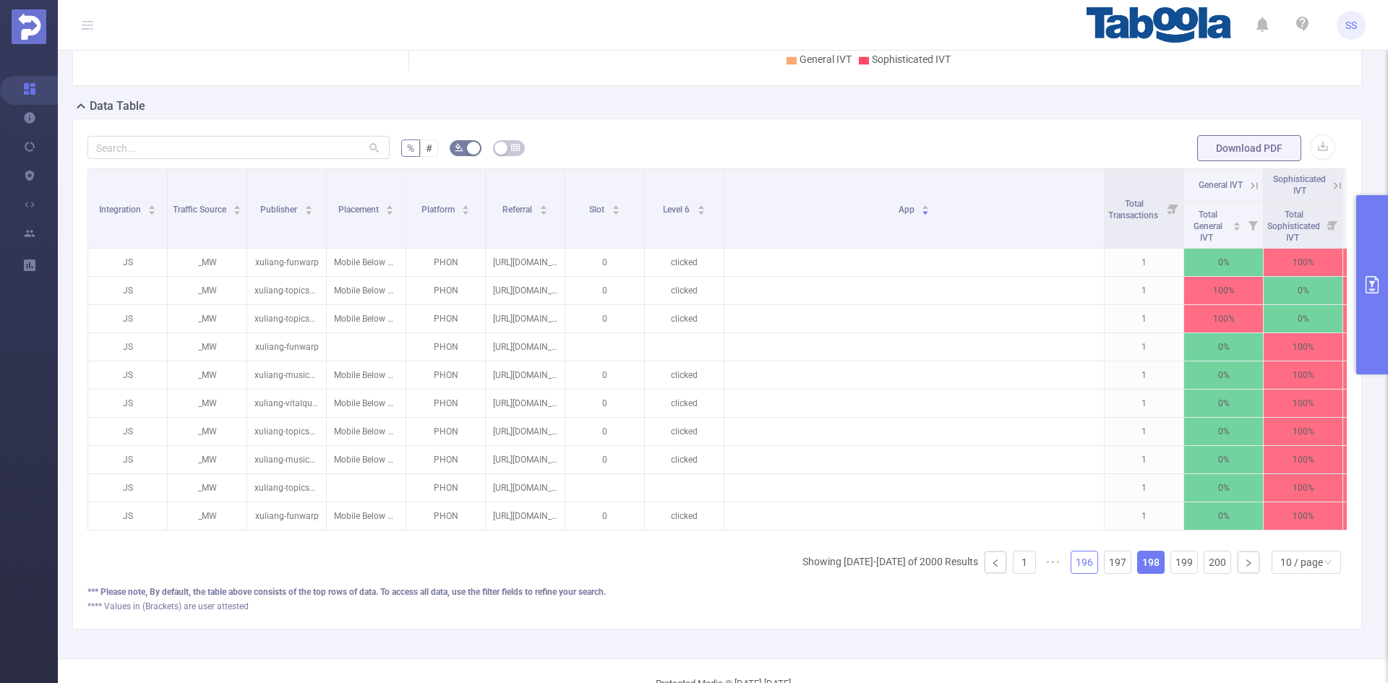
click at [1076, 573] on link "196" at bounding box center [1084, 563] width 26 height 22
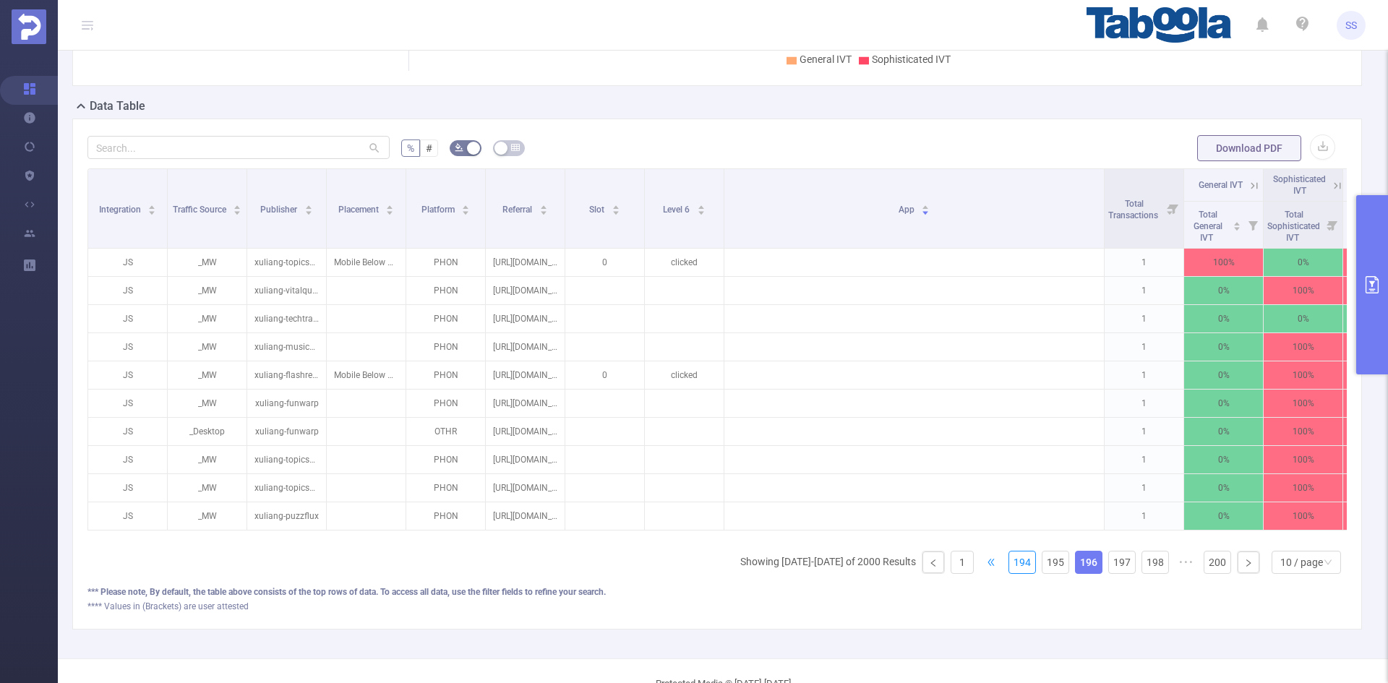
drag, startPoint x: 1017, startPoint y: 573, endPoint x: 975, endPoint y: 574, distance: 42.7
click at [1017, 573] on link "194" at bounding box center [1022, 563] width 26 height 22
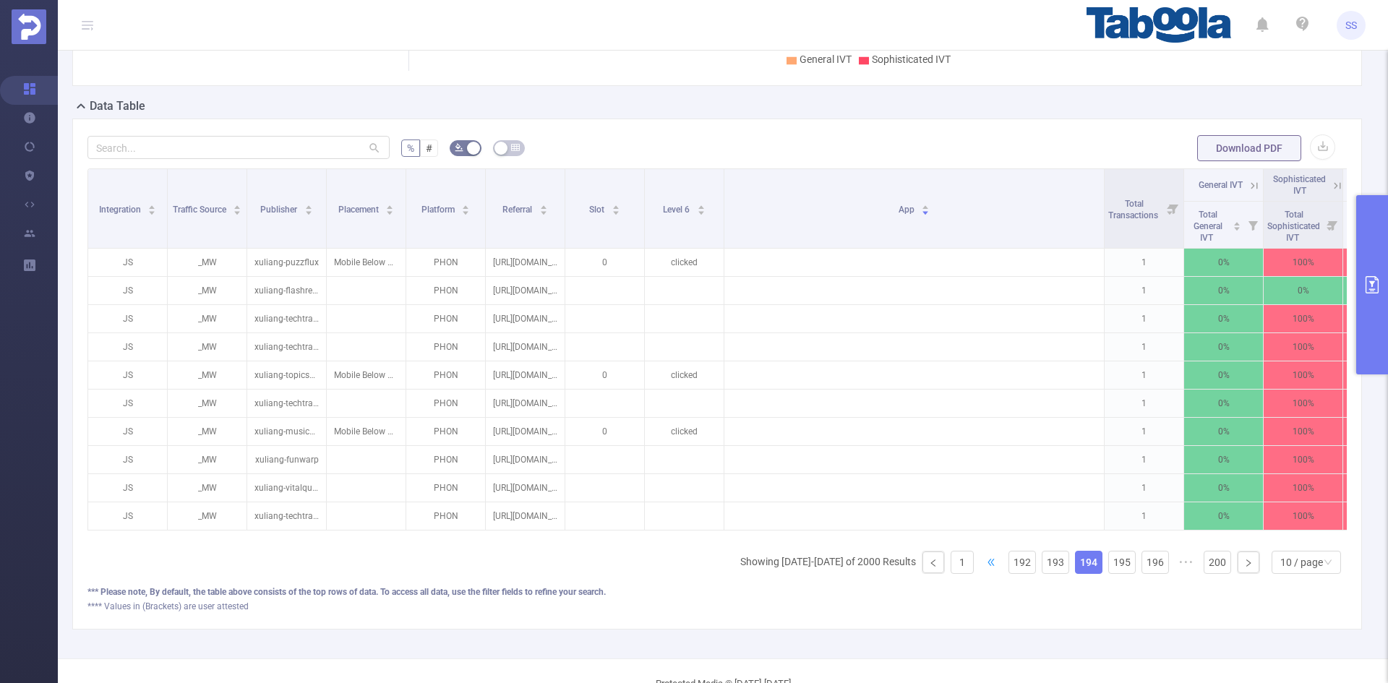
click at [980, 570] on span "•••" at bounding box center [991, 562] width 23 height 23
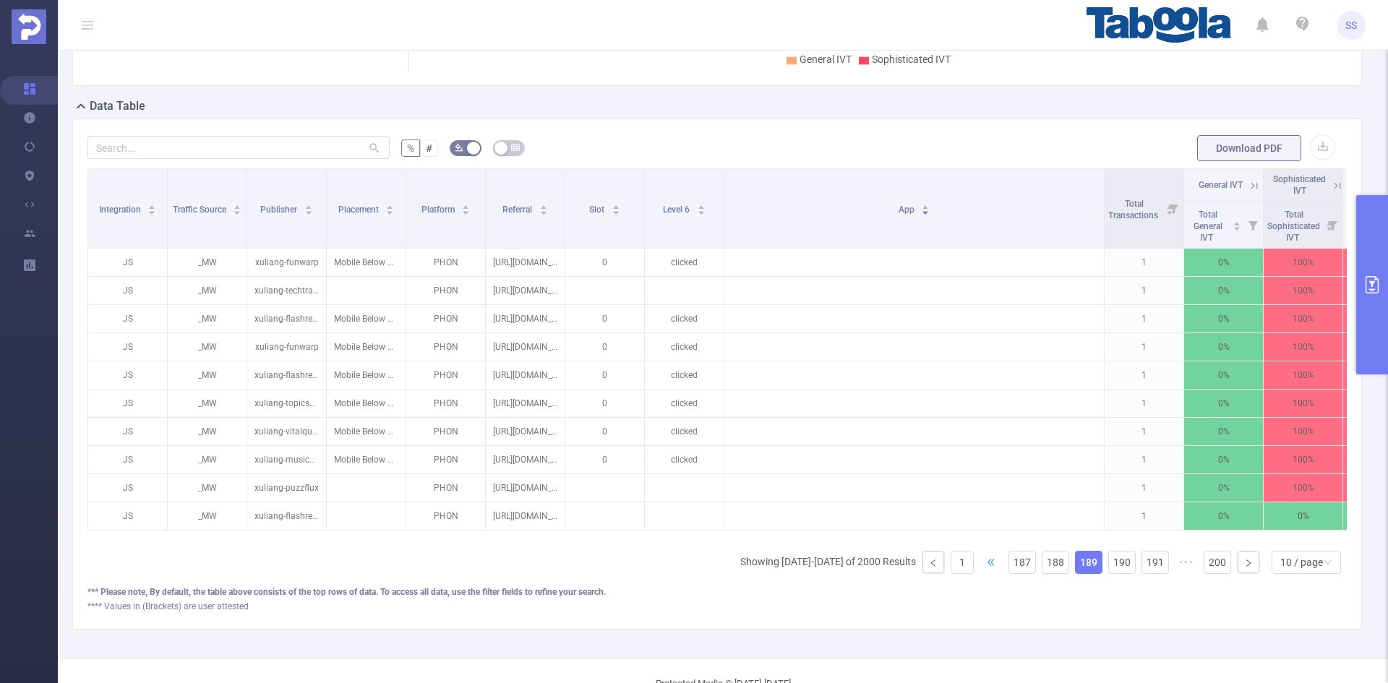
click at [980, 570] on span "•••" at bounding box center [991, 562] width 23 height 23
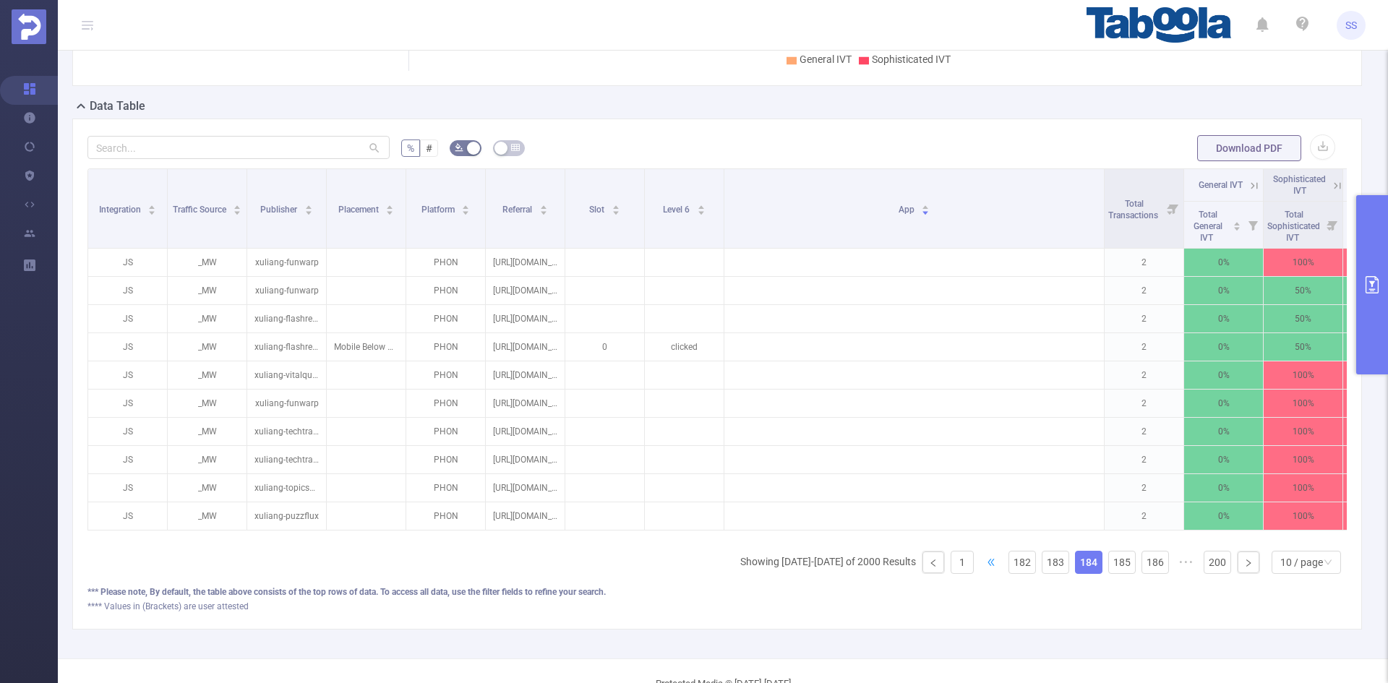
click at [980, 570] on span "•••" at bounding box center [991, 562] width 23 height 23
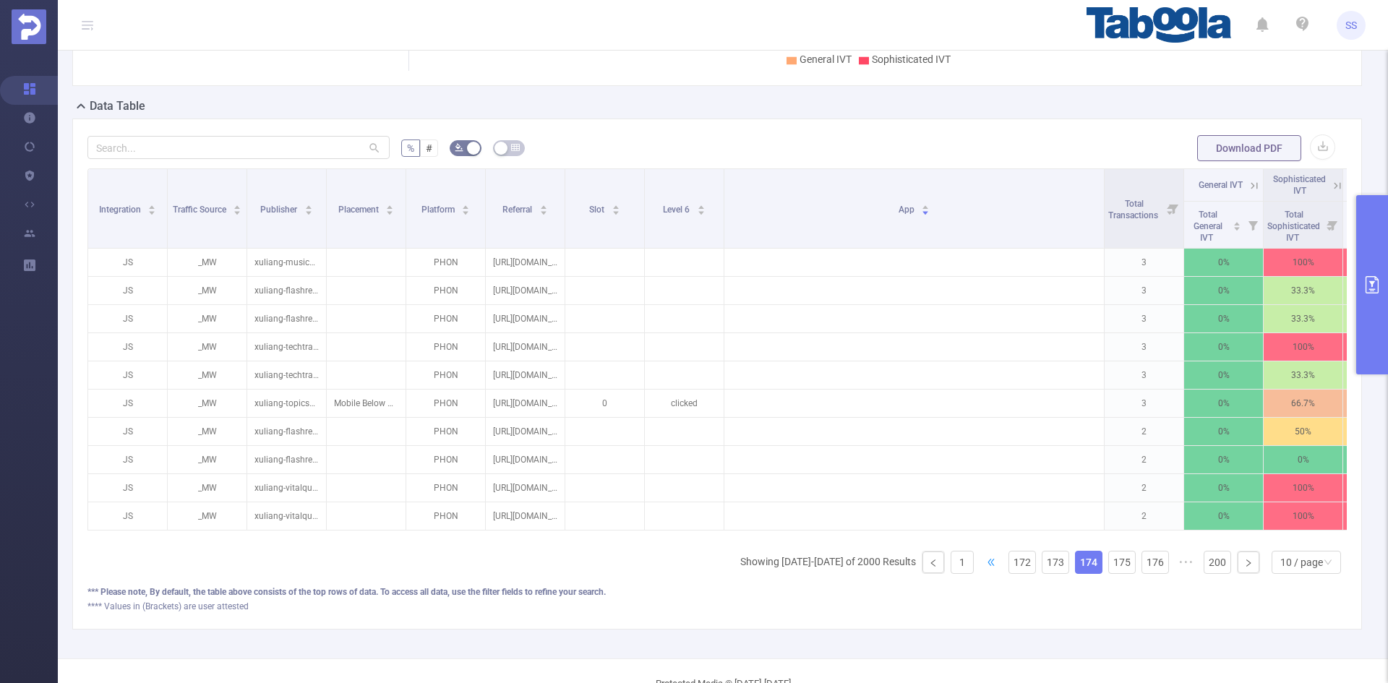
click at [980, 570] on span "•••" at bounding box center [991, 562] width 23 height 23
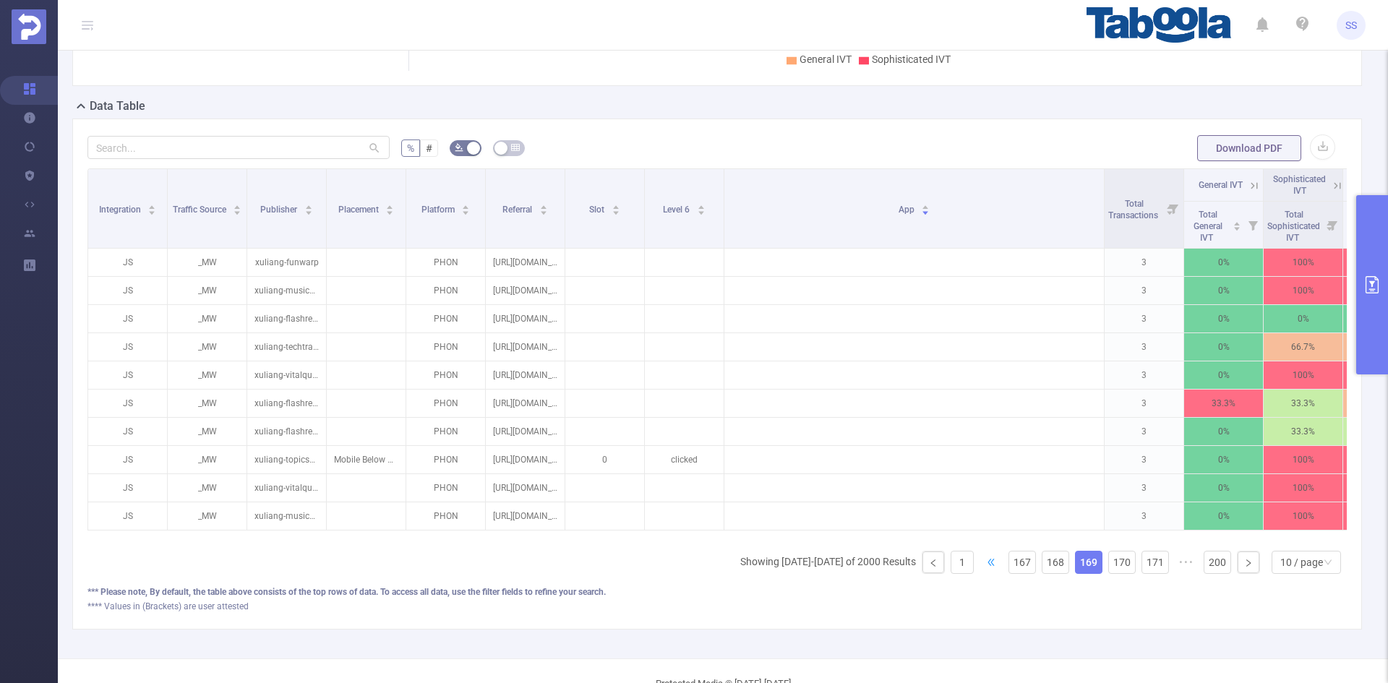
click at [980, 570] on span "•••" at bounding box center [991, 562] width 23 height 23
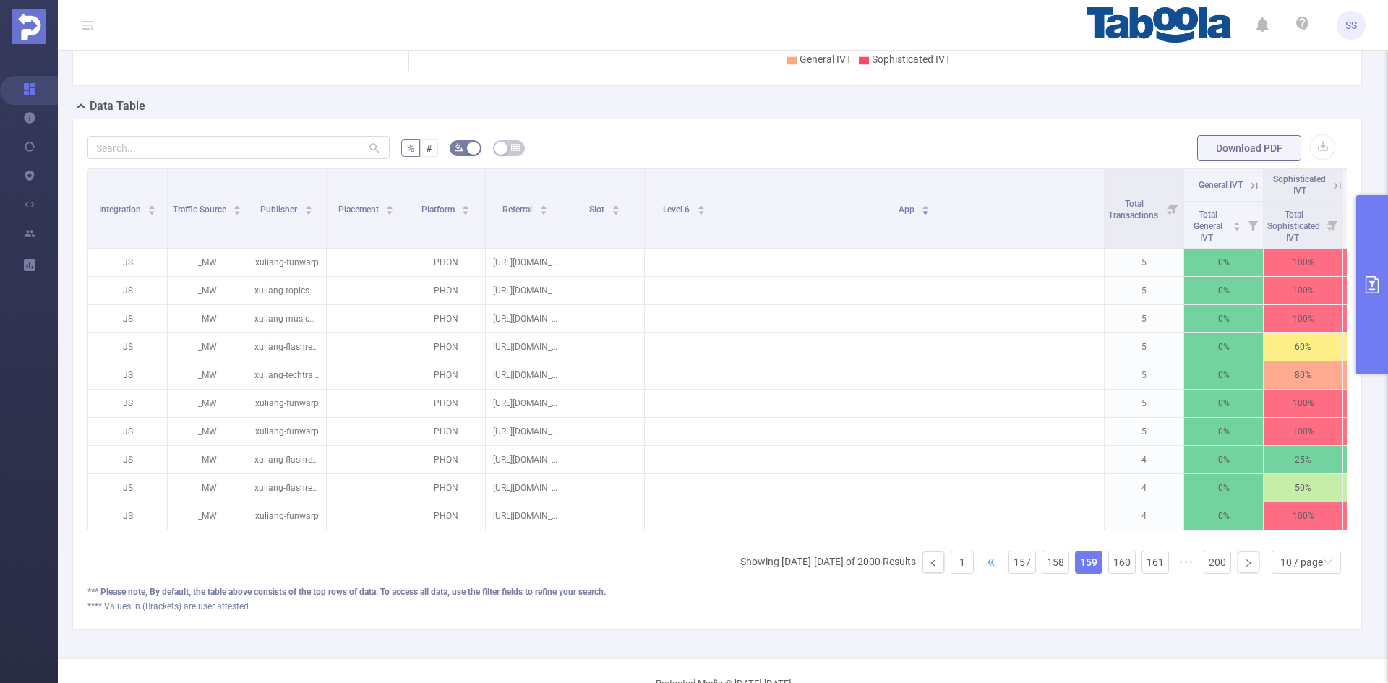
click at [980, 570] on span "•••" at bounding box center [991, 562] width 23 height 23
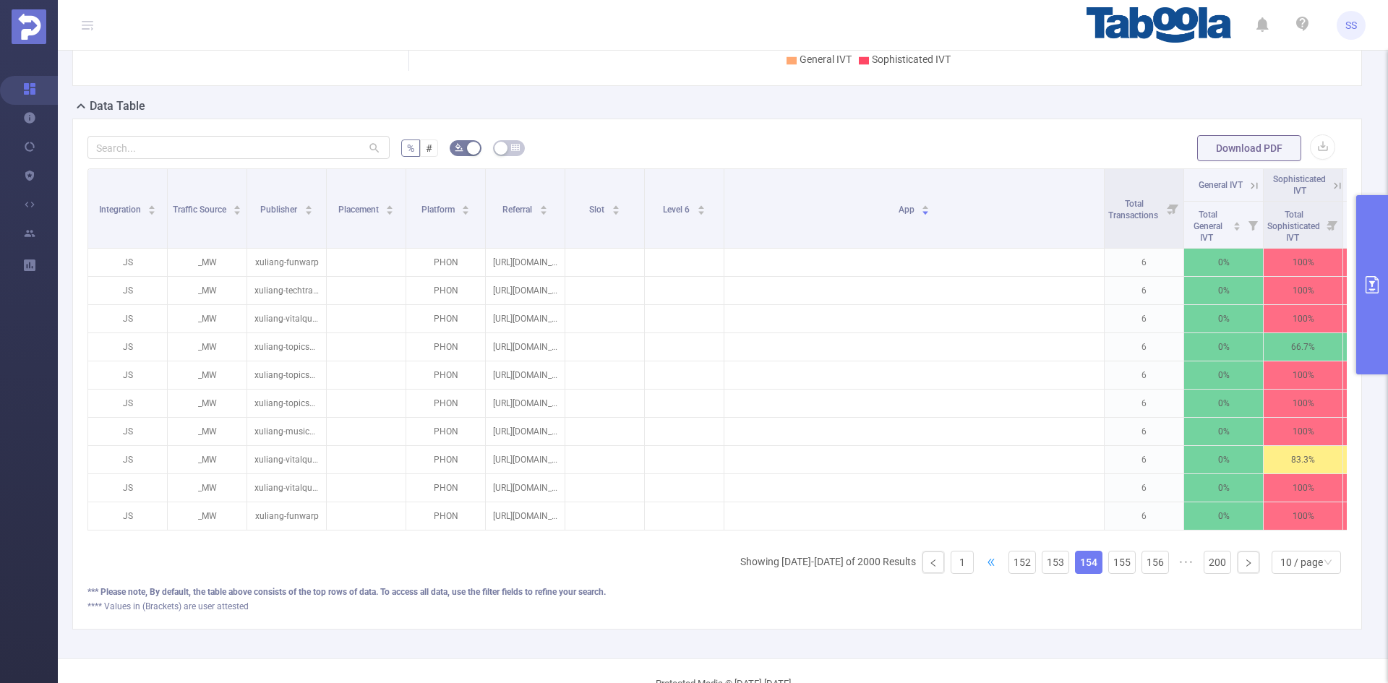
click at [980, 570] on span "•••" at bounding box center [991, 562] width 23 height 23
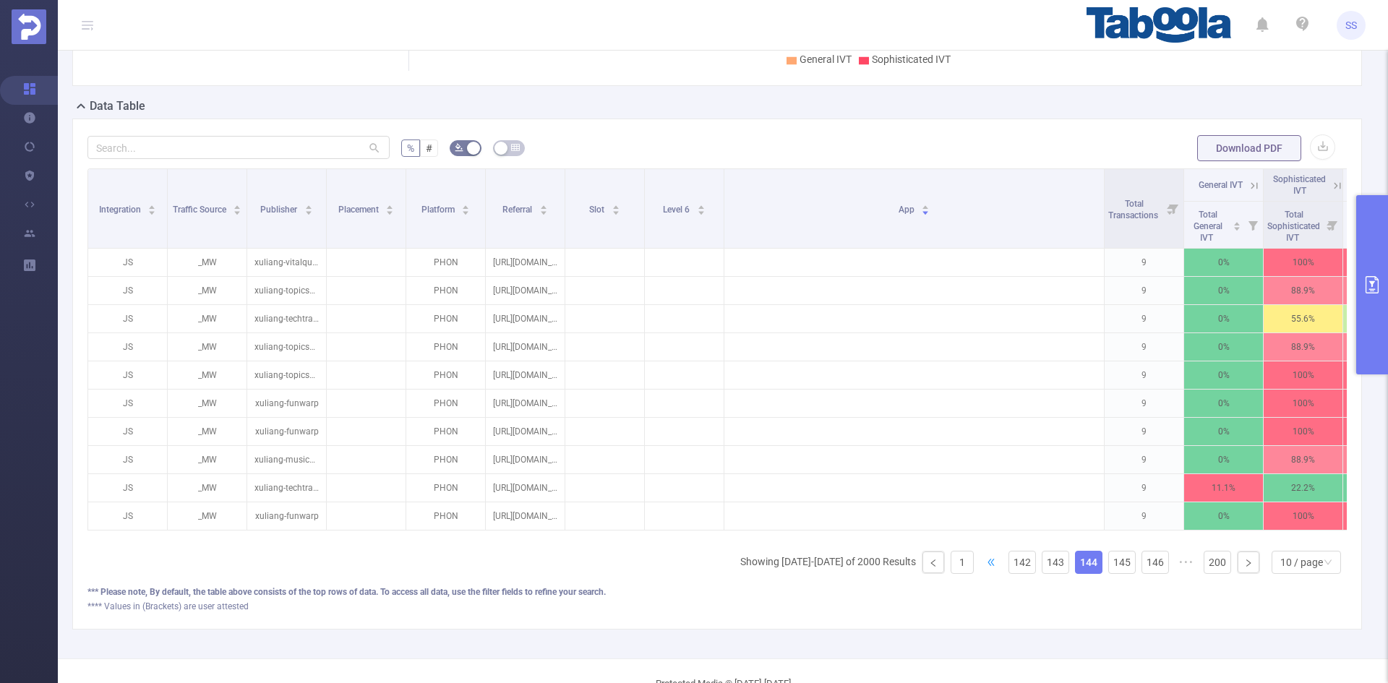
click at [980, 570] on span "•••" at bounding box center [991, 562] width 23 height 23
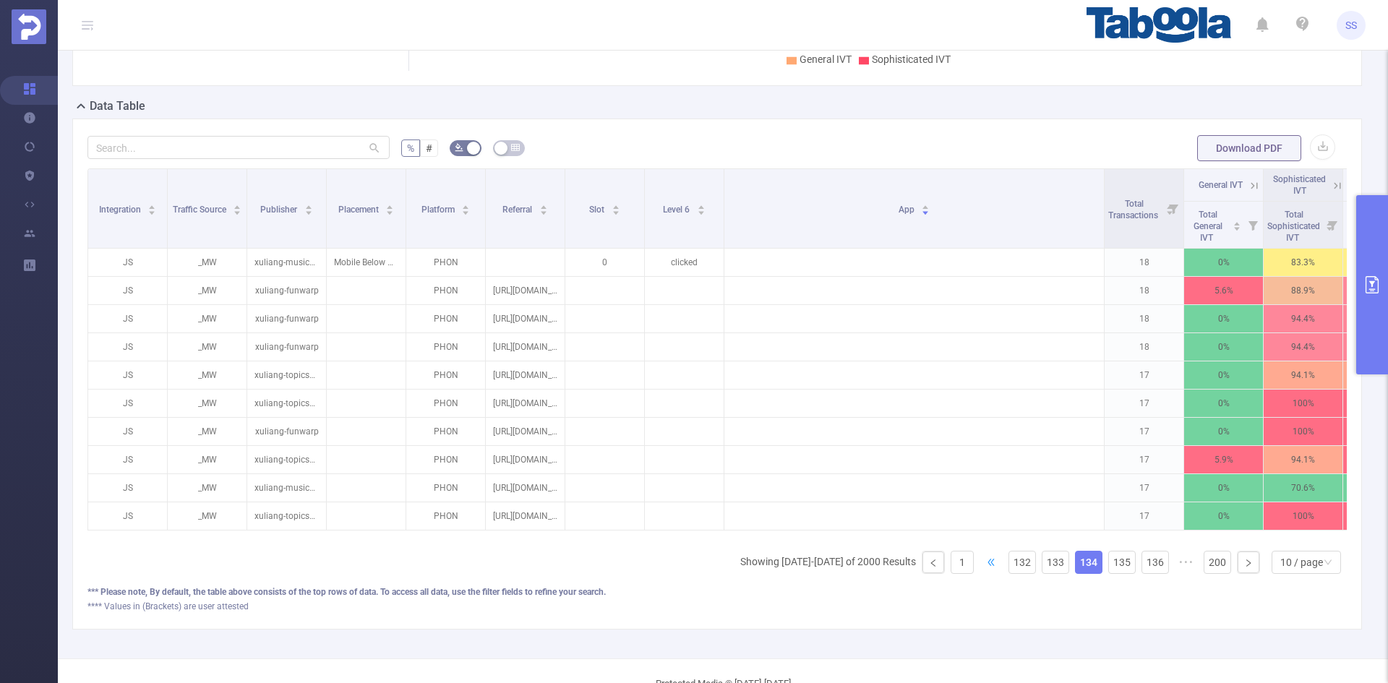
click at [980, 570] on span "•••" at bounding box center [991, 562] width 23 height 23
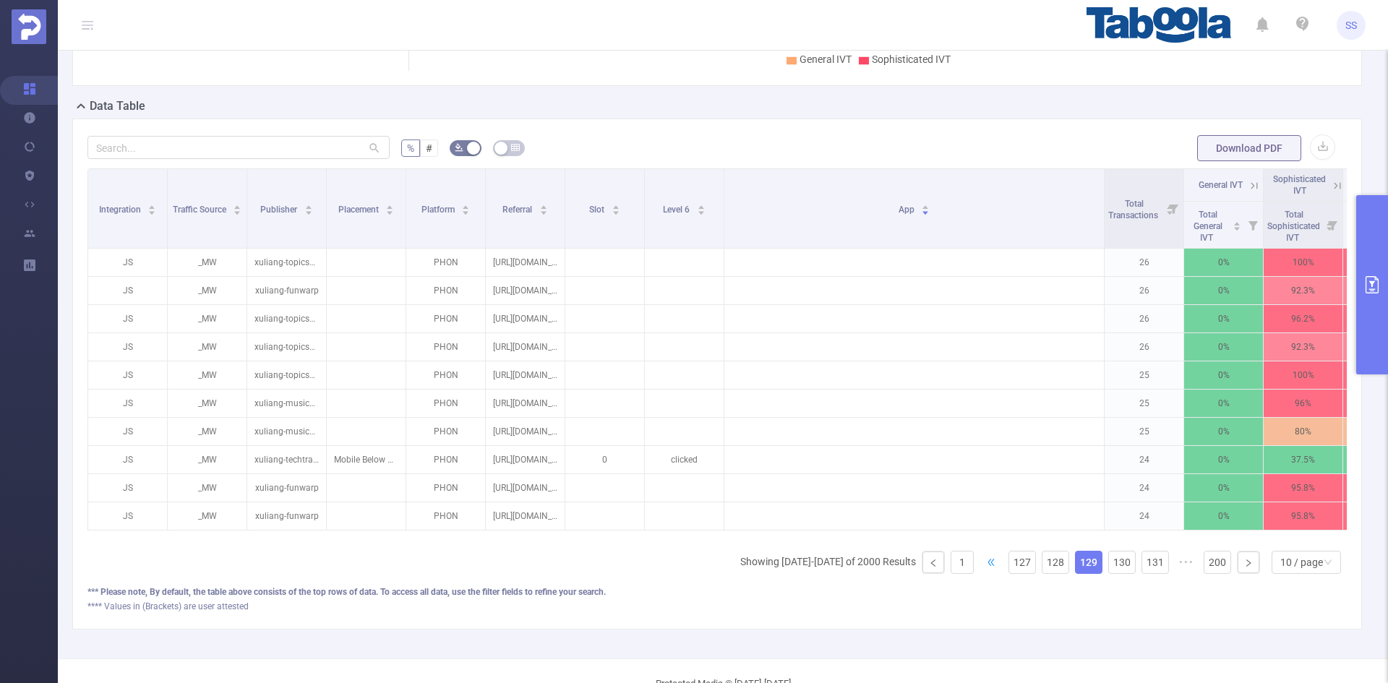
click at [980, 570] on span "•••" at bounding box center [991, 562] width 23 height 23
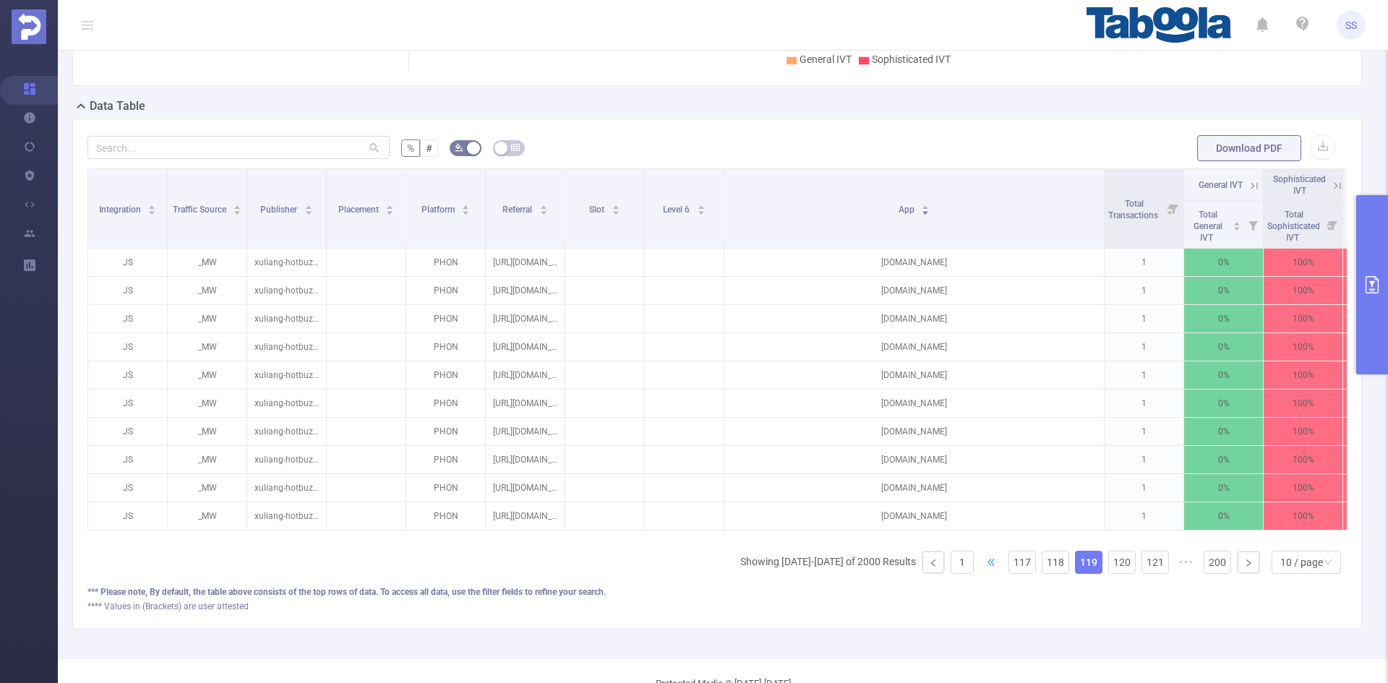
click at [980, 570] on span "•••" at bounding box center [991, 562] width 23 height 23
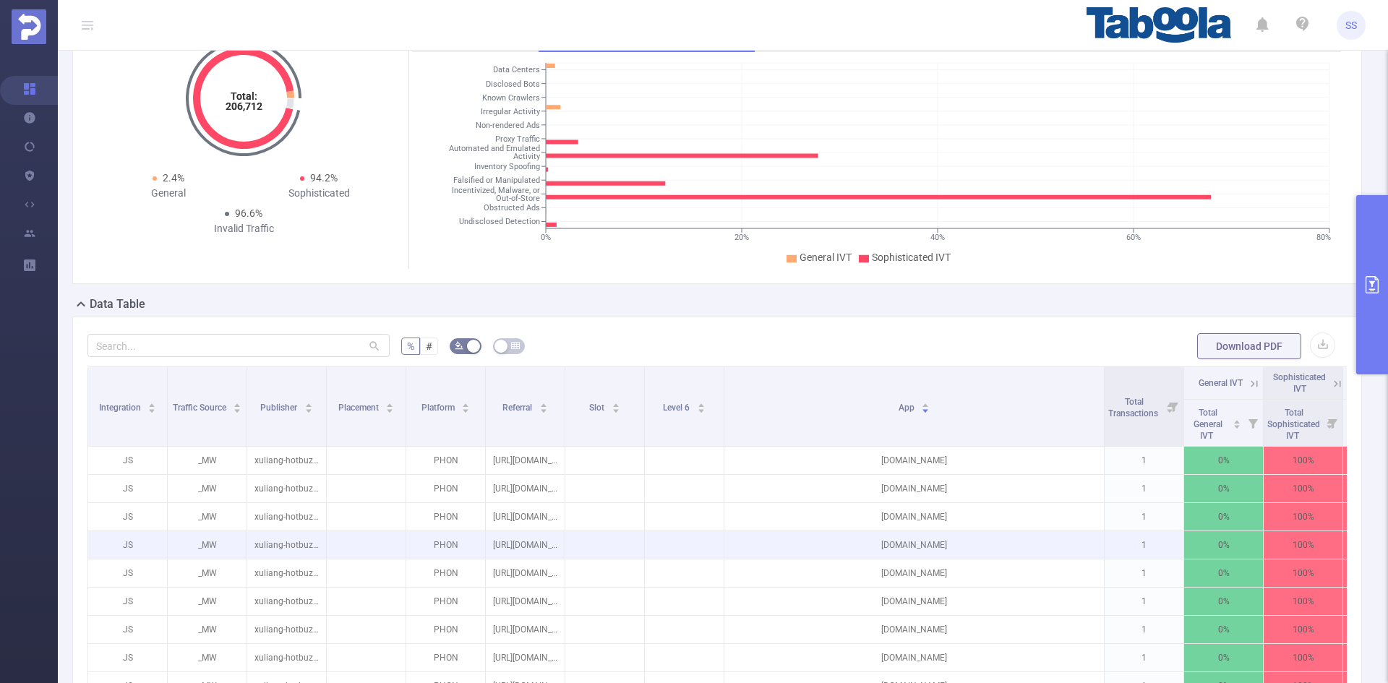
scroll to position [145, 0]
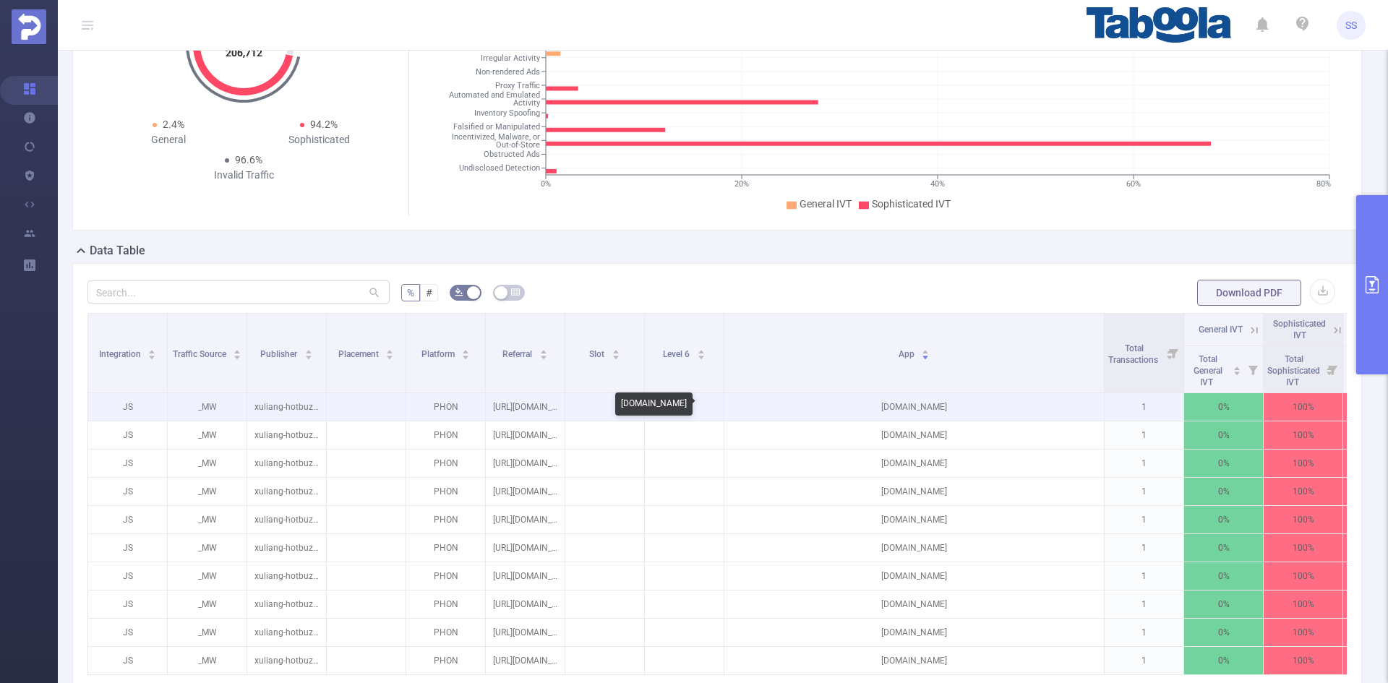
click at [933, 413] on p "[DOMAIN_NAME]" at bounding box center [914, 406] width 380 height 27
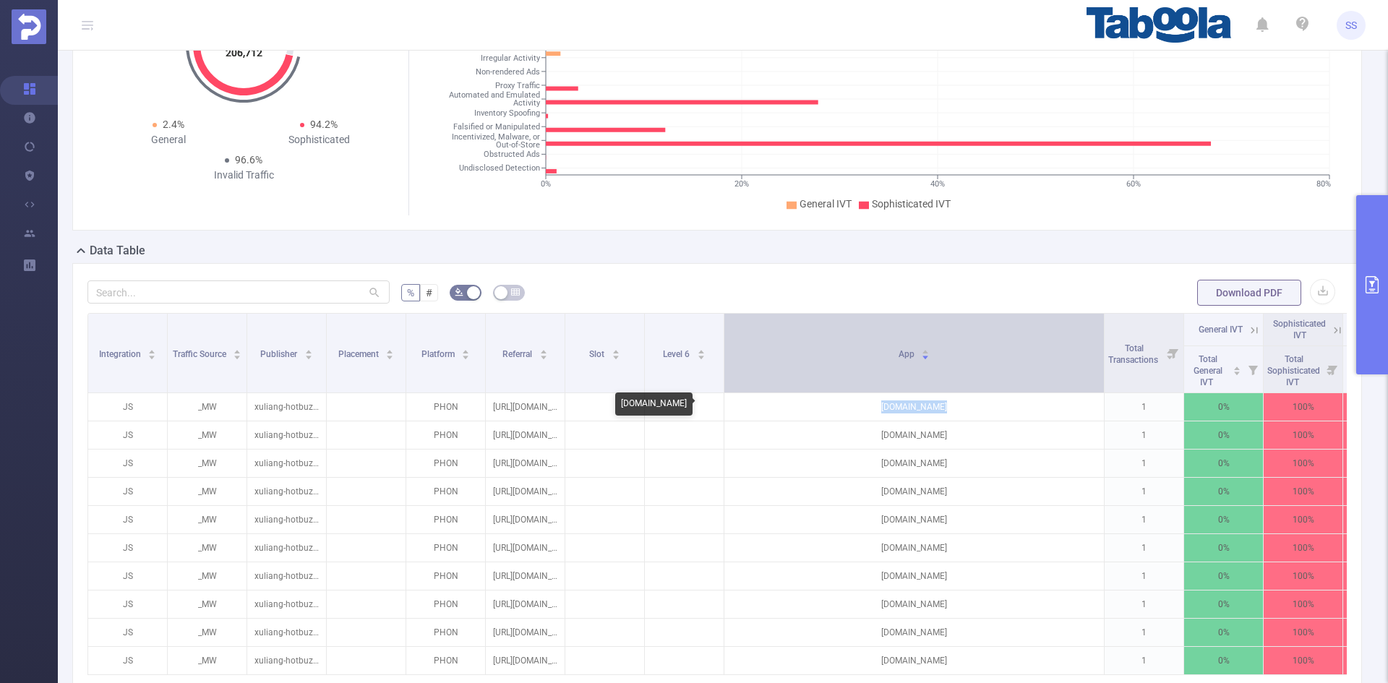
copy p "[DOMAIN_NAME]"
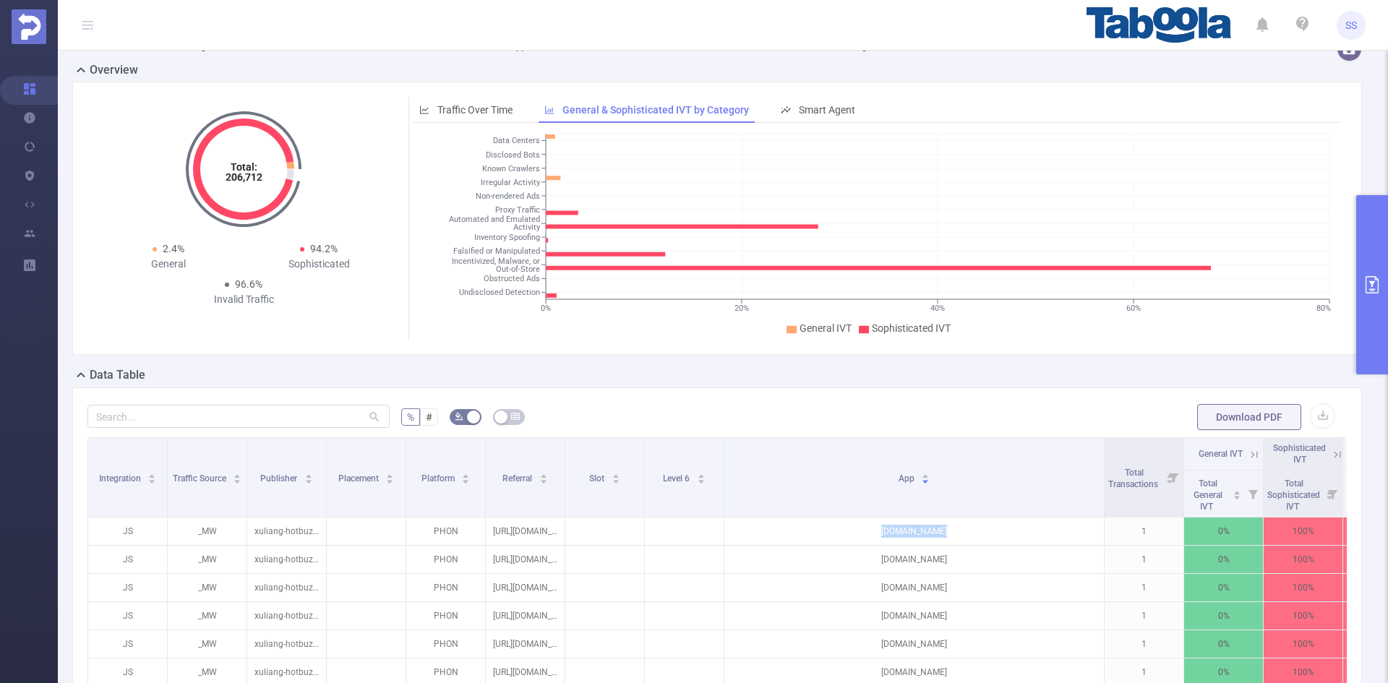
scroll to position [0, 0]
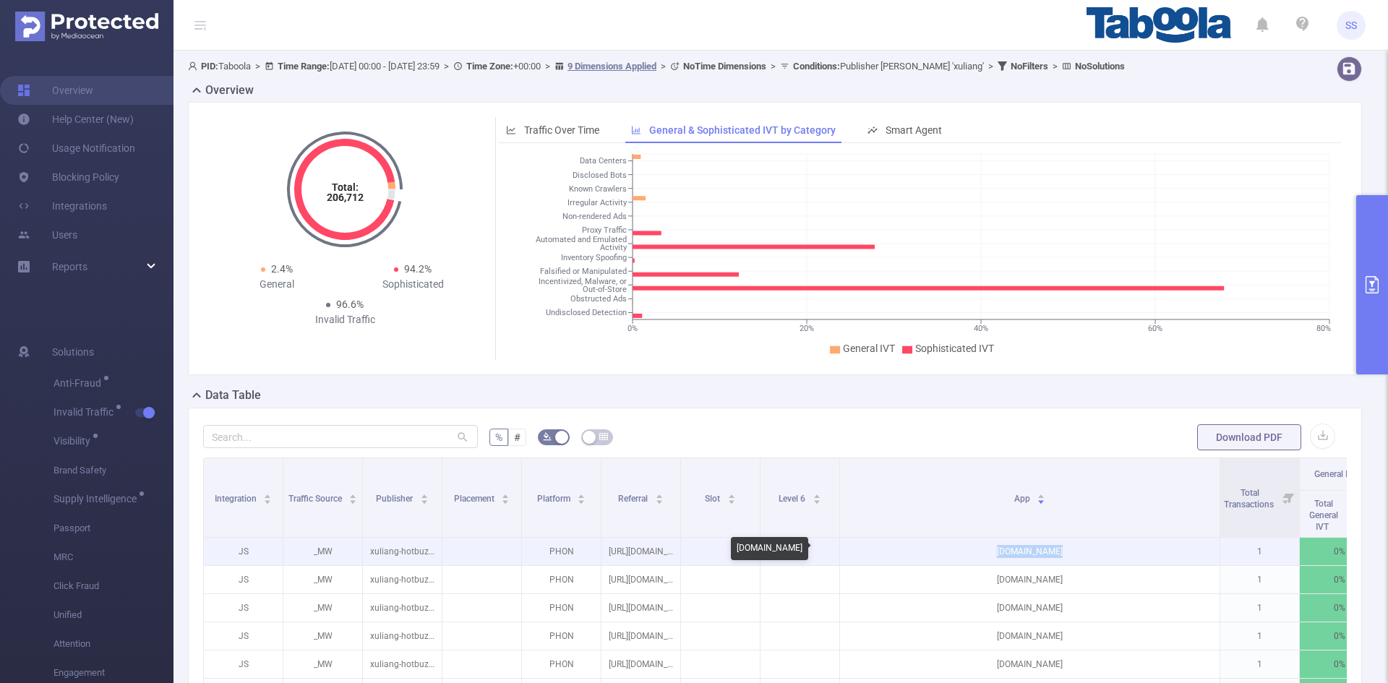
click at [1040, 554] on p "[DOMAIN_NAME]" at bounding box center [1030, 551] width 380 height 27
click at [1040, 553] on p "[DOMAIN_NAME]" at bounding box center [1030, 551] width 380 height 27
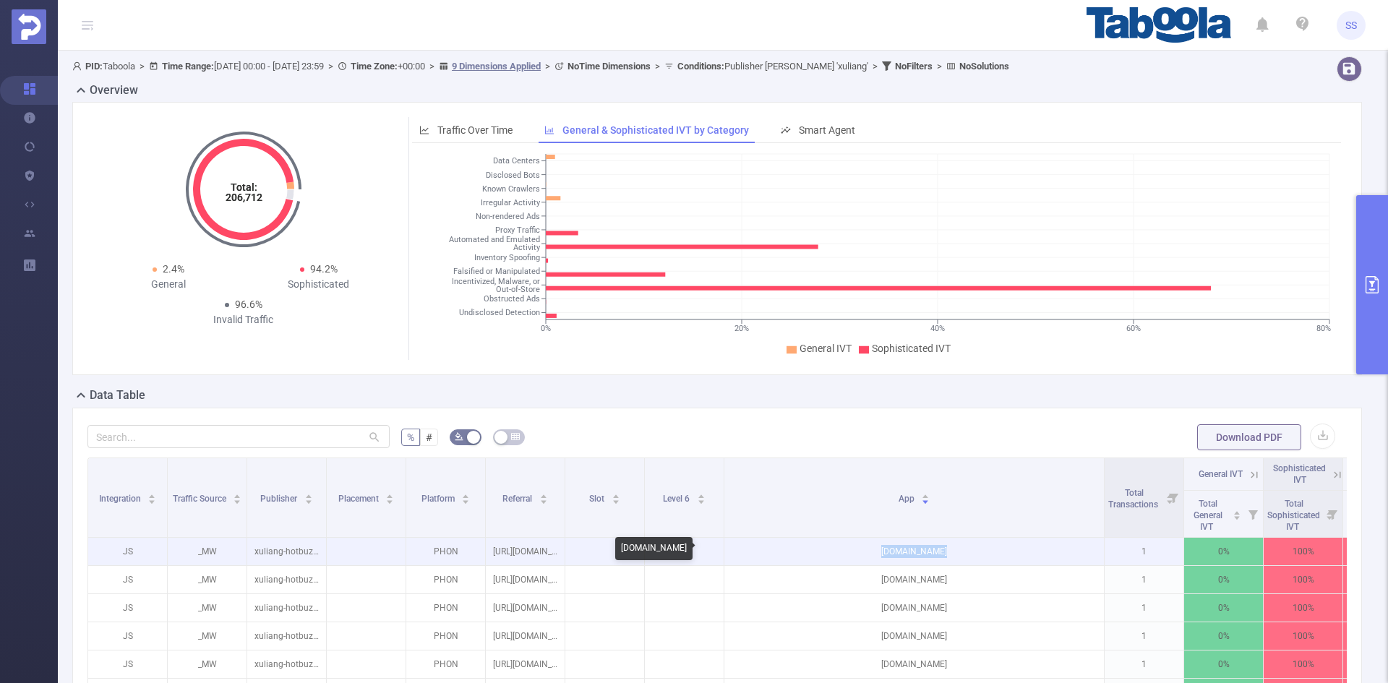
click at [928, 552] on p "[DOMAIN_NAME]" at bounding box center [914, 551] width 380 height 27
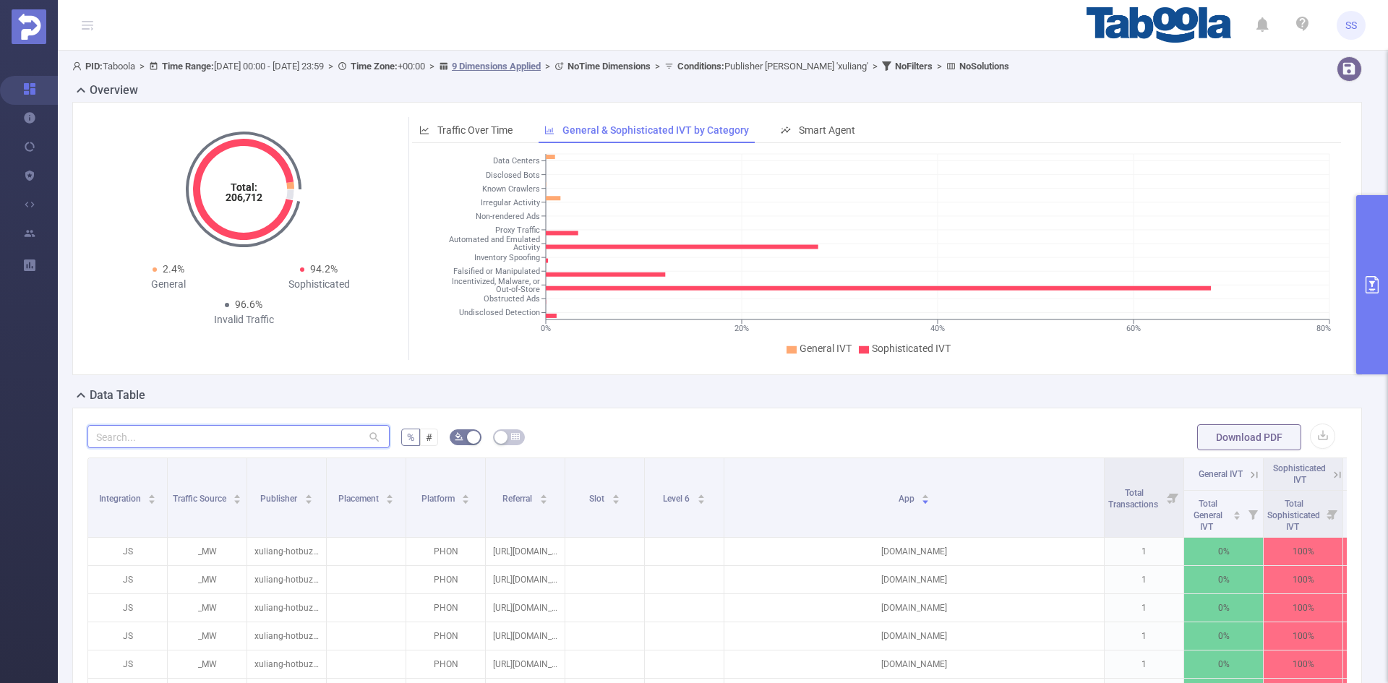
click at [163, 433] on input "text" at bounding box center [238, 436] width 302 height 23
paste input "[DOMAIN_NAME]"
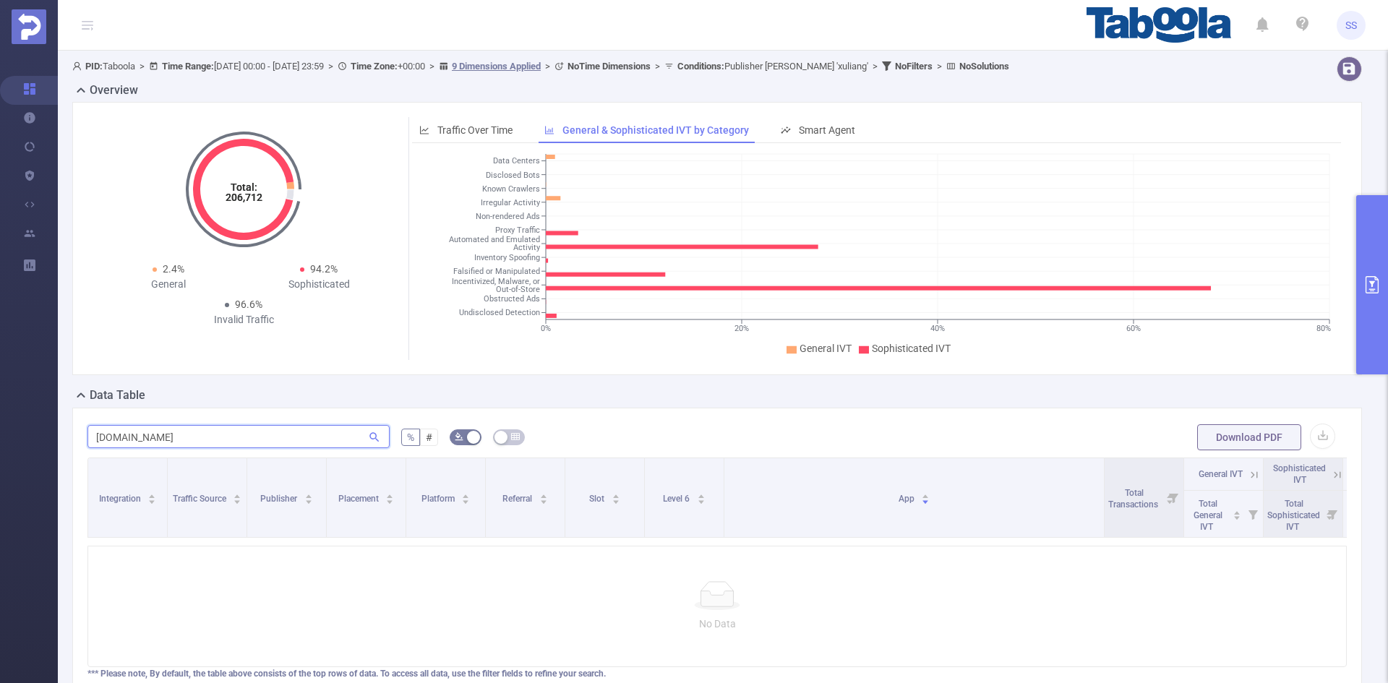
click at [50, 436] on section "Overview Help Center (New) Usage Notification Blocking Policy Integrations User…" at bounding box center [694, 341] width 1388 height 683
click at [218, 427] on input "[DOMAIN_NAME]" at bounding box center [238, 436] width 302 height 23
drag, startPoint x: 199, startPoint y: 435, endPoint x: 83, endPoint y: 435, distance: 115.7
click at [83, 435] on div "[DOMAIN_NAME] % # Download PDF Integration Traffic Source Publisher Placement P…" at bounding box center [717, 560] width 1290 height 304
type input "[DOMAIN_NAME]"
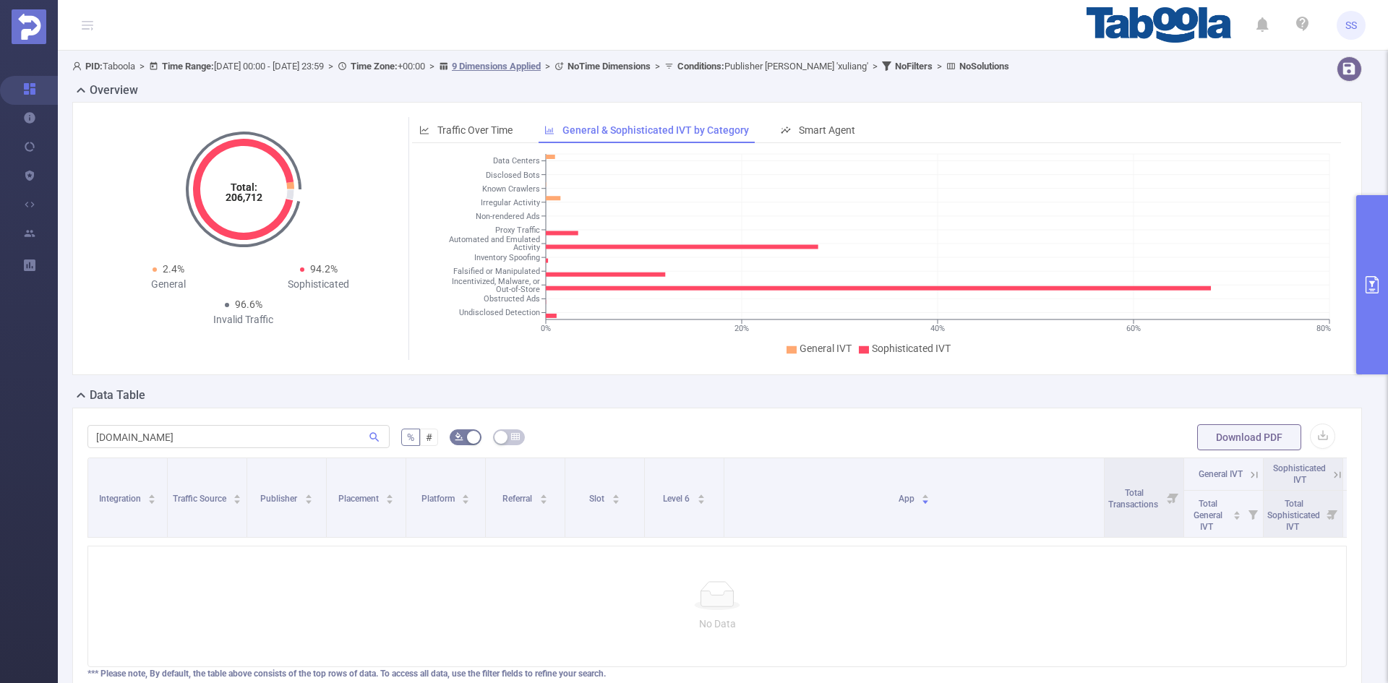
drag, startPoint x: 83, startPoint y: 25, endPoint x: 77, endPoint y: 30, distance: 8.2
click at [83, 25] on icon at bounding box center [88, 25] width 12 height 1
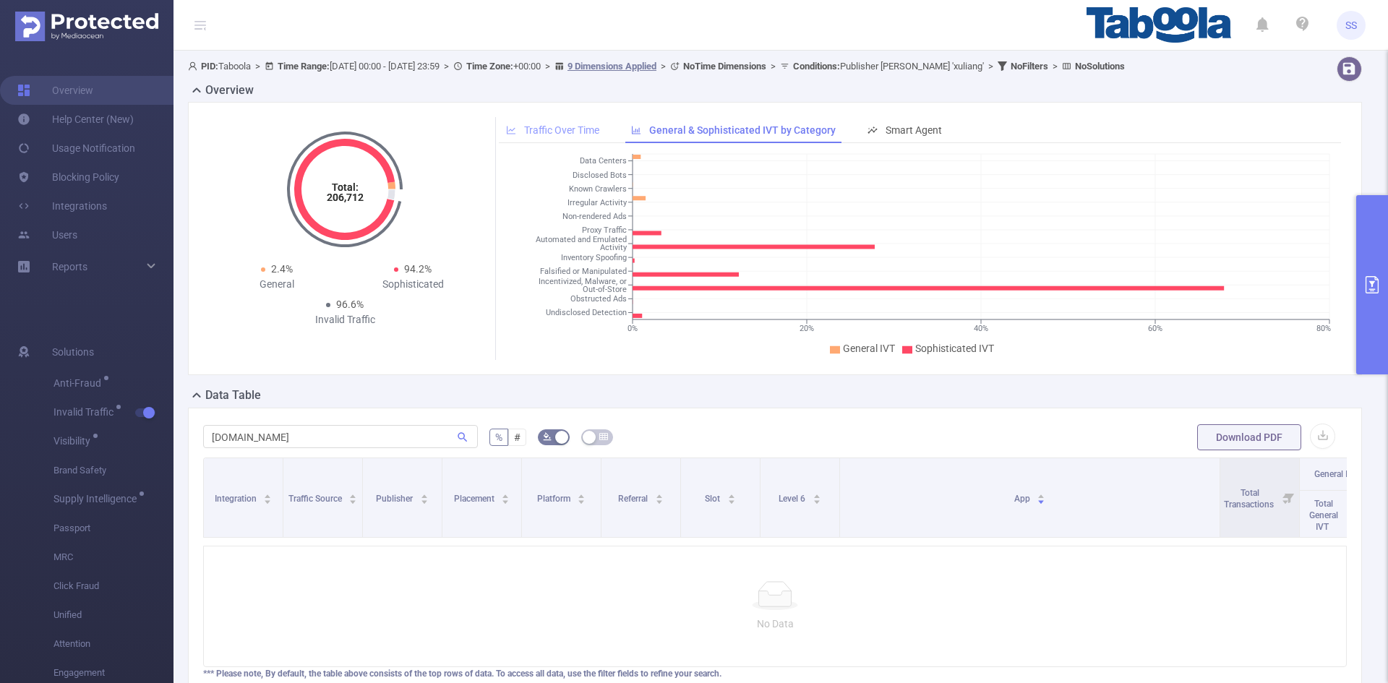
click at [556, 121] on div "Traffic Over Time" at bounding box center [553, 130] width 108 height 27
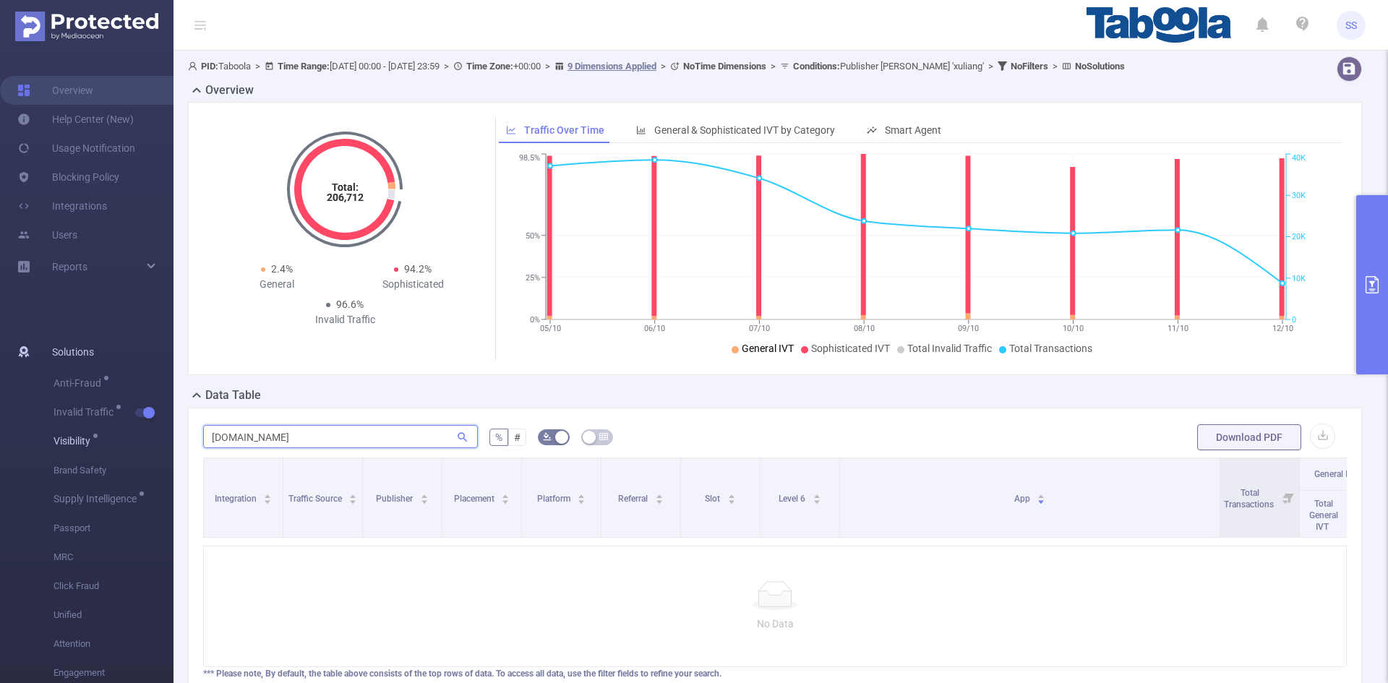
drag, startPoint x: 393, startPoint y: 437, endPoint x: 163, endPoint y: 442, distance: 229.3
click at [162, 442] on section "Overview Help Center (New) Usage Notification Blocking Policy Integrations User…" at bounding box center [694, 341] width 1388 height 683
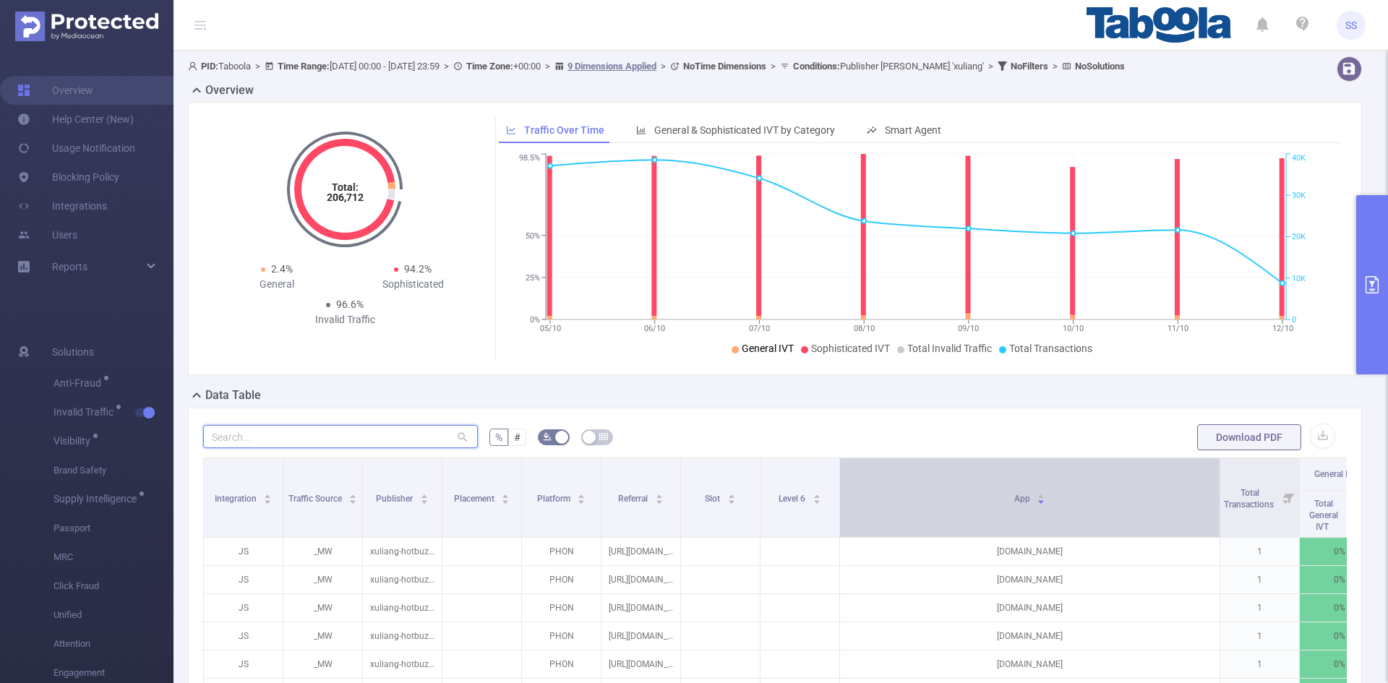
scroll to position [145, 0]
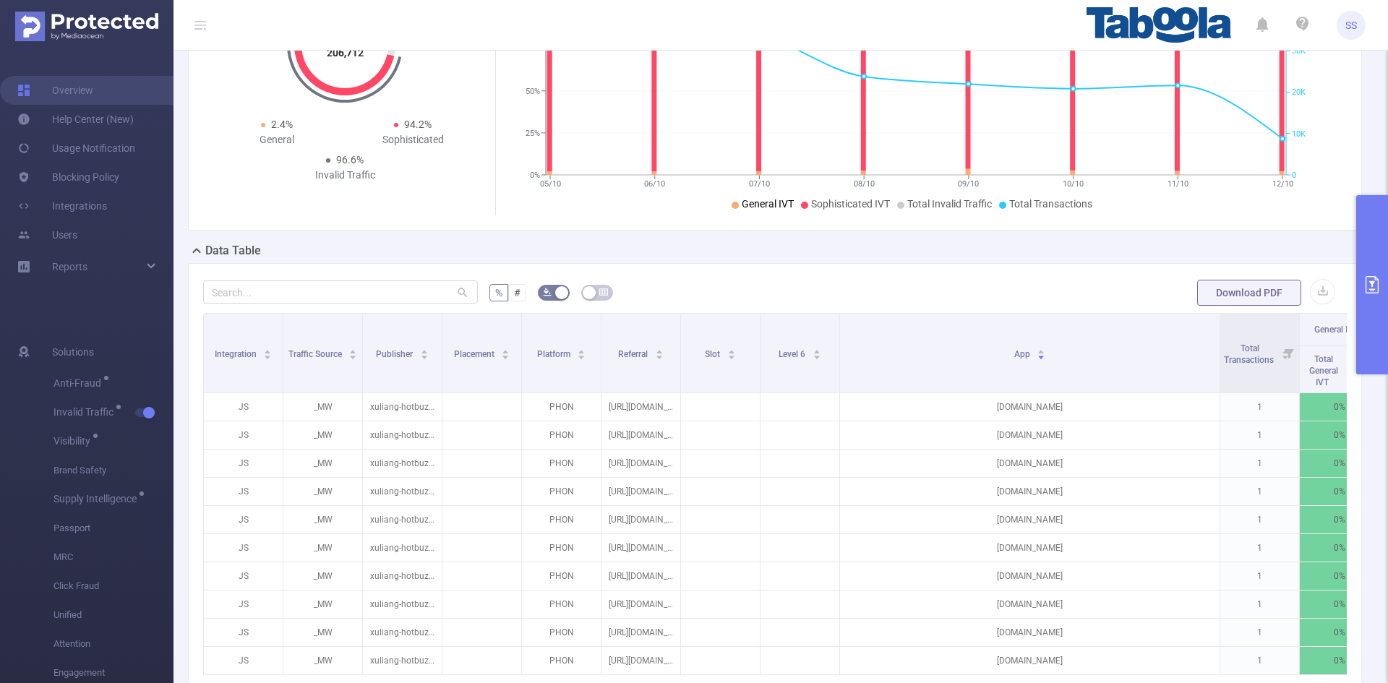
click at [1369, 249] on button "primary" at bounding box center [1372, 284] width 32 height 179
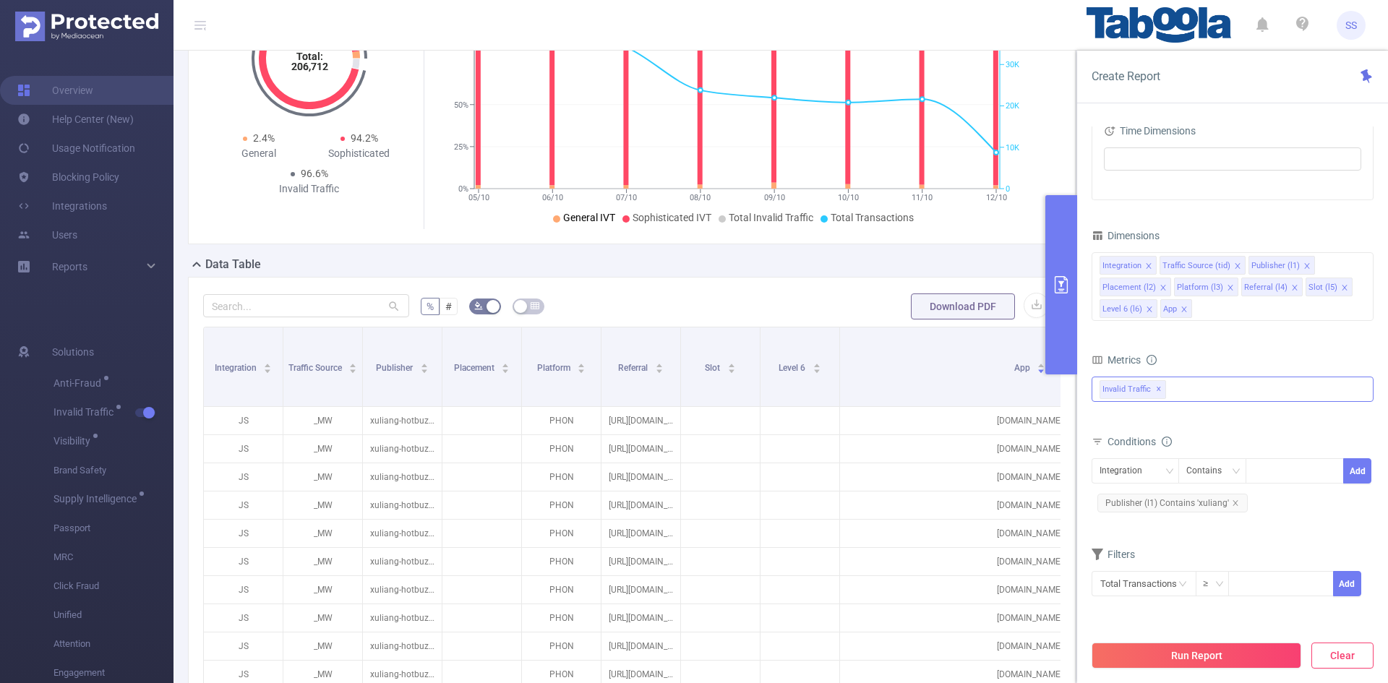
click at [1348, 655] on button "Clear" at bounding box center [1342, 656] width 62 height 26
type input "[DATE] 06:00"
type input "[DATE] 06:59"
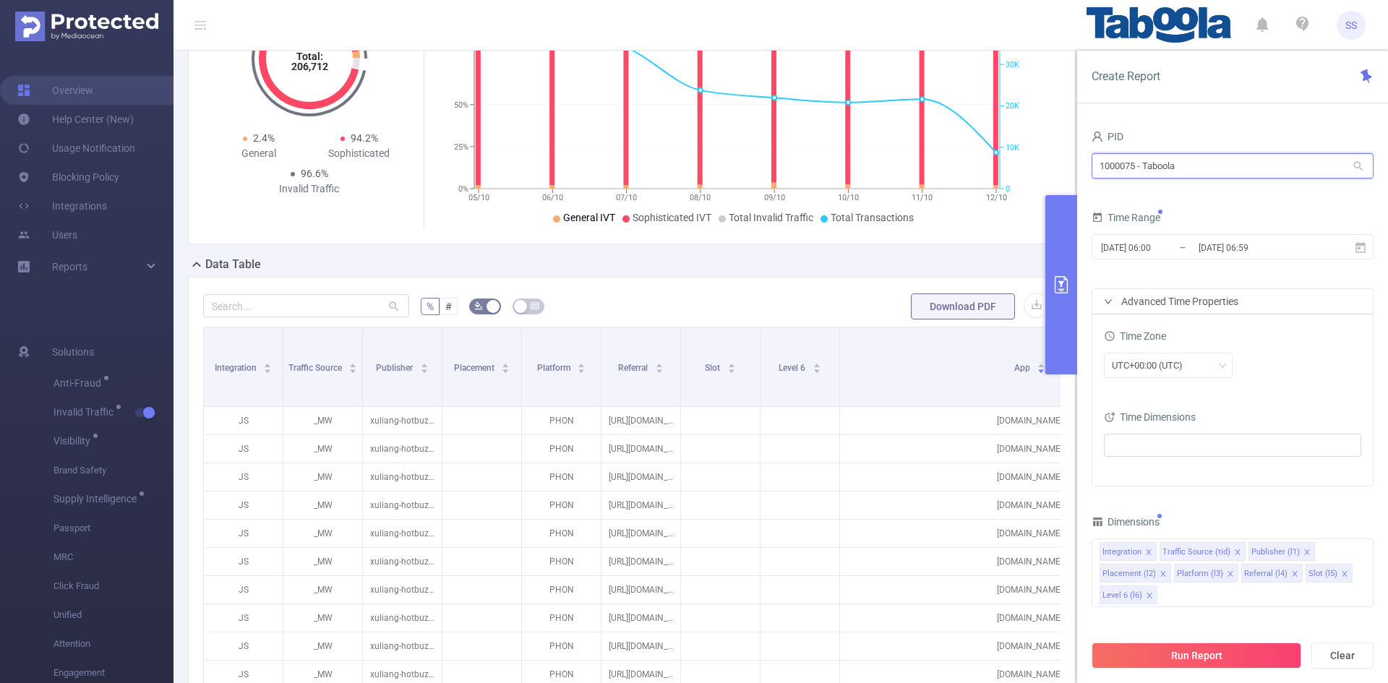
drag, startPoint x: 1191, startPoint y: 163, endPoint x: 812, endPoint y: 142, distance: 380.2
click at [812, 142] on section "PID: Taboola > Time Range: [DATE] 00:00 - [DATE] 23:59 > Time Zone: +00:00 > 9 …" at bounding box center [781, 361] width 1215 height 911
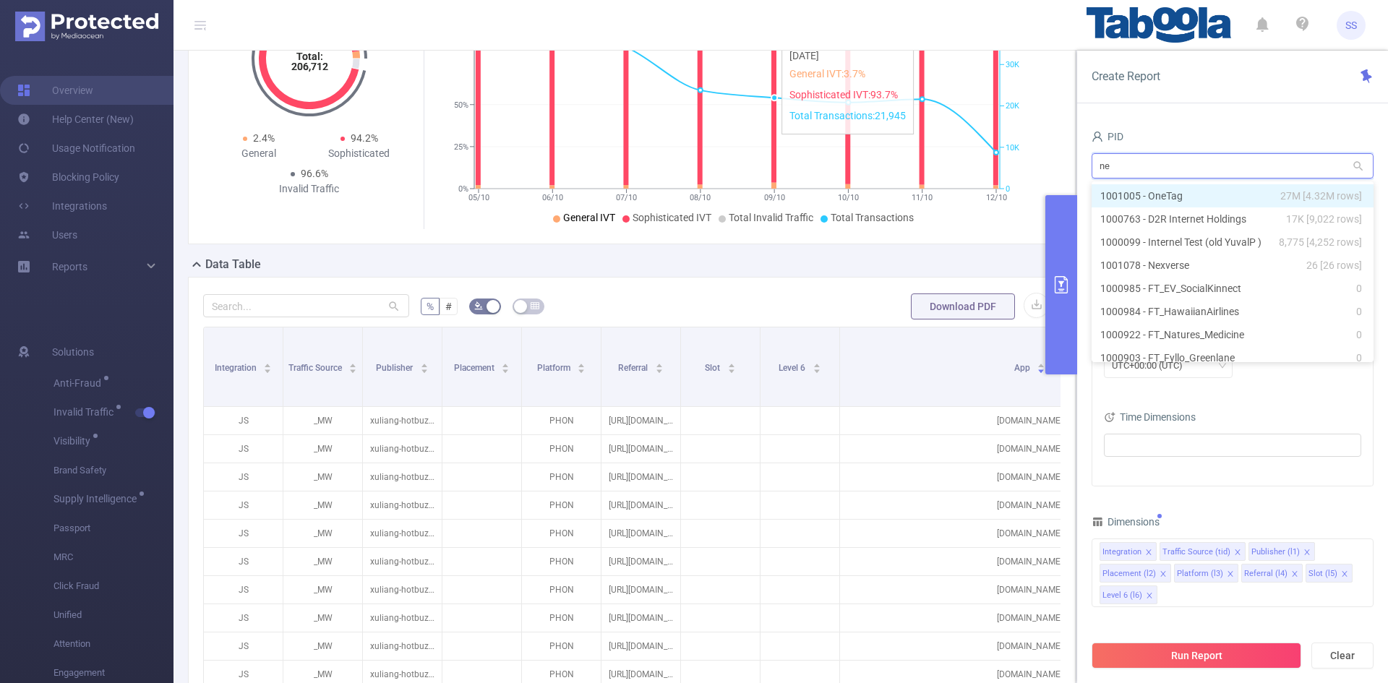
type input "nex"
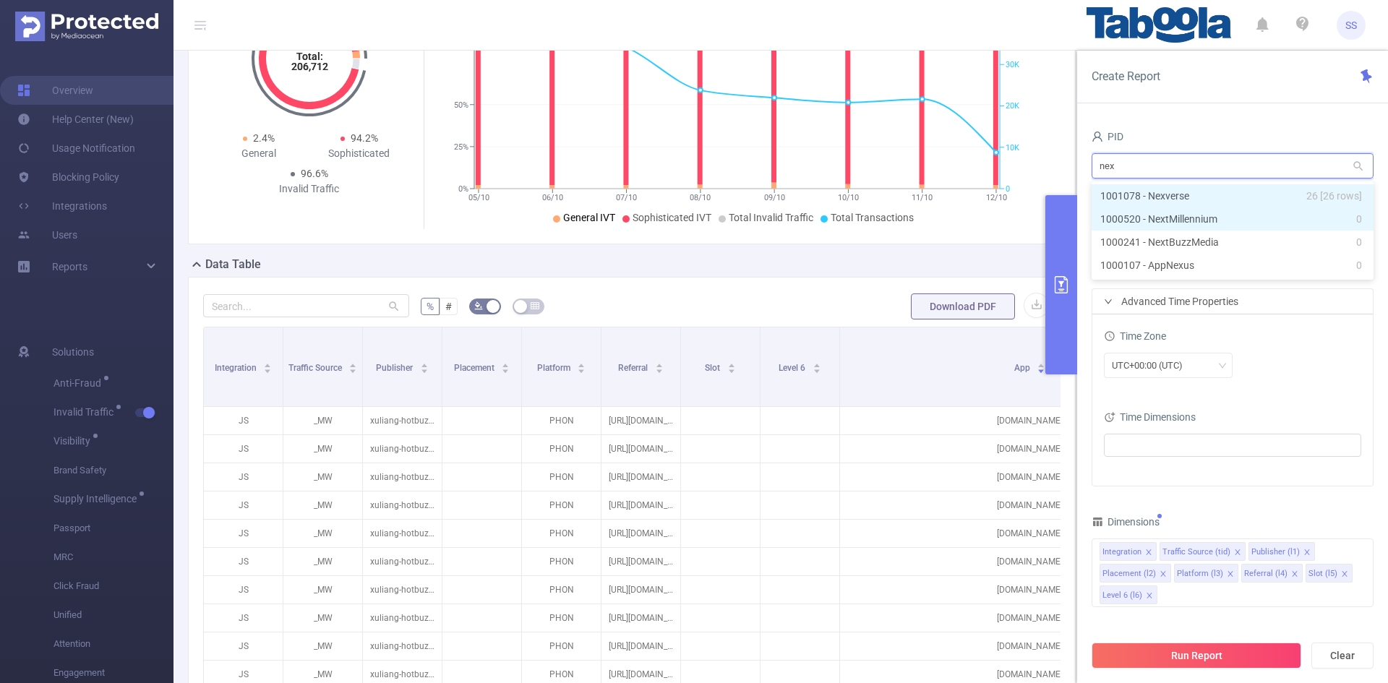
click at [1228, 197] on li "1001078 - Nexverse 26 [26 rows]" at bounding box center [1233, 195] width 282 height 23
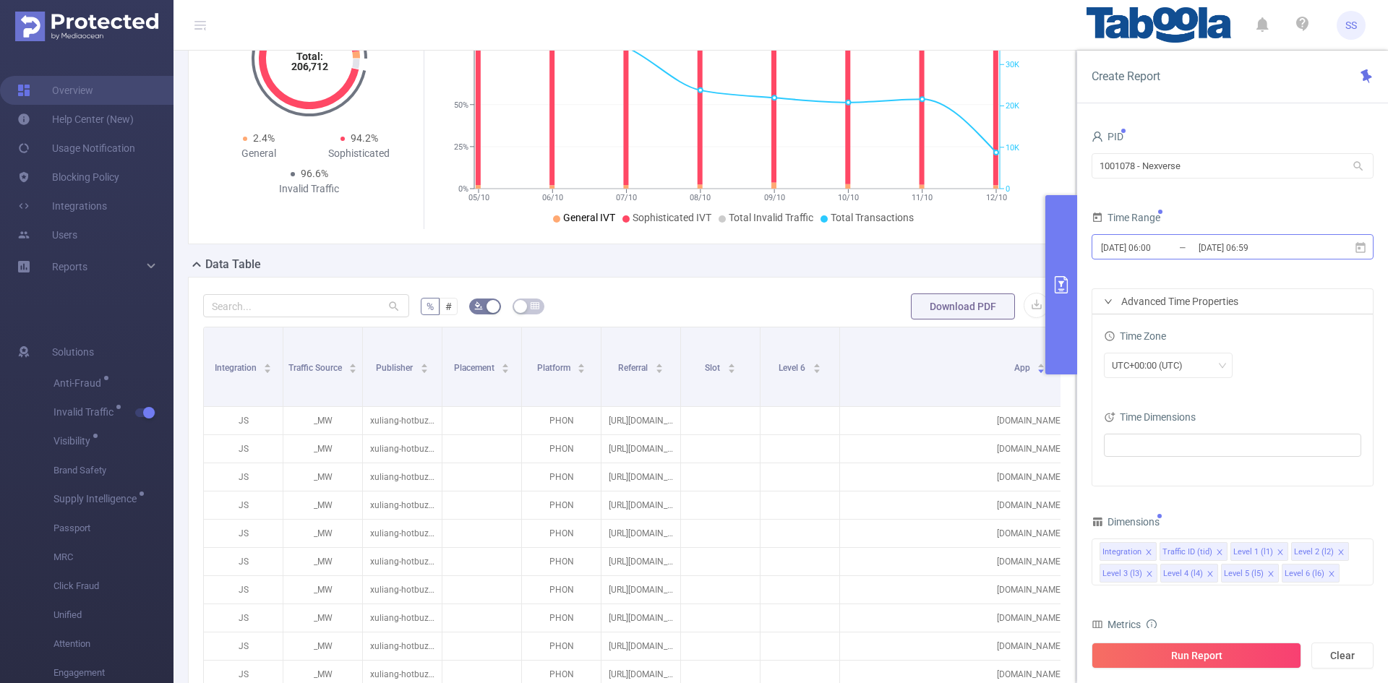
click at [1227, 250] on input "[DATE] 06:59" at bounding box center [1255, 248] width 117 height 20
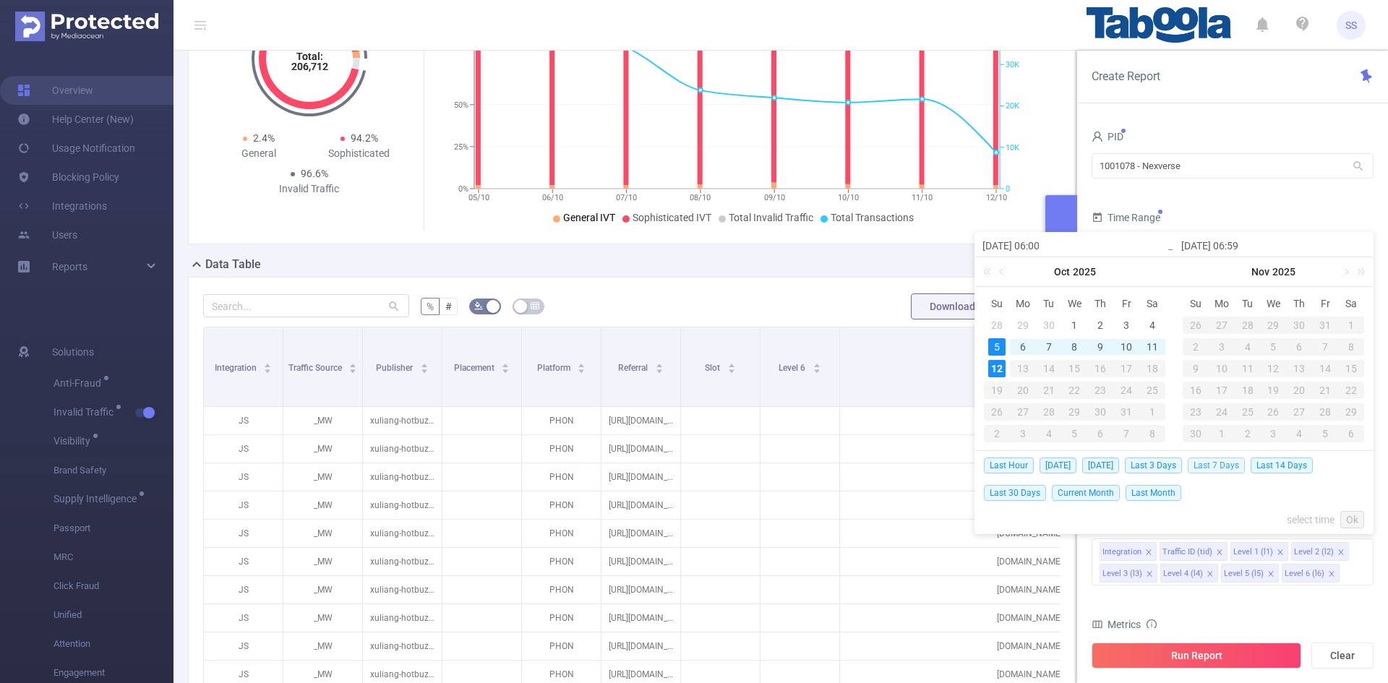
click at [1236, 461] on span "Last 7 Days" at bounding box center [1216, 466] width 57 height 16
type input "[DATE] 00:00"
type input "[DATE] 23:59"
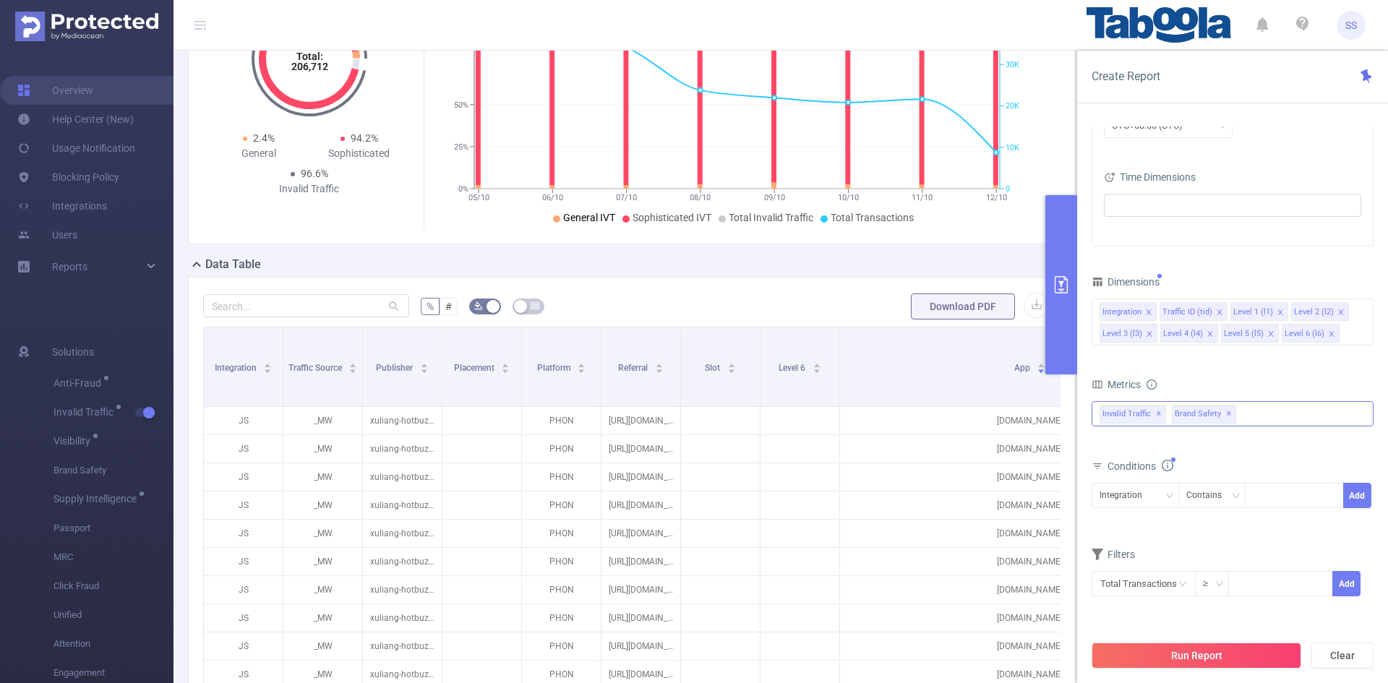
click at [1226, 416] on span "✕" at bounding box center [1229, 414] width 6 height 17
click at [1226, 650] on button "Run Report" at bounding box center [1197, 656] width 210 height 26
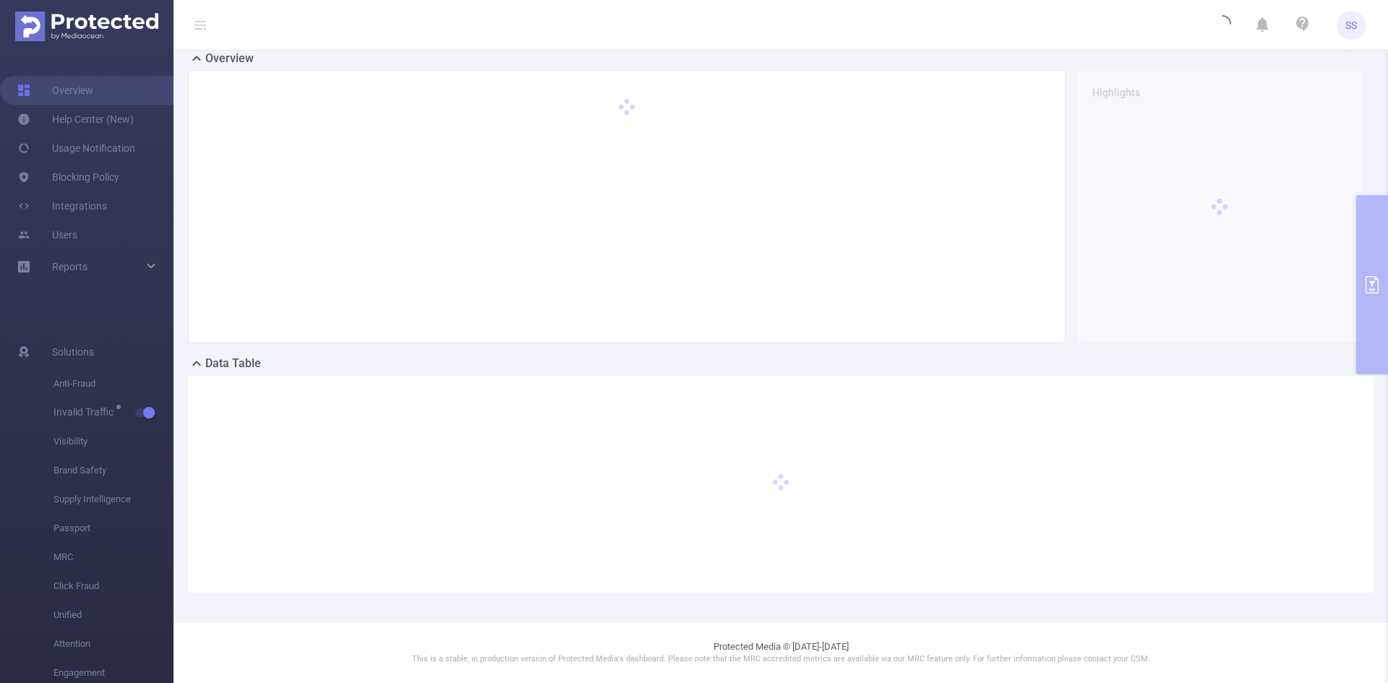
scroll to position [0, 0]
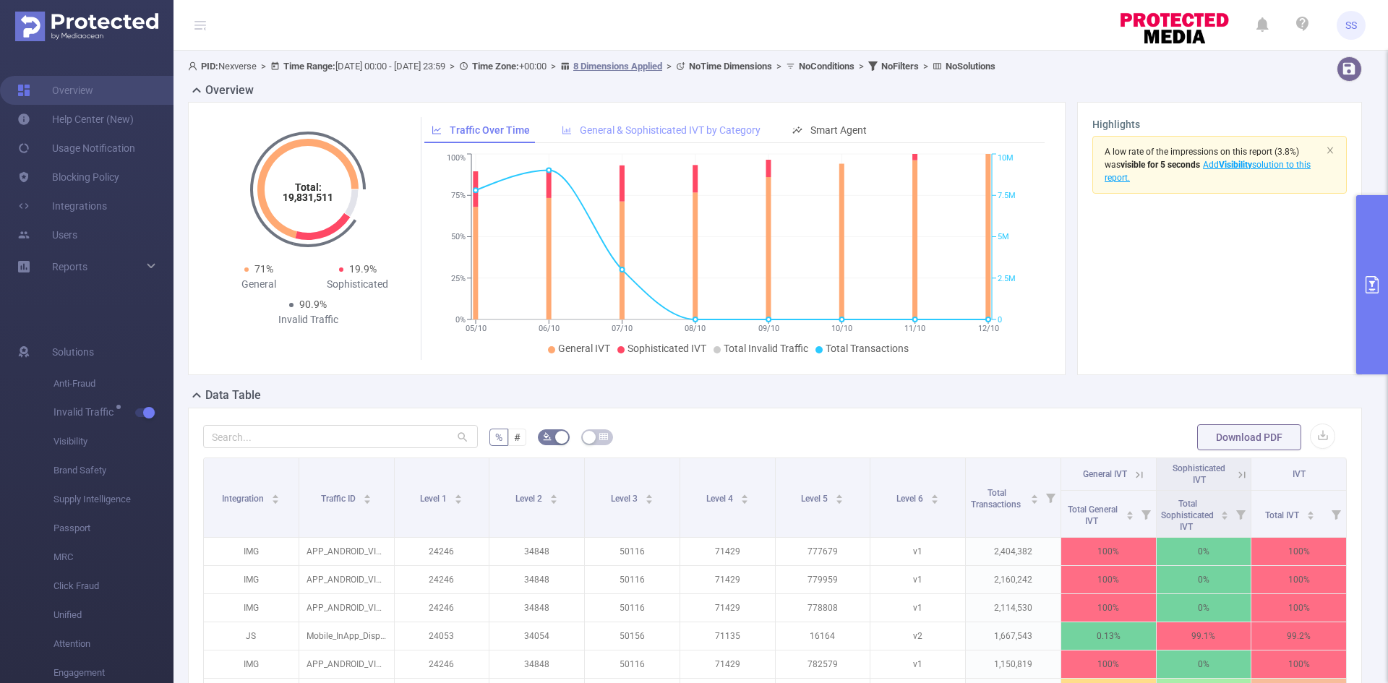
click at [615, 127] on span "General & Sophisticated IVT by Category" at bounding box center [670, 130] width 181 height 12
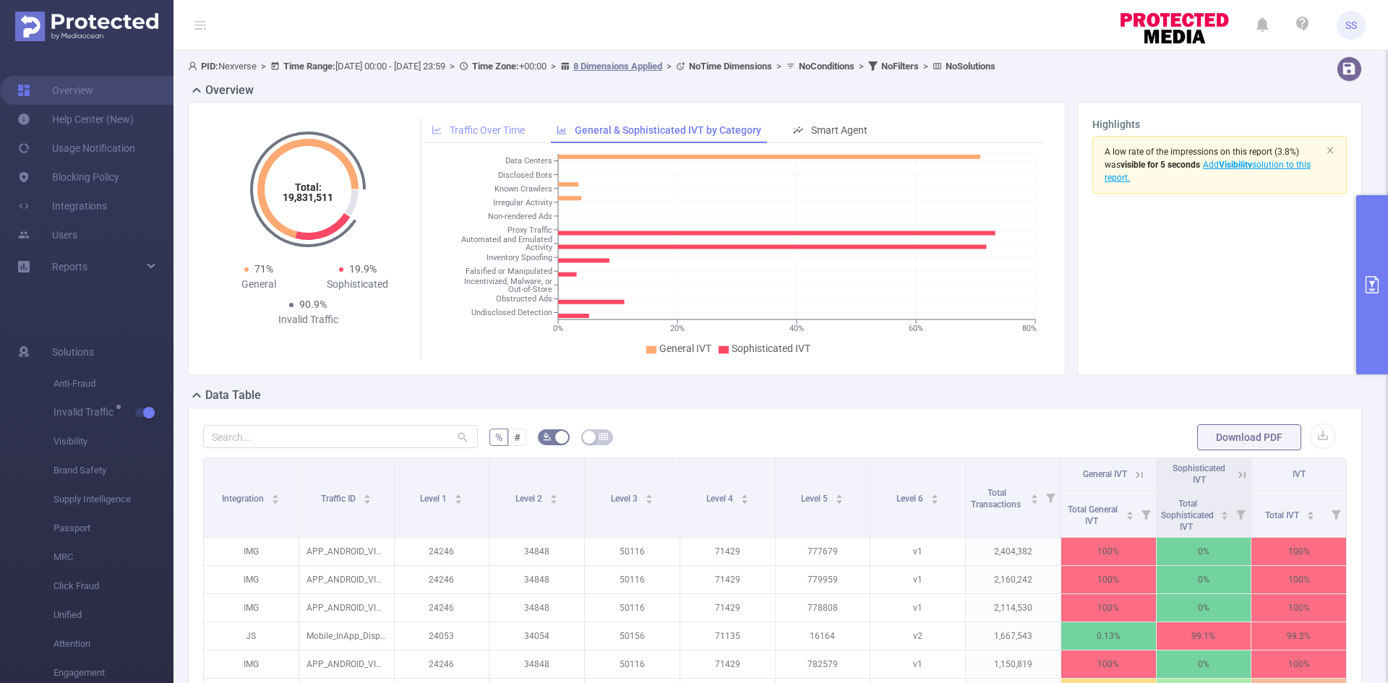
click at [465, 121] on div "Traffic Over Time" at bounding box center [478, 130] width 108 height 27
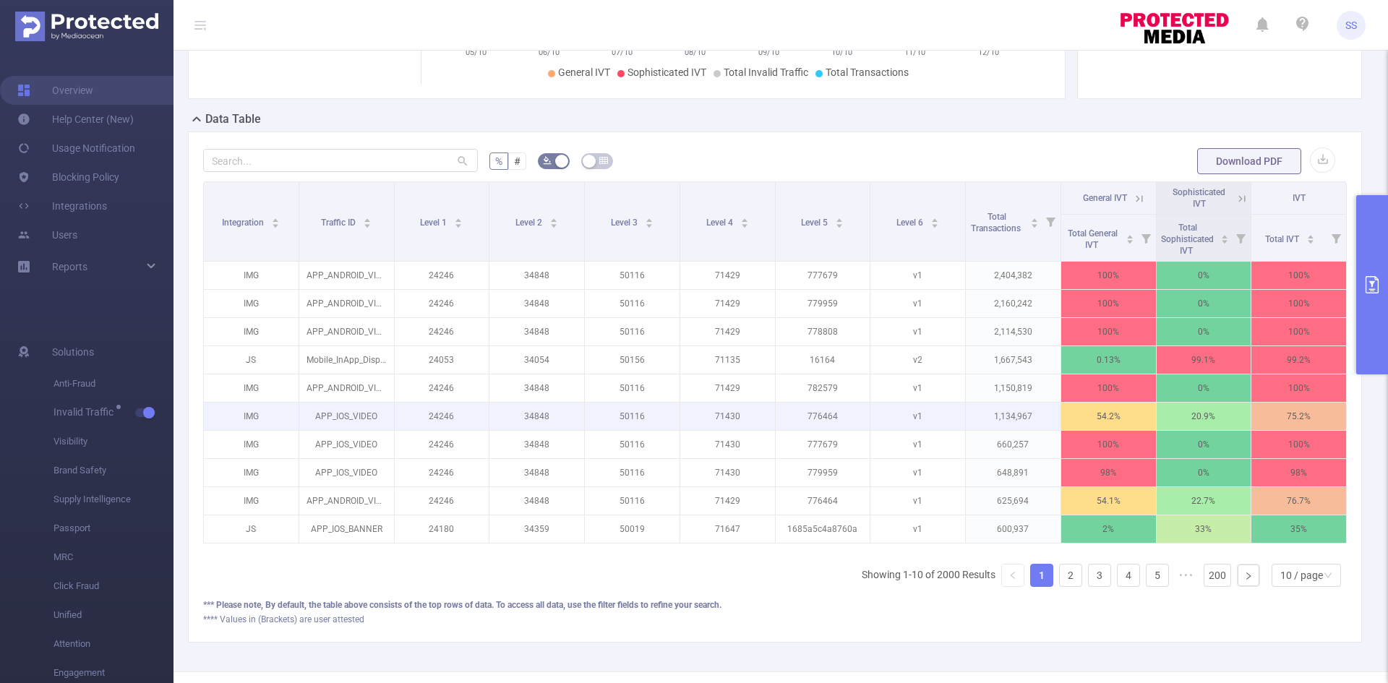
scroll to position [337, 0]
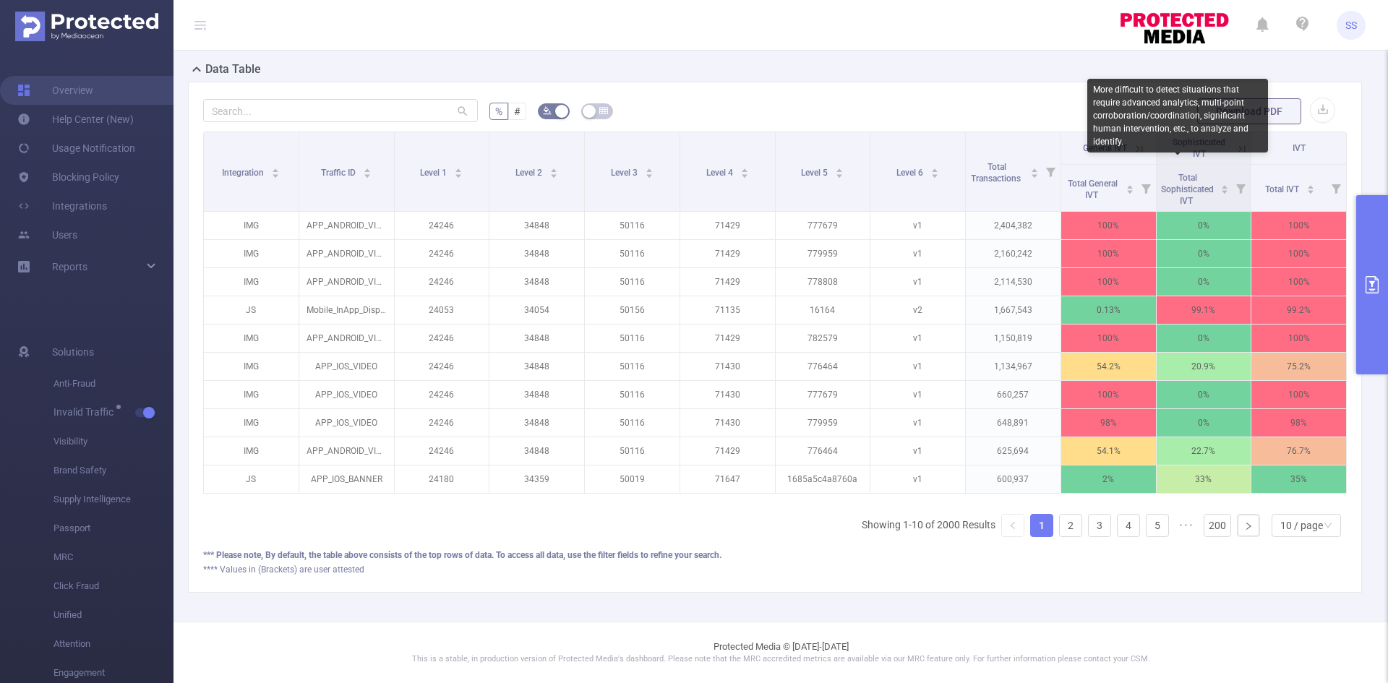
click at [1131, 134] on div "More difficult to detect situations that require advanced analytics, multi-poin…" at bounding box center [1177, 116] width 181 height 74
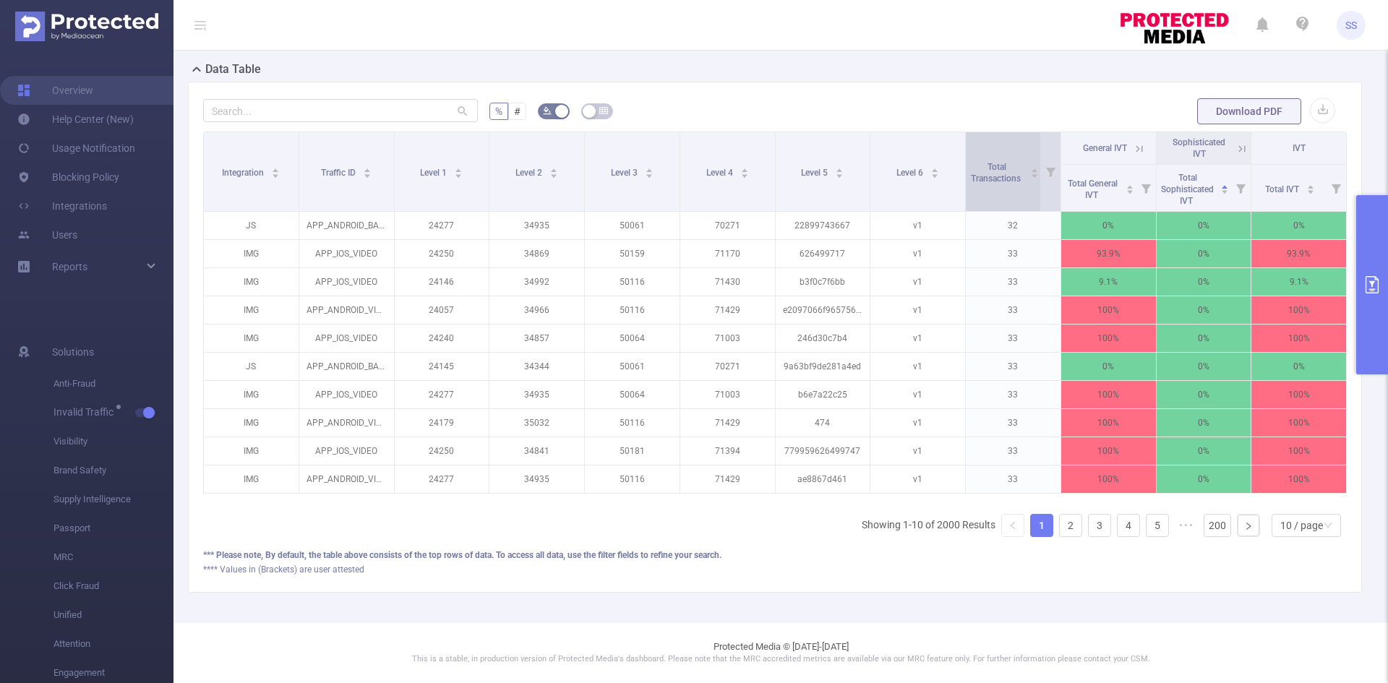
click at [1001, 158] on div "Total Transactions" at bounding box center [1004, 171] width 69 height 26
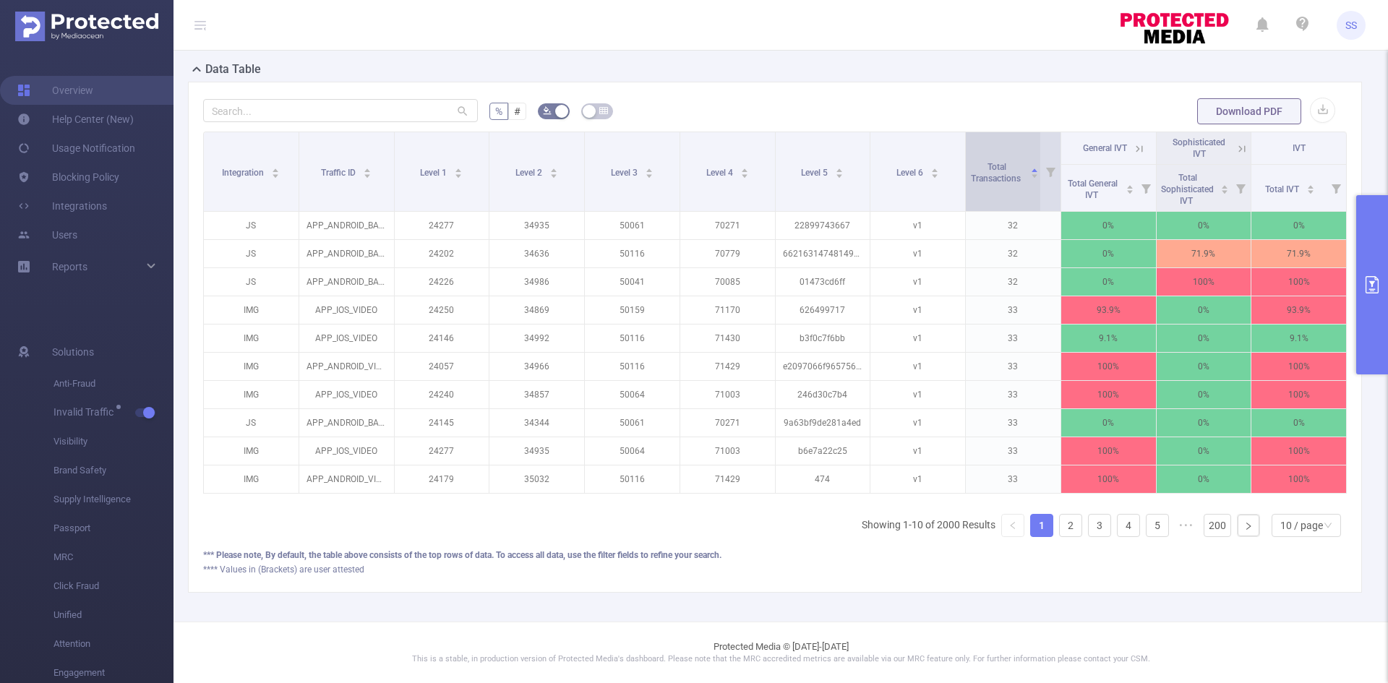
click at [1001, 158] on div "Total Transactions" at bounding box center [1004, 171] width 69 height 26
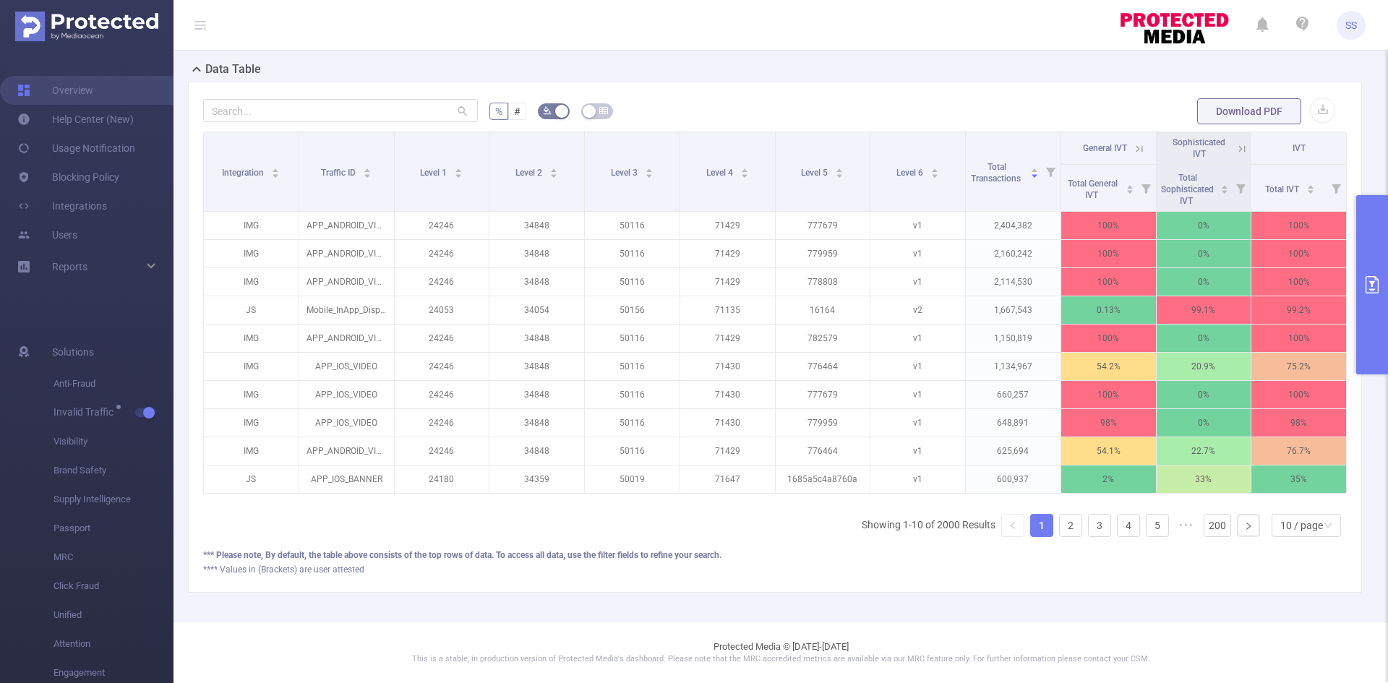
click at [1133, 142] on icon at bounding box center [1139, 148] width 13 height 13
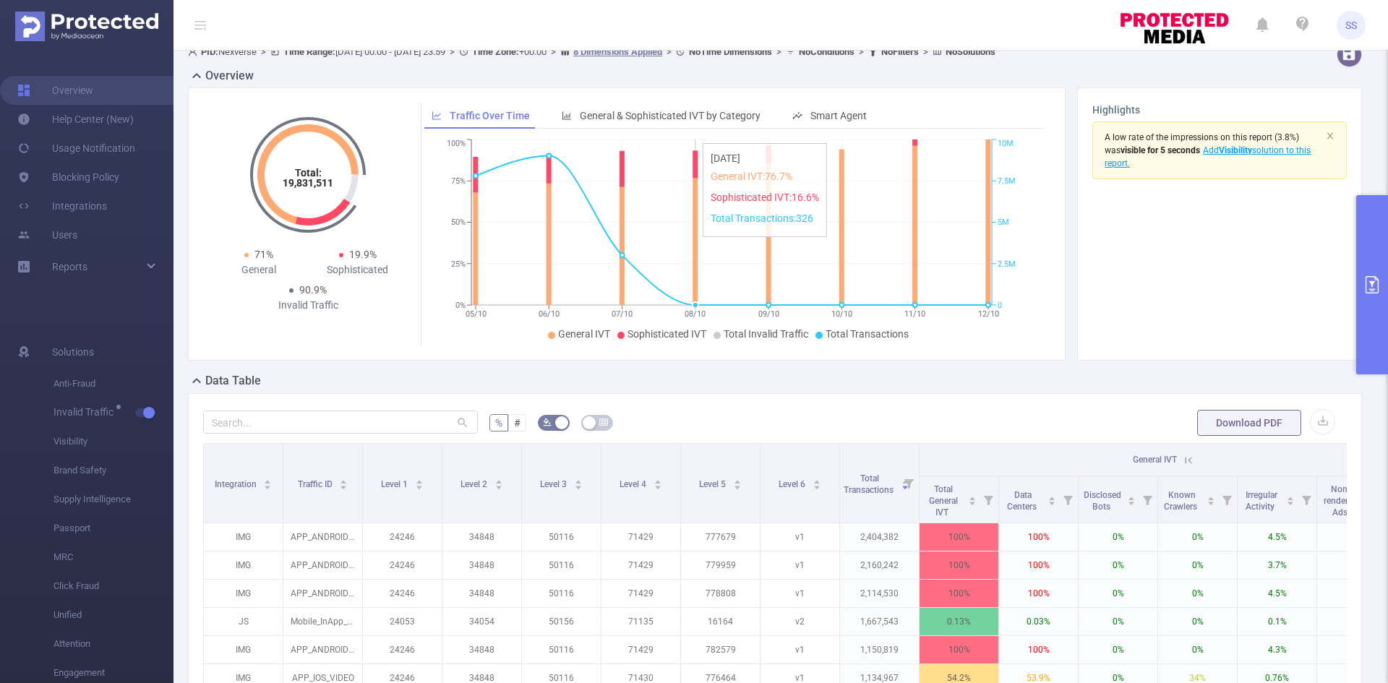
scroll to position [0, 0]
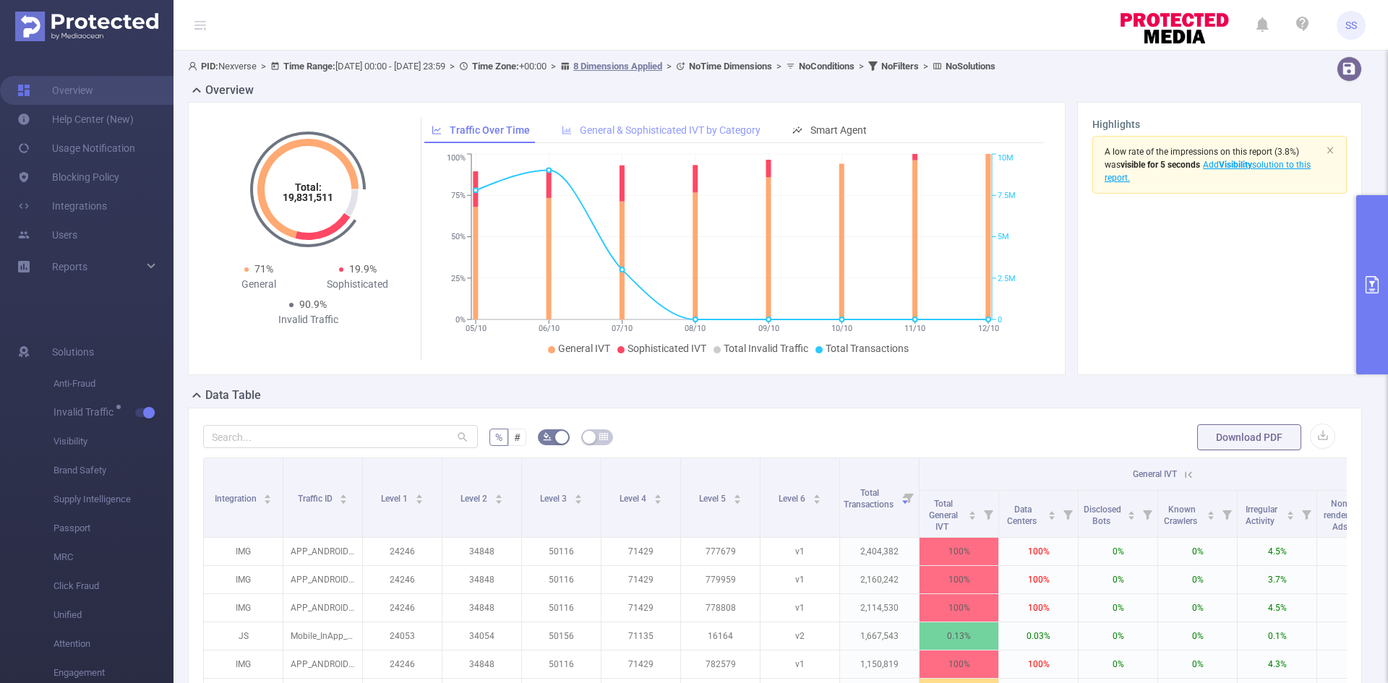
click at [713, 142] on div "General & Sophisticated IVT by Category" at bounding box center [661, 130] width 213 height 27
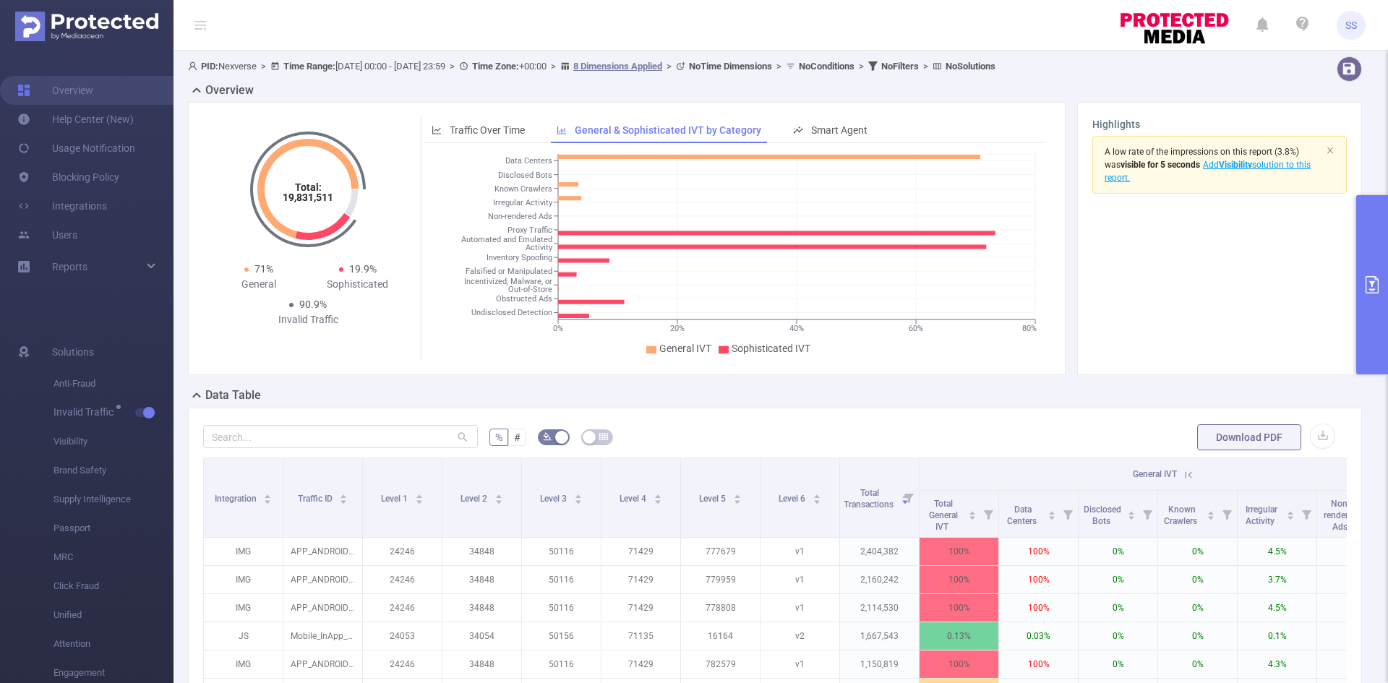
click at [451, 110] on div "Total: 19,831,511 Total: 19,831,511 71% General 19.9% Sophisticated 90.9% Inval…" at bounding box center [627, 238] width 878 height 273
click at [468, 129] on span "Traffic Over Time" at bounding box center [487, 130] width 75 height 12
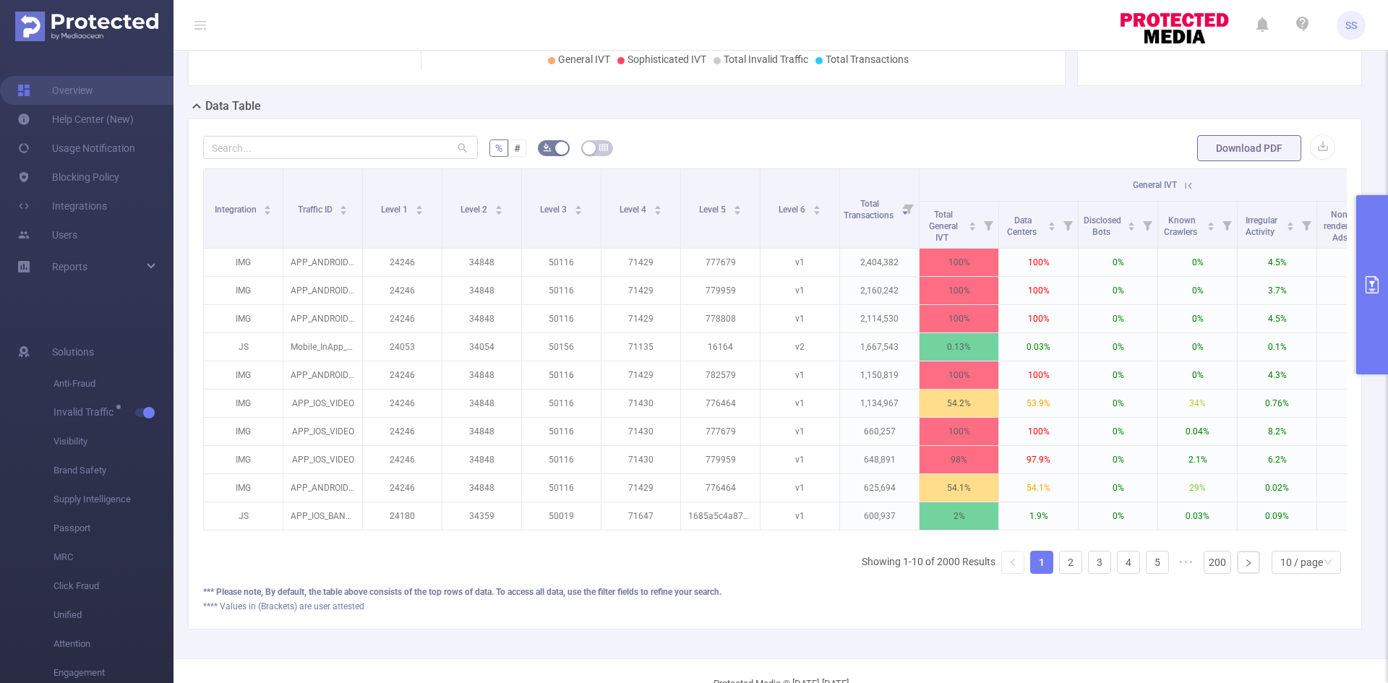
scroll to position [0, 223]
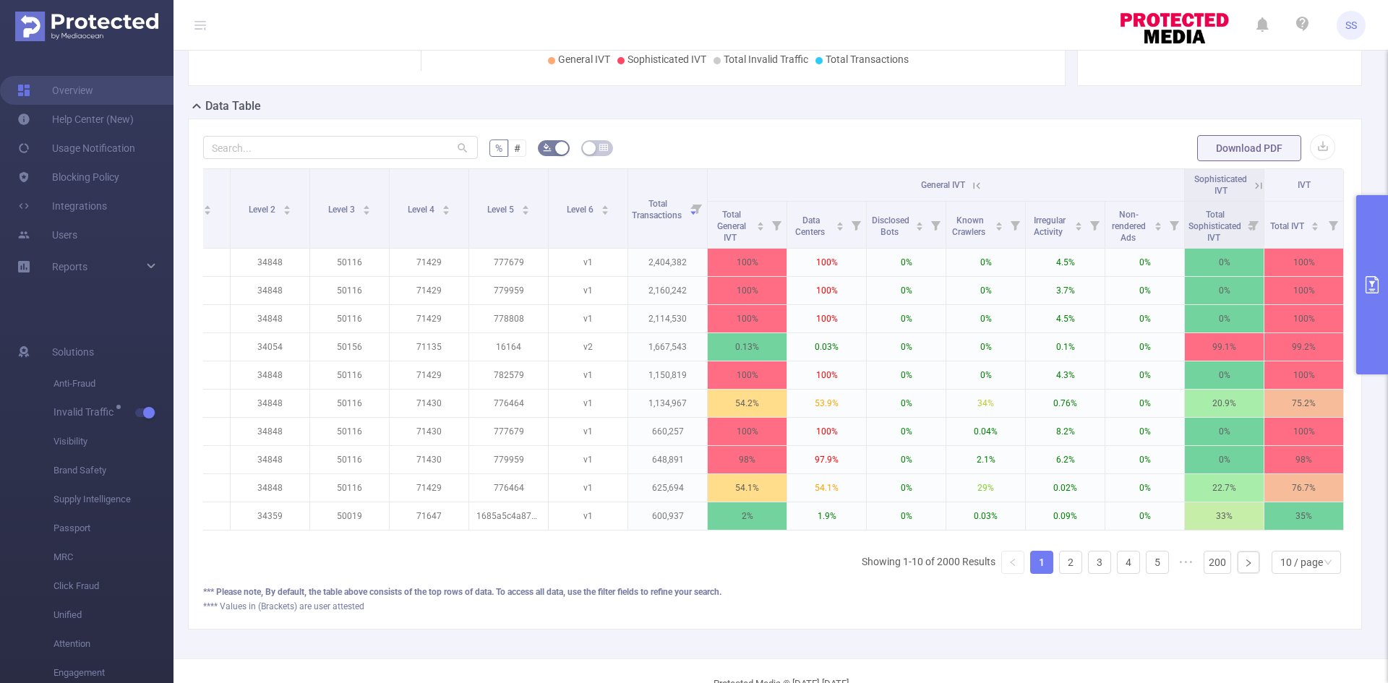
click at [1252, 179] on icon at bounding box center [1258, 185] width 13 height 13
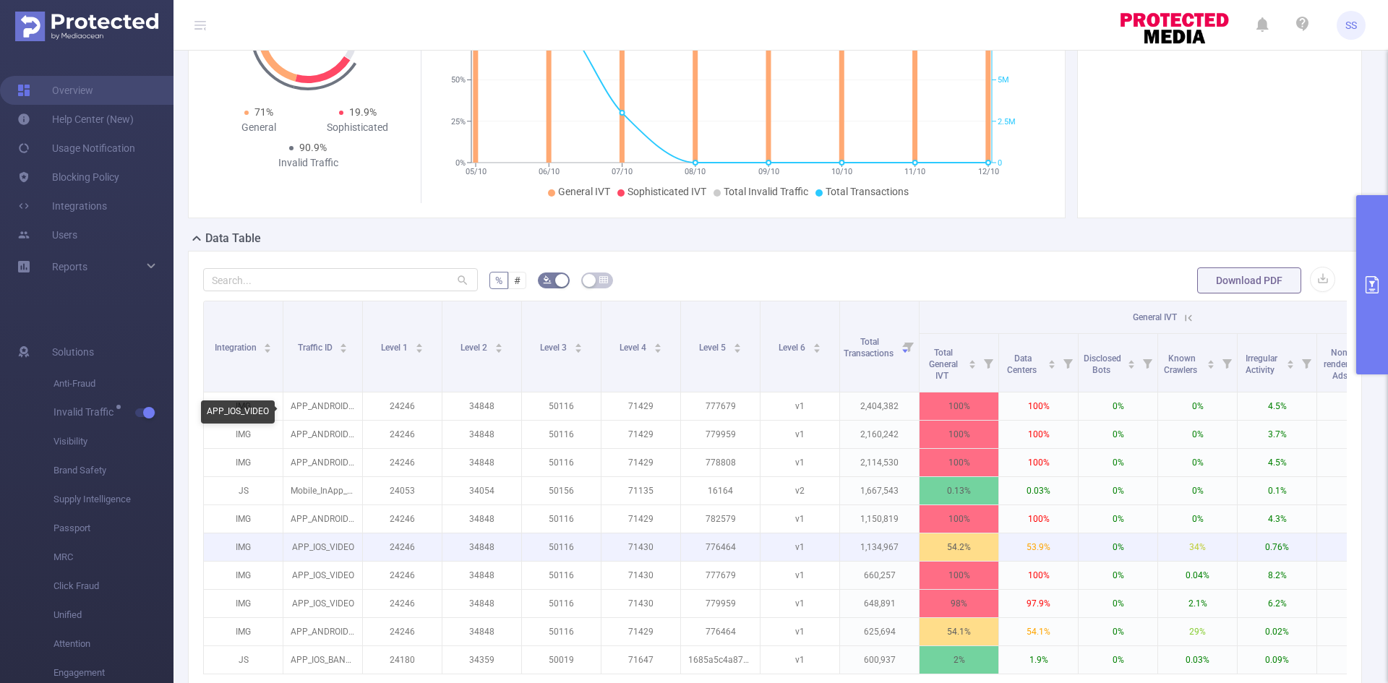
scroll to position [0, 0]
